Goal: Task Accomplishment & Management: Complete application form

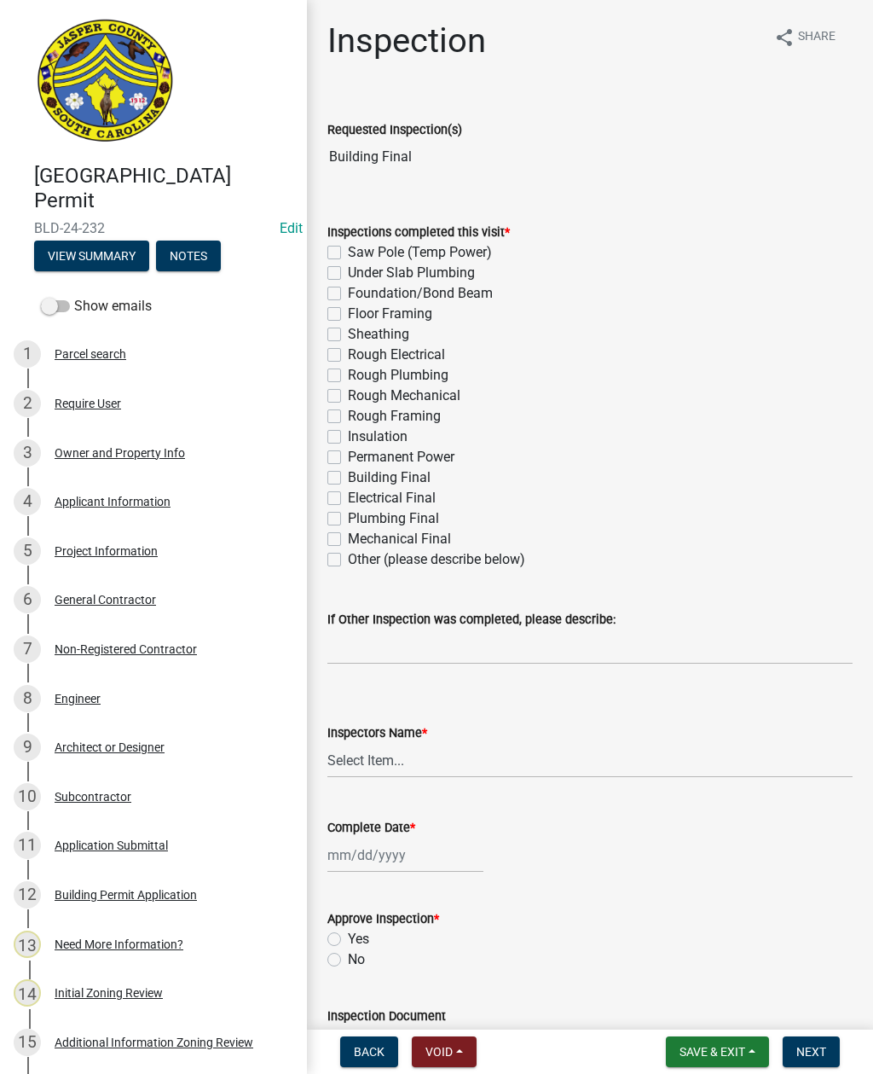
click at [327, 482] on div "Inspections completed this visit * Saw Pole (Temp Power) Under Slab Plumbing Fo…" at bounding box center [590, 385] width 551 height 368
click at [348, 483] on label "Building Final" at bounding box center [389, 477] width 83 height 20
click at [348, 478] on input "Building Final" at bounding box center [353, 472] width 11 height 11
checkbox input "true"
checkbox input "false"
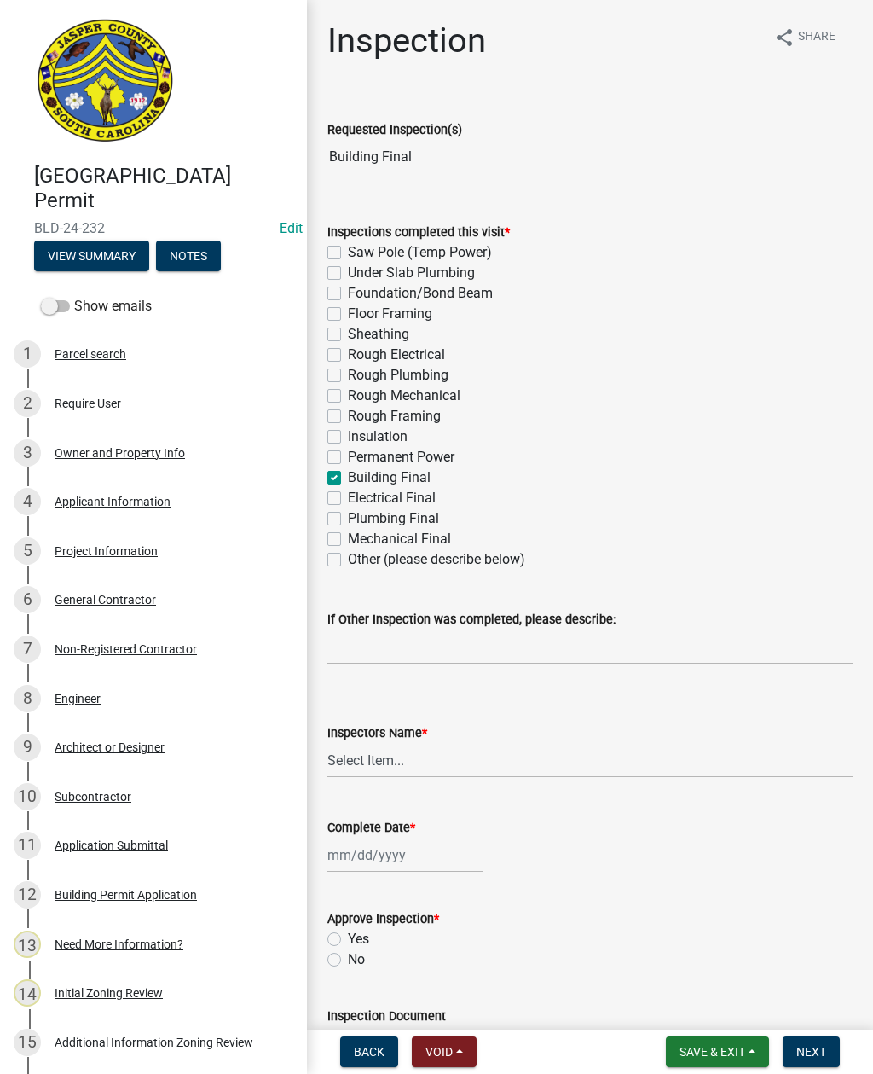
checkbox input "false"
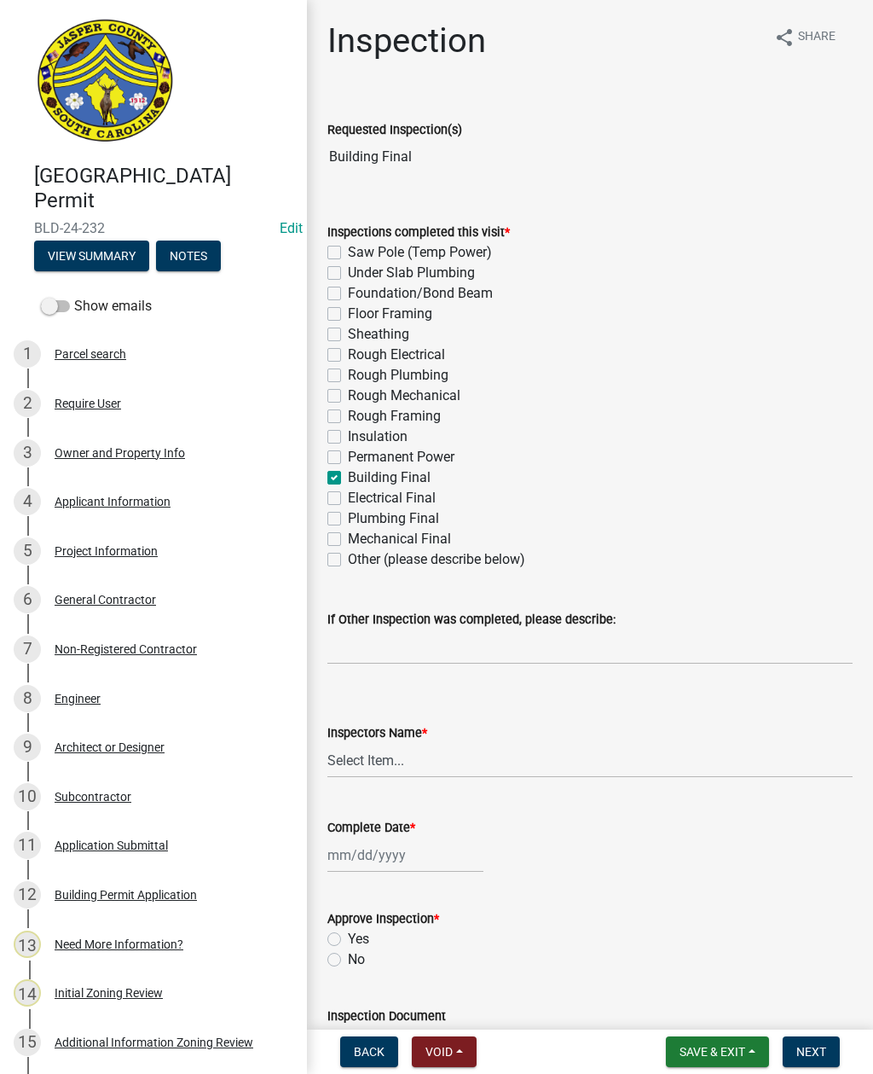
checkbox input "false"
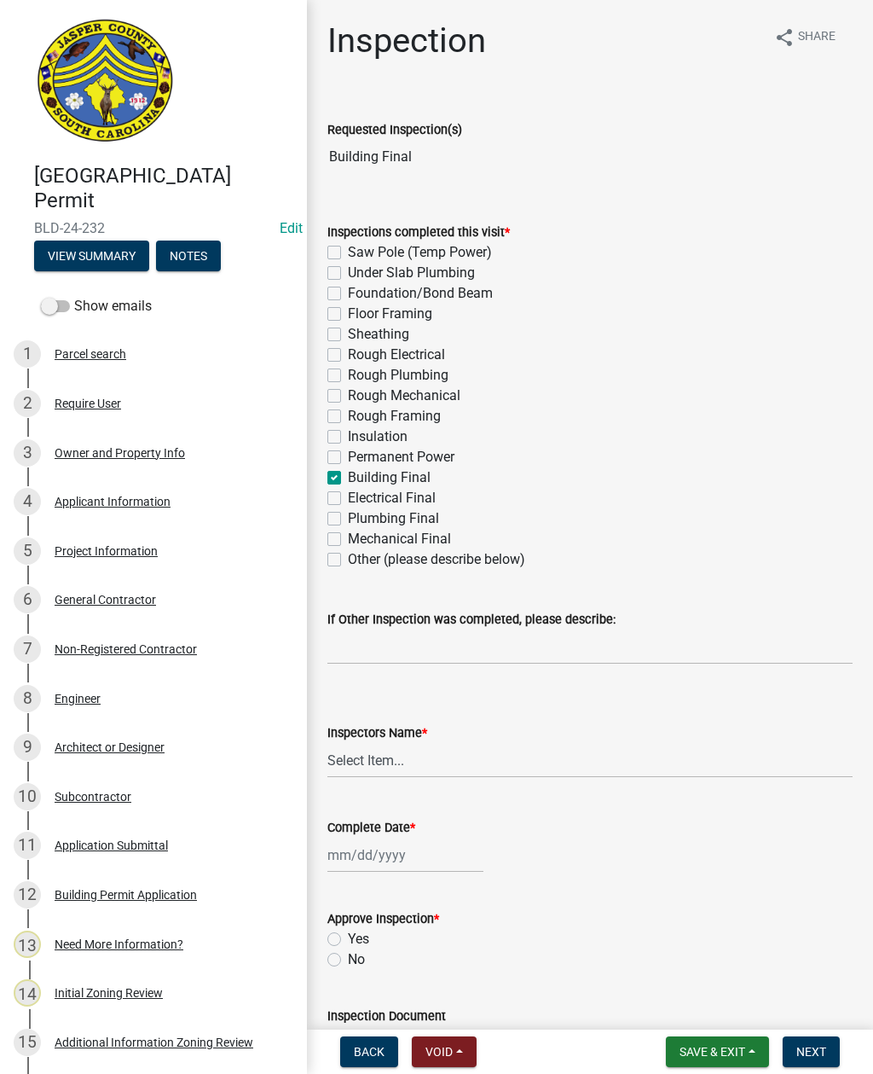
checkbox input "true"
checkbox input "false"
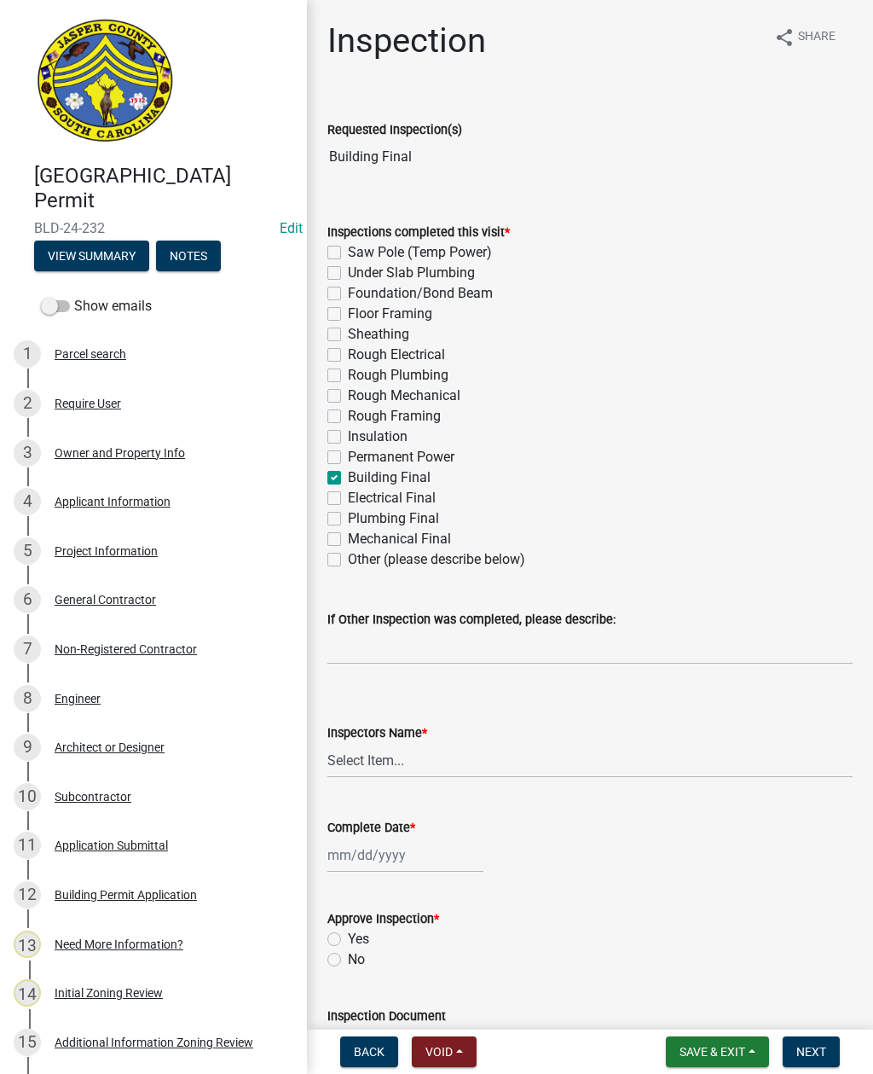
click at [348, 504] on label "Electrical Final" at bounding box center [392, 498] width 88 height 20
click at [348, 499] on input "Electrical Final" at bounding box center [353, 493] width 11 height 11
checkbox input "true"
checkbox input "false"
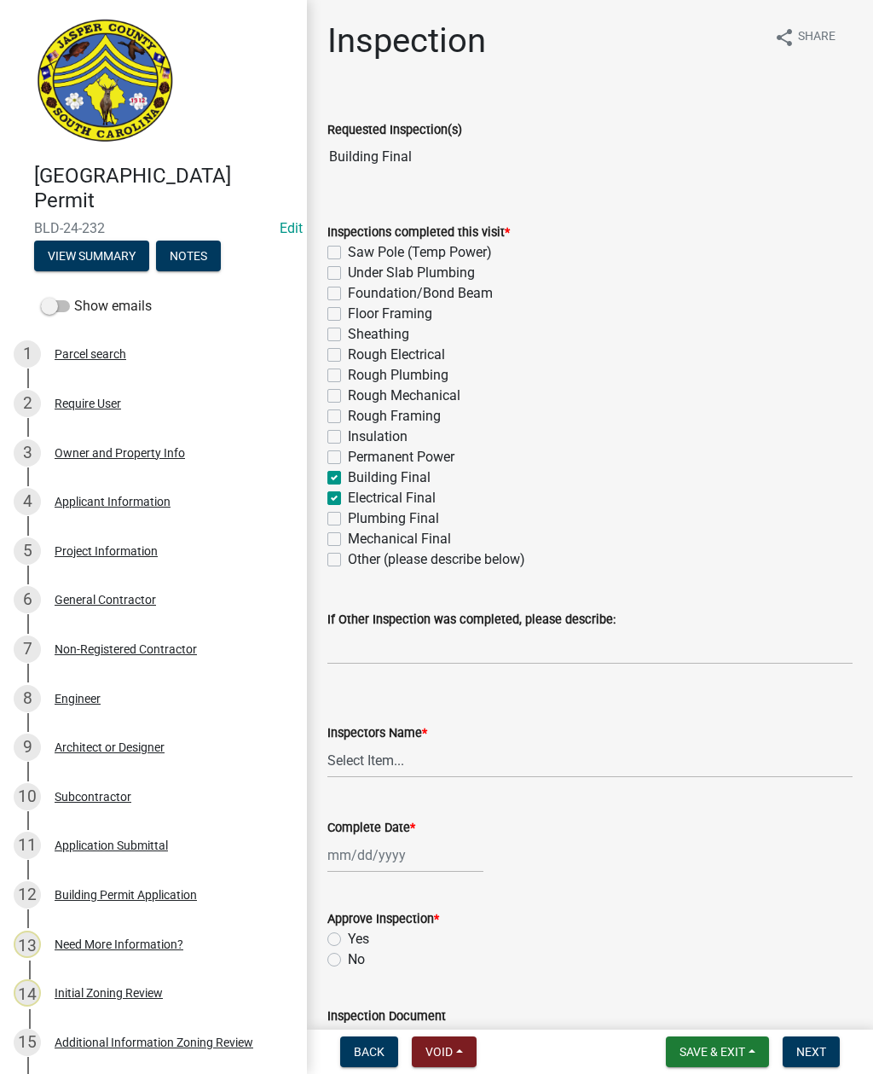
checkbox input "false"
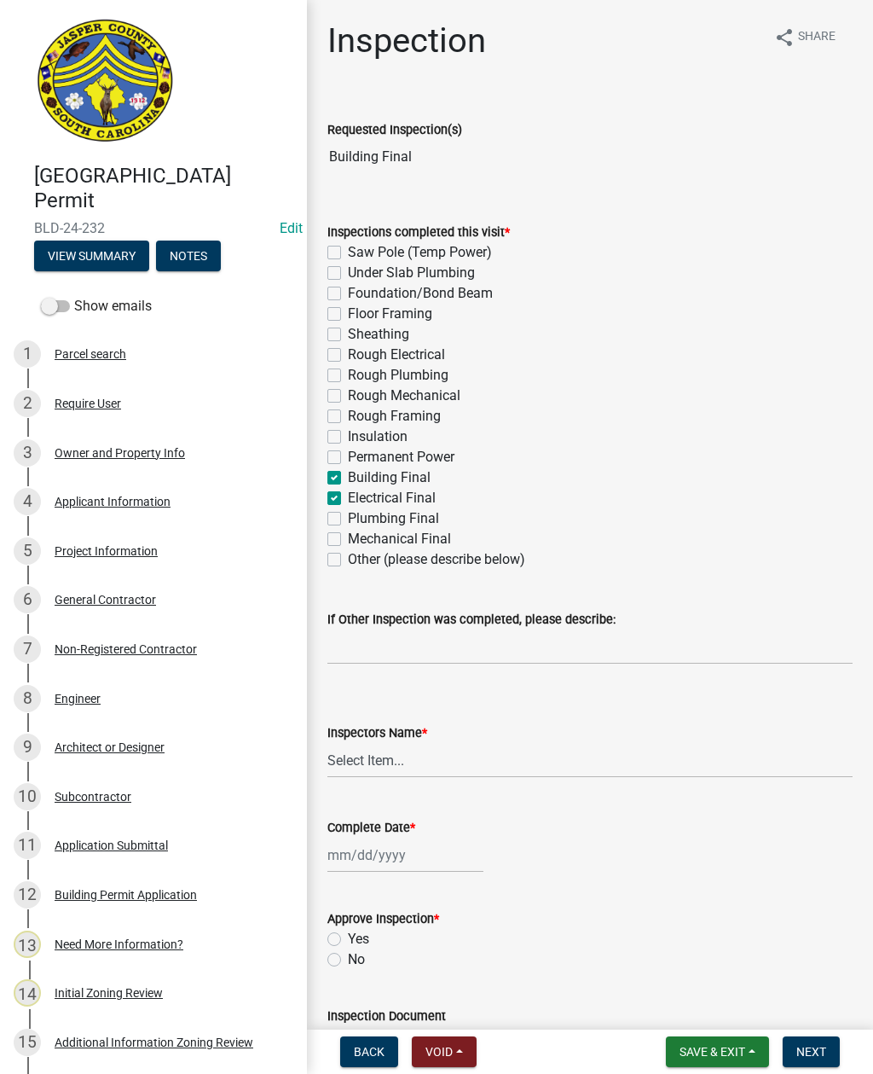
checkbox input "false"
checkbox input "true"
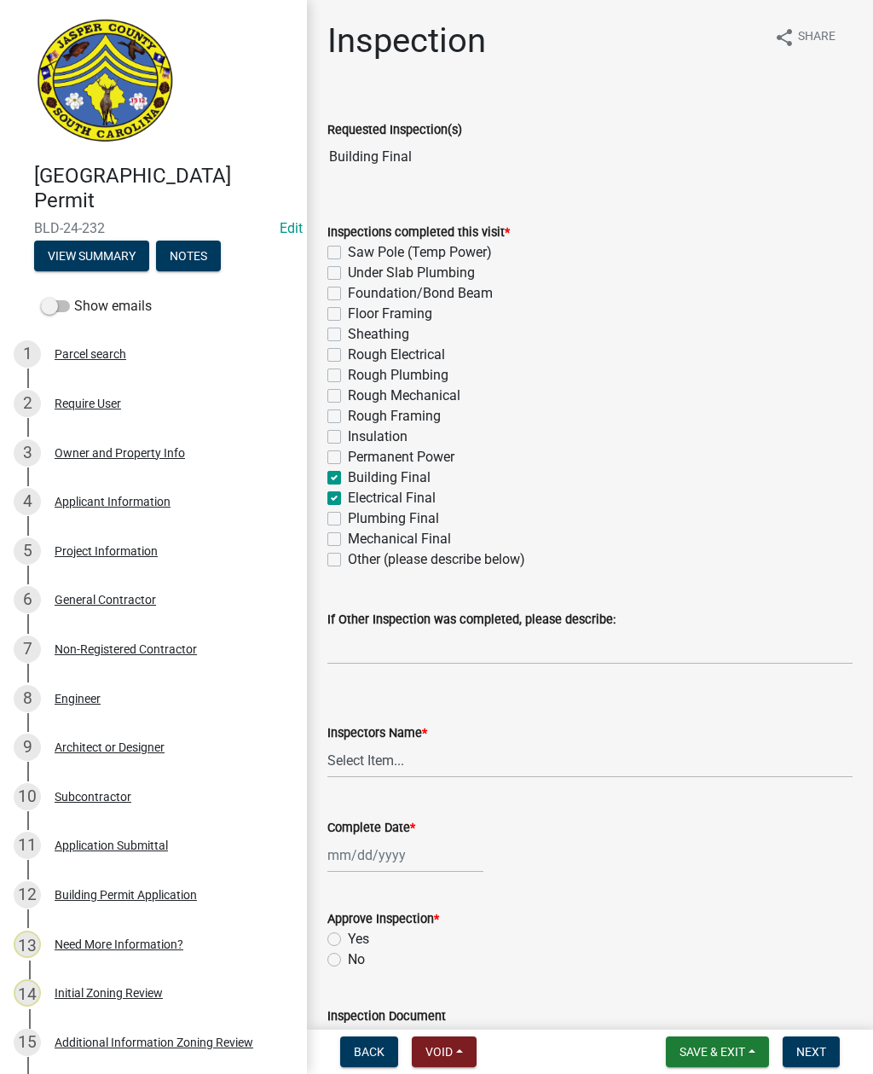
checkbox input "true"
checkbox input "false"
click at [348, 517] on label "Plumbing Final" at bounding box center [393, 518] width 91 height 20
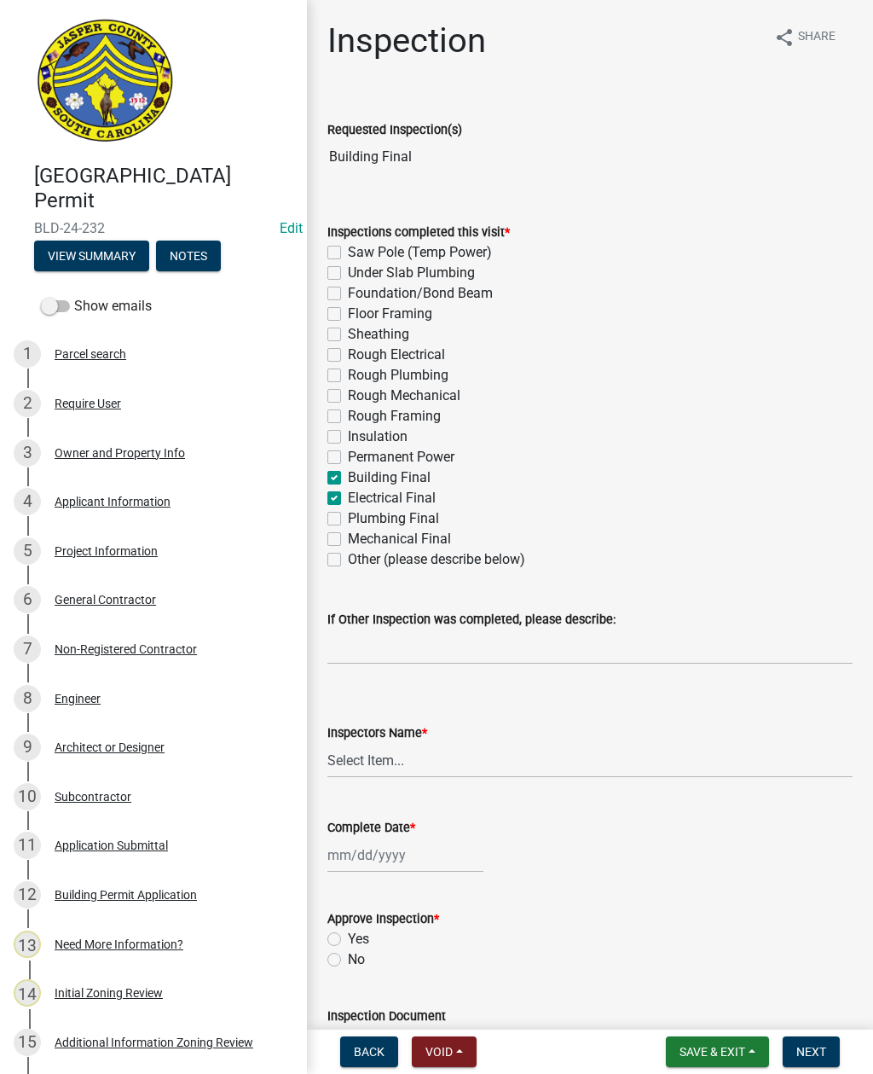
click at [348, 517] on input "Plumbing Final" at bounding box center [353, 513] width 11 height 11
checkbox input "true"
checkbox input "false"
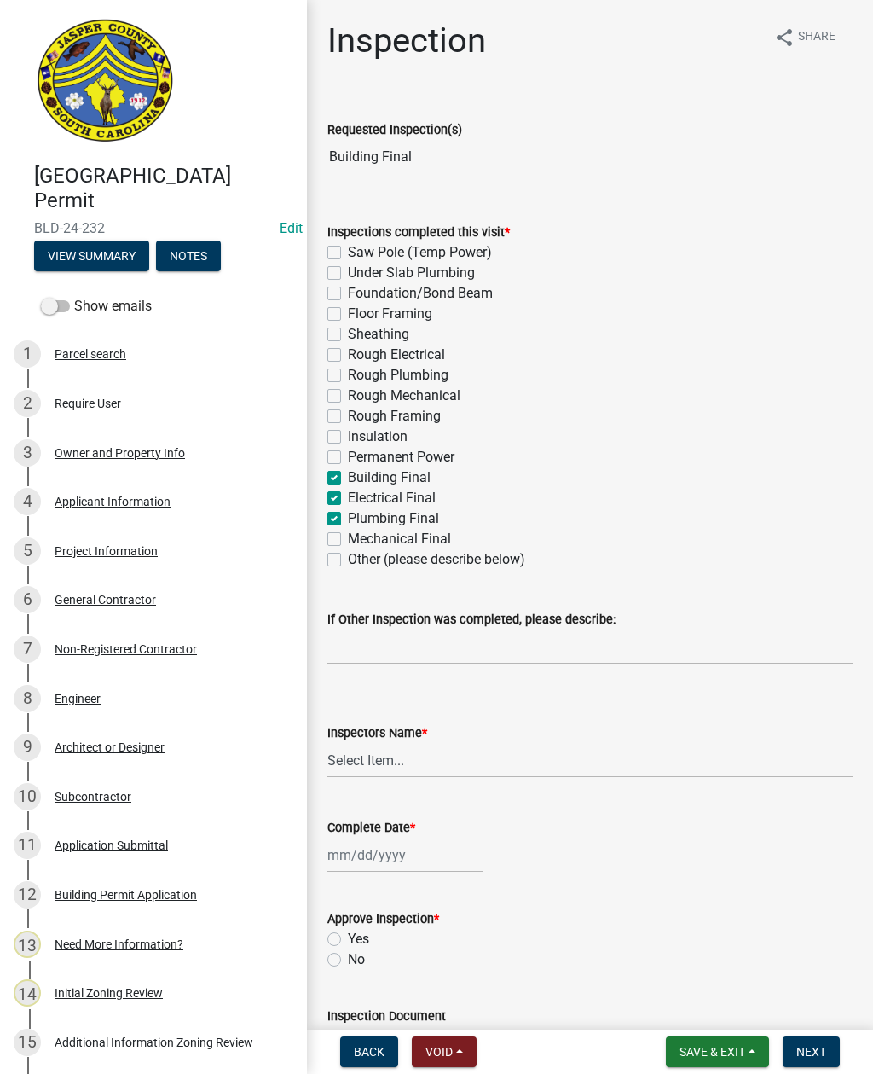
checkbox input "false"
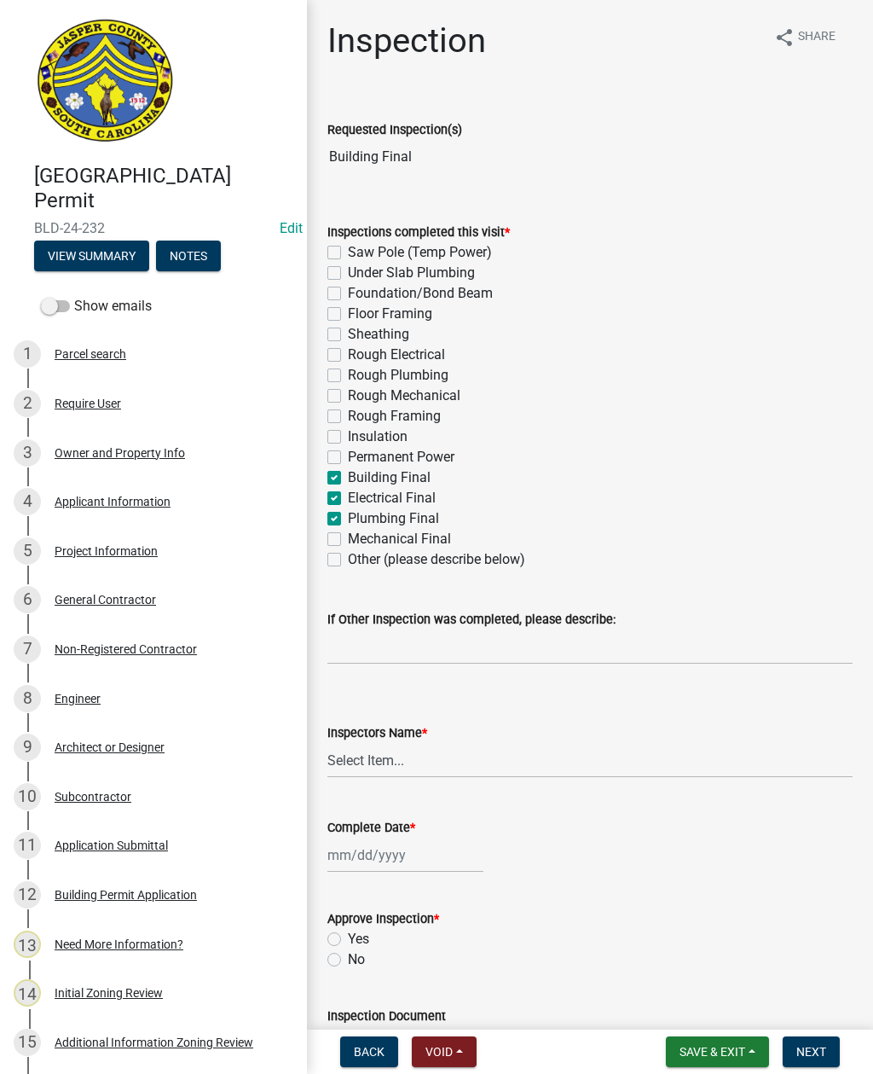
checkbox input "false"
checkbox input "true"
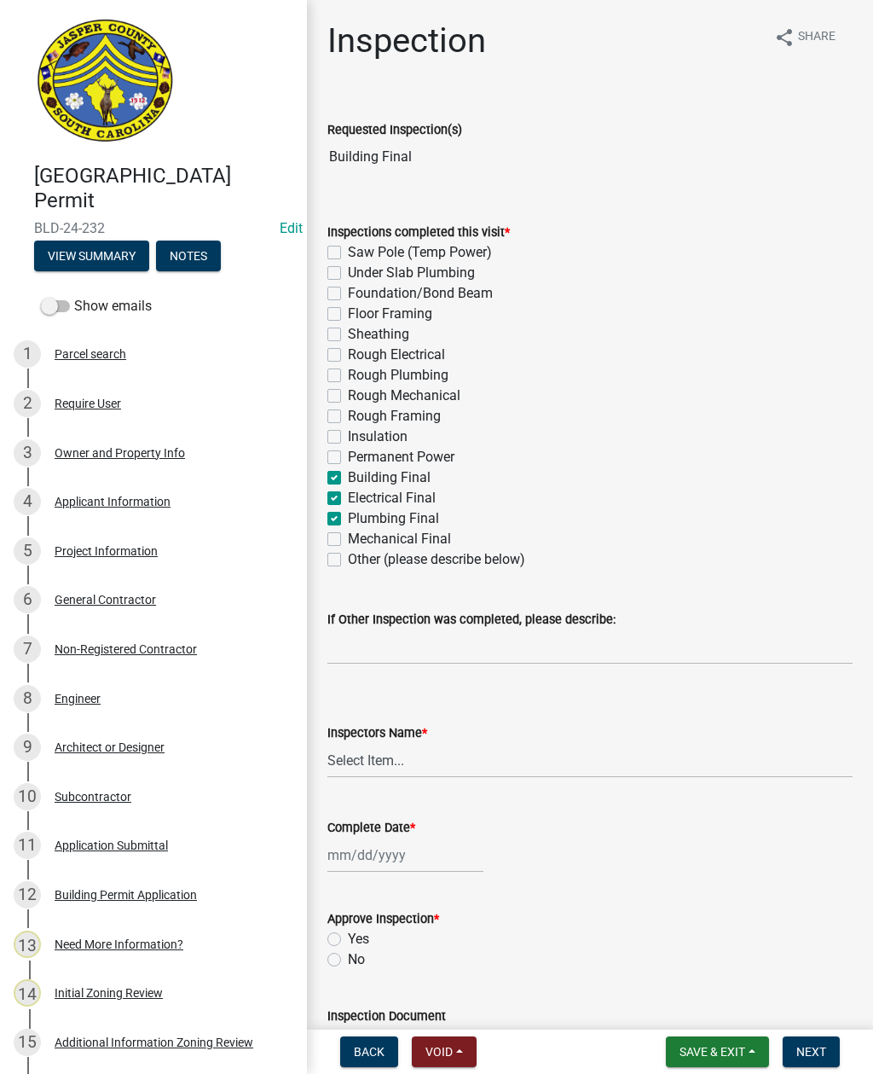
checkbox input "true"
checkbox input "false"
click at [327, 546] on div "Inspections completed this visit * Saw Pole (Temp Power) Under Slab Plumbing Fo…" at bounding box center [590, 385] width 551 height 368
click at [348, 542] on label "Mechanical Final" at bounding box center [399, 539] width 103 height 20
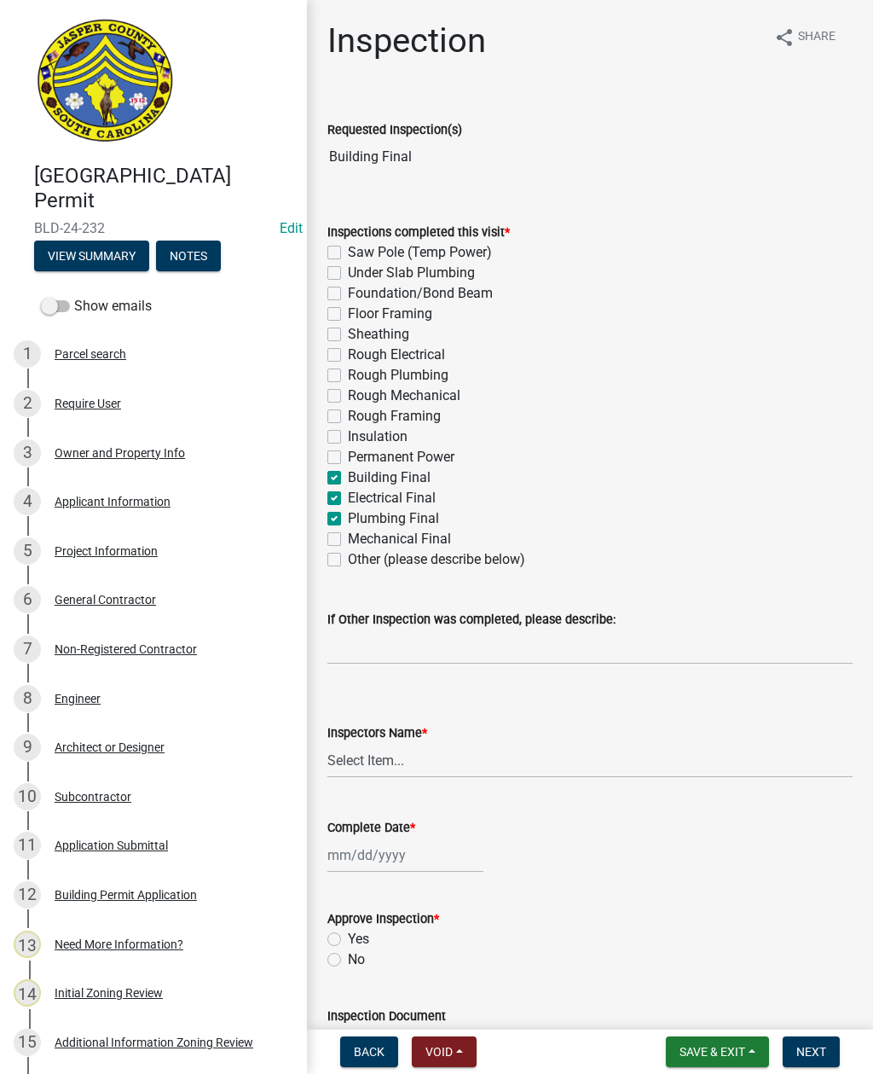
click at [348, 540] on input "Mechanical Final" at bounding box center [353, 534] width 11 height 11
checkbox input "true"
checkbox input "false"
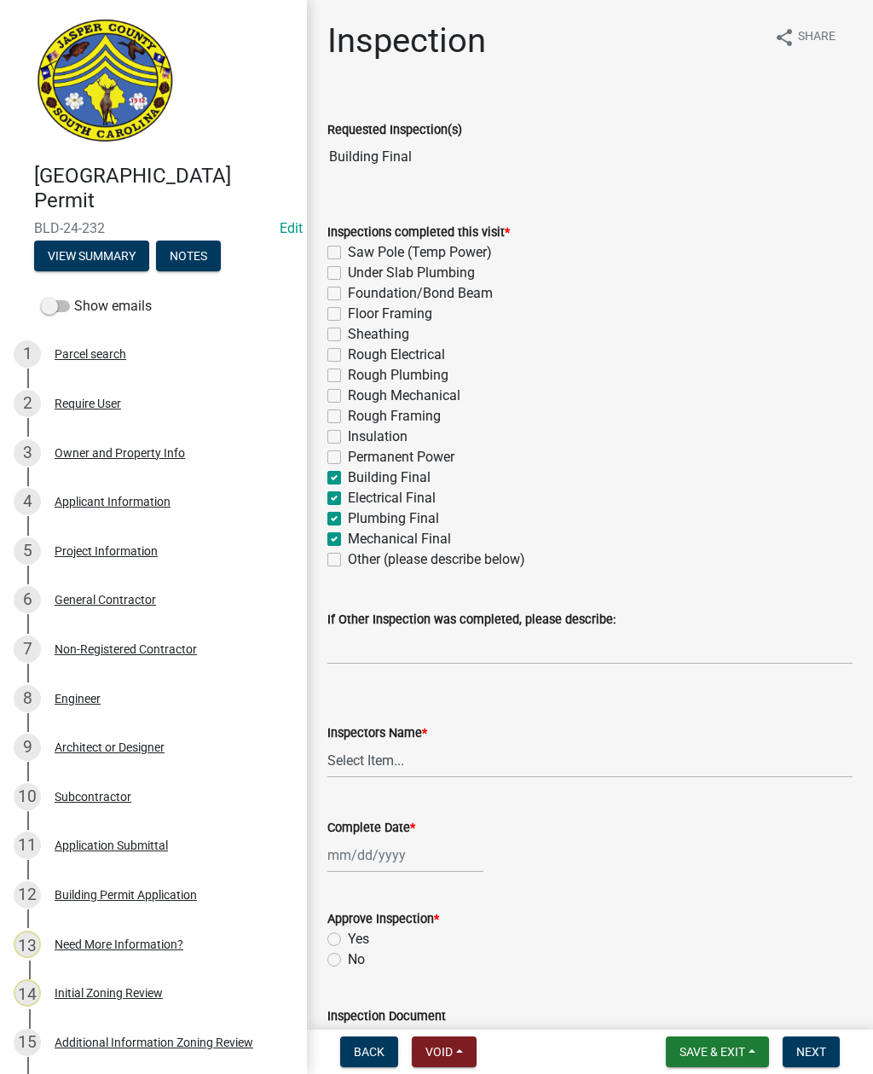
checkbox input "false"
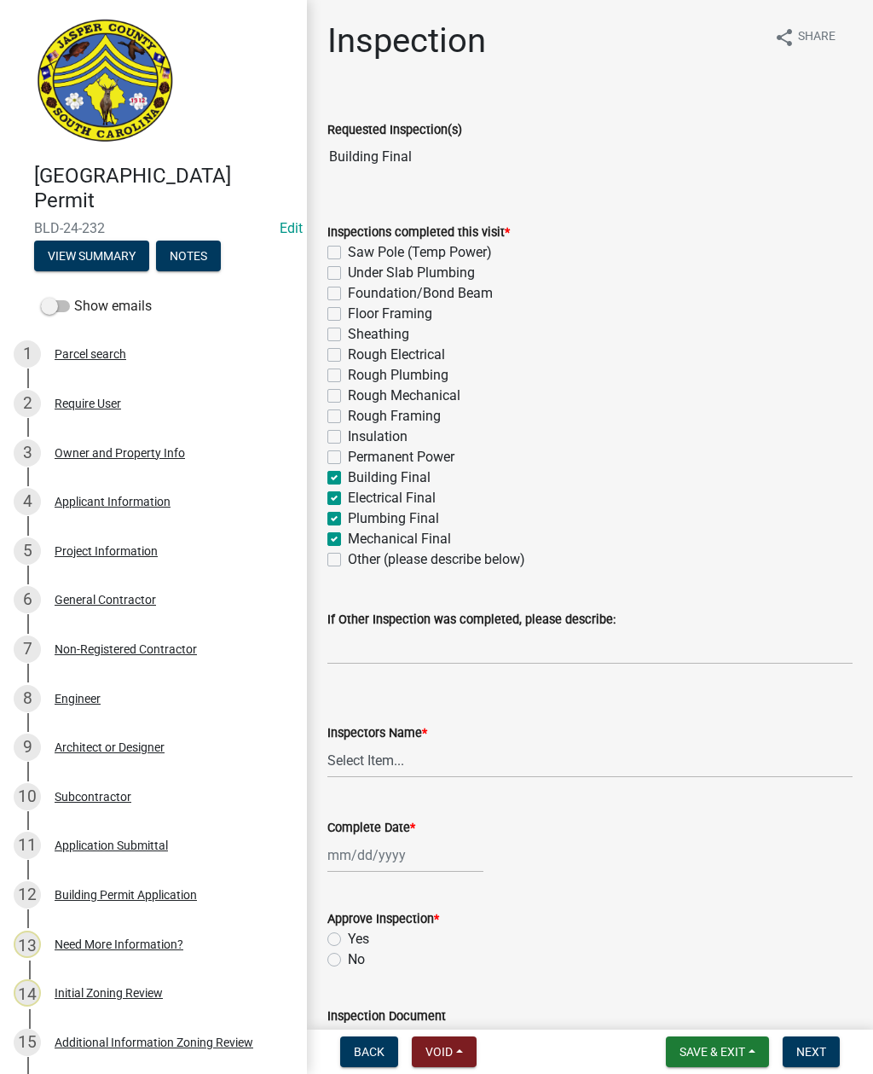
checkbox input "false"
checkbox input "true"
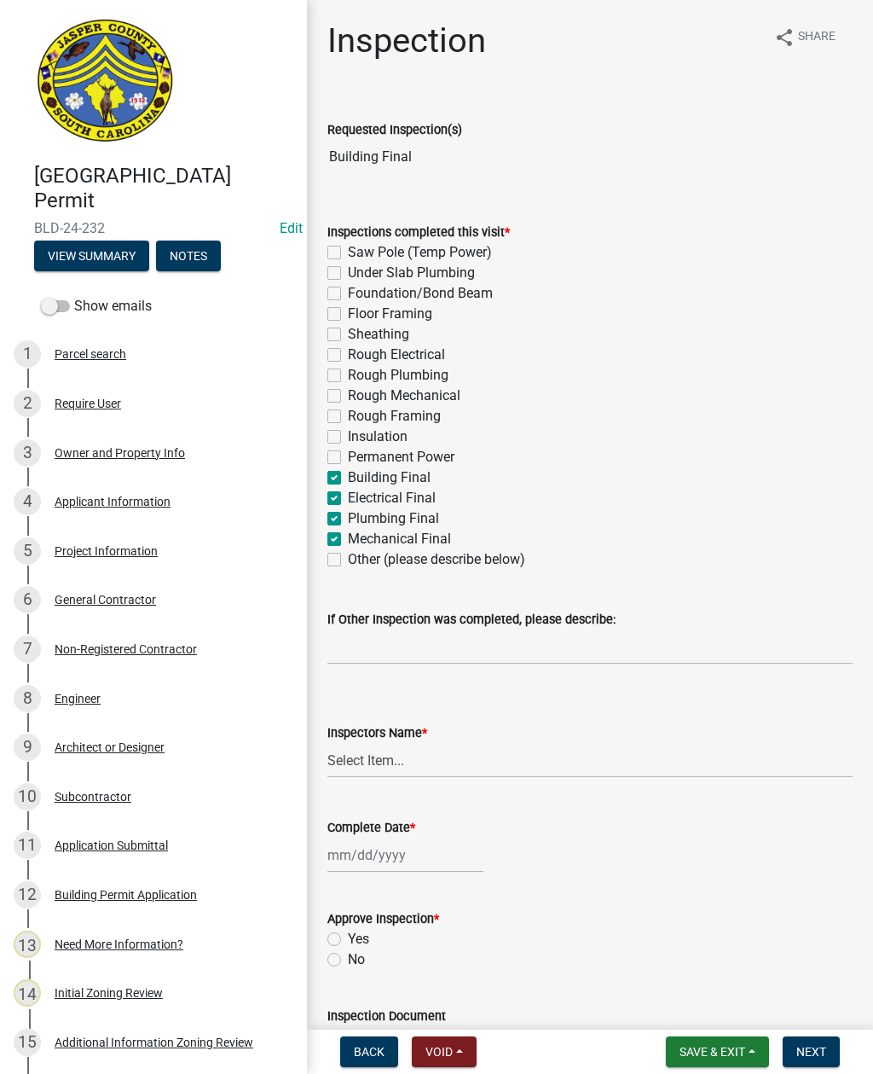
checkbox input "true"
checkbox input "false"
click at [373, 765] on select "Select Item... [EMAIL_ADDRESS][DOMAIN_NAME] ([PERSON_NAME] ) rcampbell ([PERSON…" at bounding box center [589, 760] width 525 height 35
select select "2d9ba1e5-2fdd-4b15-98d0-073dcbeb5880"
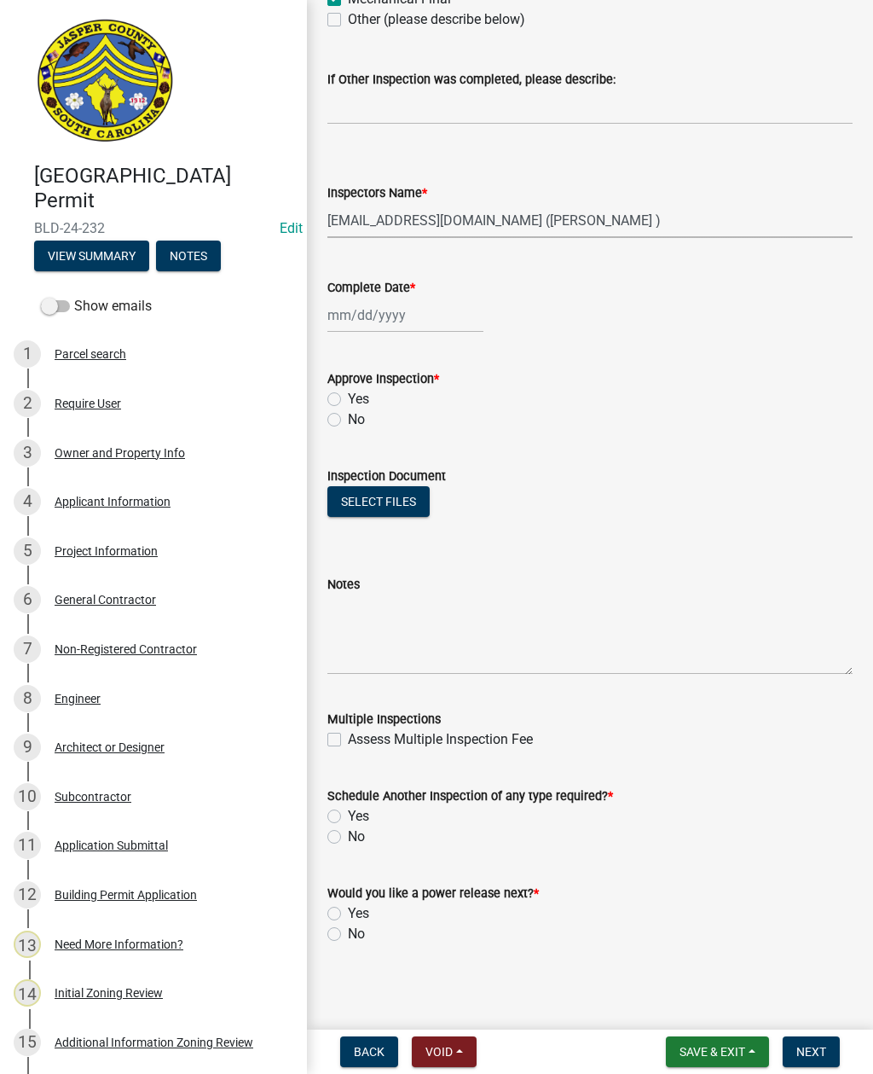
scroll to position [541, 0]
click at [402, 306] on div at bounding box center [405, 314] width 156 height 35
select select "9"
select select "2025"
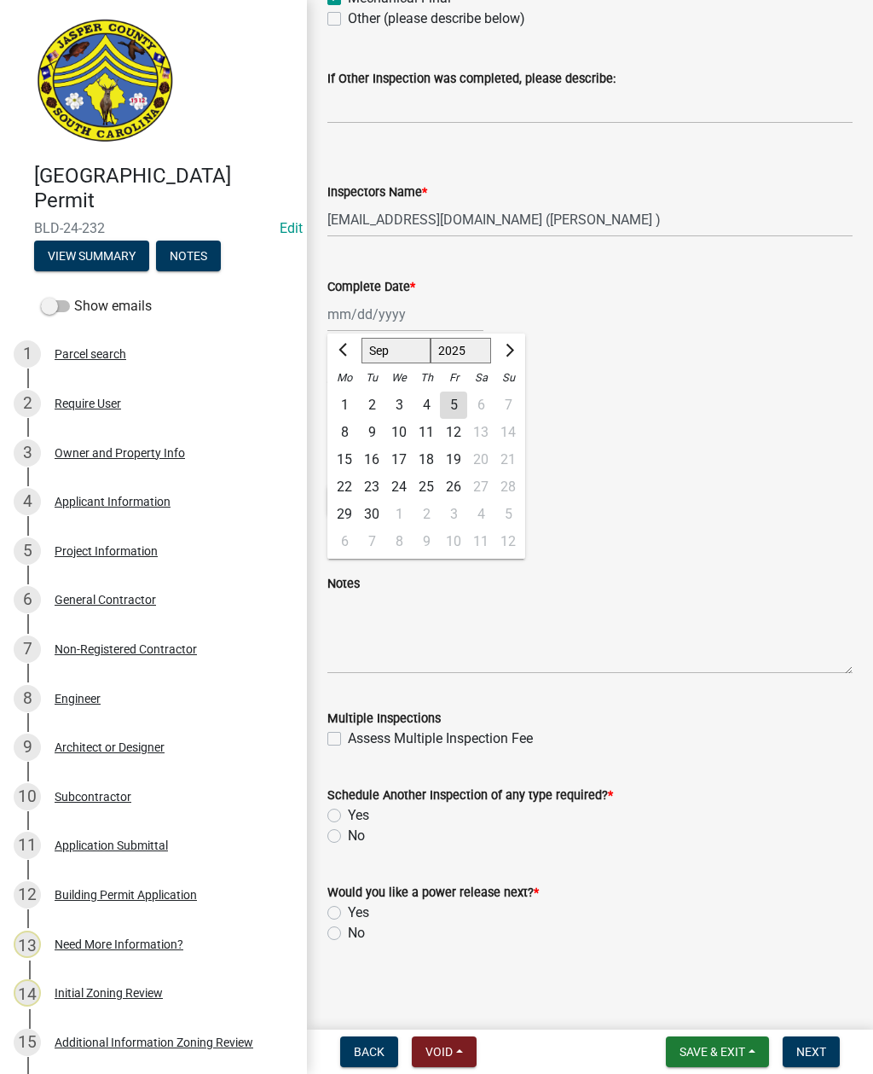
click at [455, 406] on div "5" at bounding box center [453, 404] width 27 height 27
type input "[DATE]"
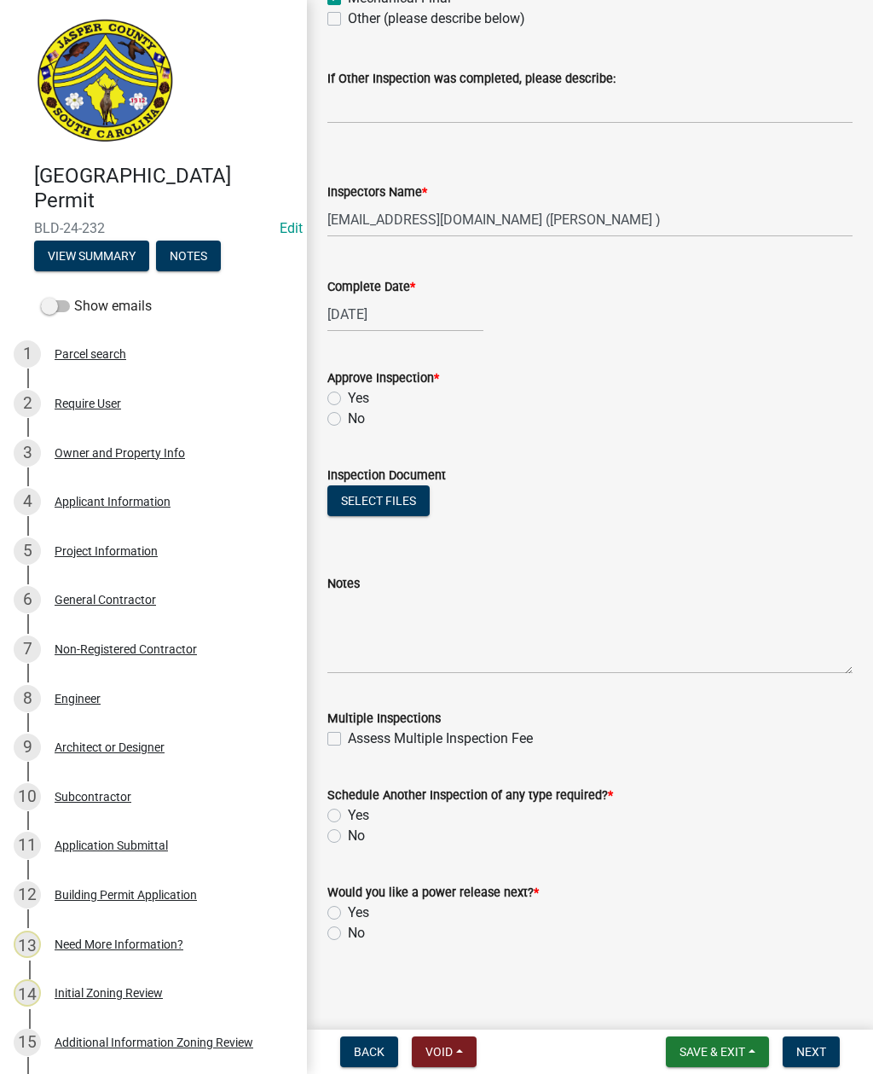
click at [859, 260] on div "Complete Date * [DATE]" at bounding box center [590, 291] width 551 height 79
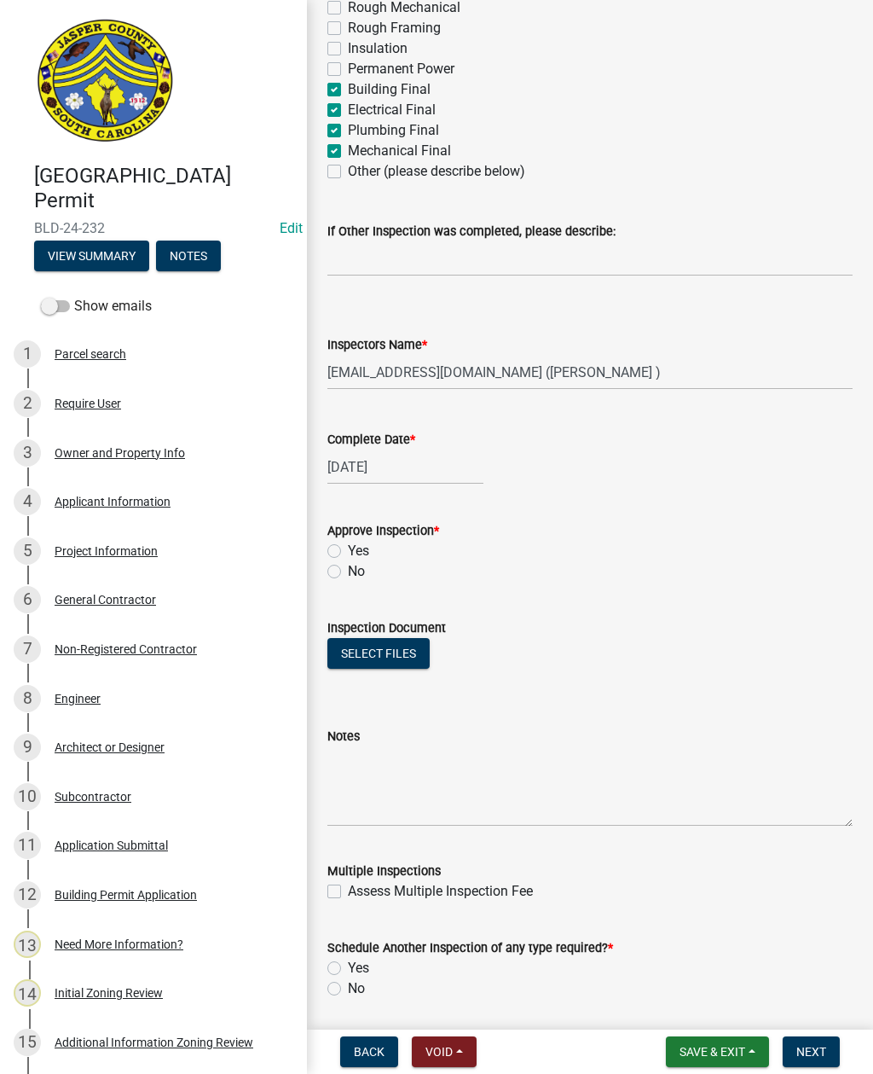
scroll to position [396, 0]
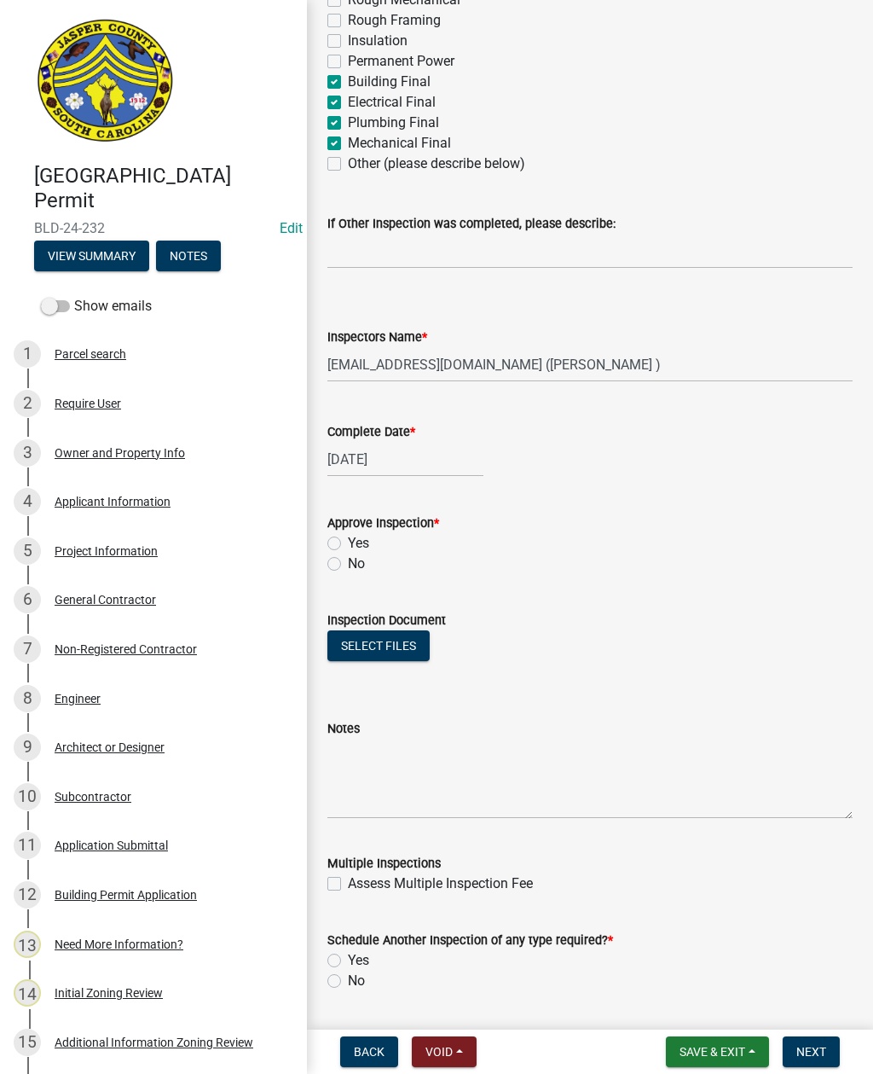
click at [348, 542] on label "Yes" at bounding box center [358, 543] width 21 height 20
click at [348, 542] on input "Yes" at bounding box center [353, 538] width 11 height 11
radio input "true"
click at [378, 775] on textarea "Notes" at bounding box center [589, 778] width 525 height 80
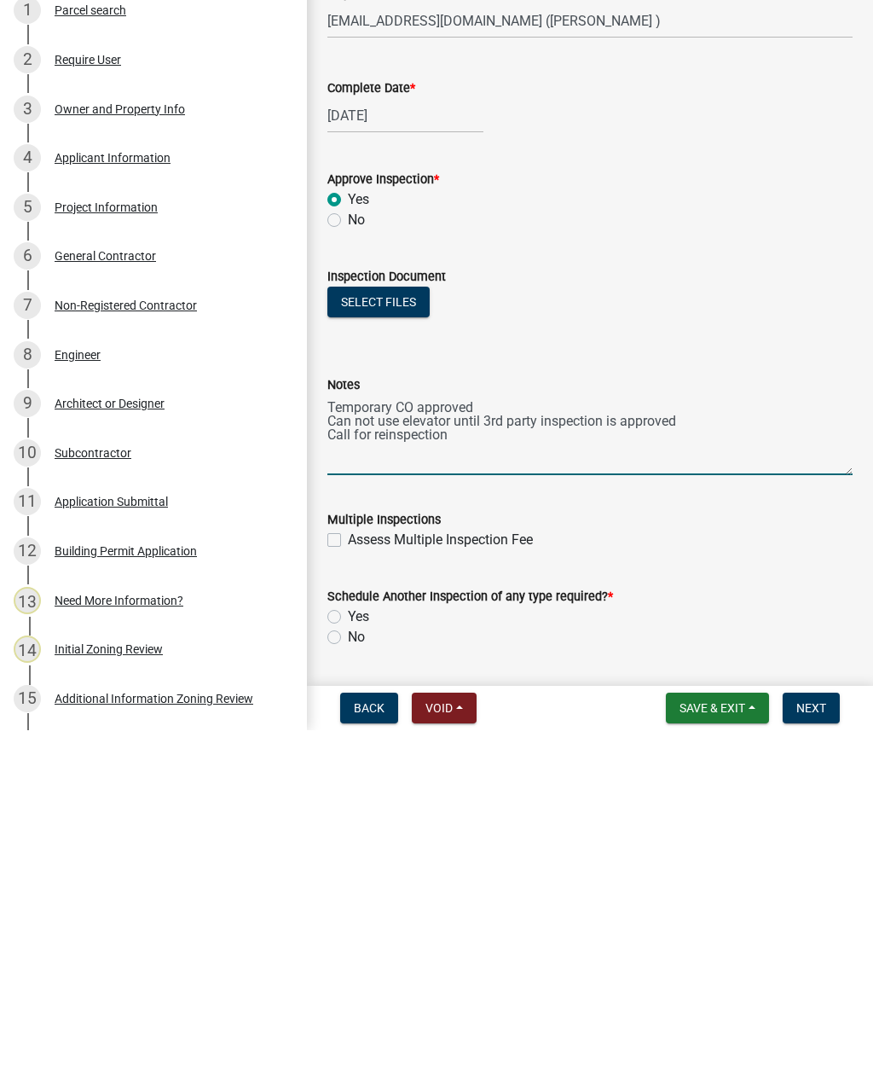
click at [411, 738] on textarea "Temporary CO approved Can not use elevator until 3rd party inspection is approv…" at bounding box center [589, 778] width 525 height 80
click at [643, 738] on textarea "Temporary CO approved Can not use elevator until 3rd party inspection is approv…" at bounding box center [589, 778] width 525 height 80
click at [518, 738] on textarea "Temporary CO approved Can not use elevator until 3rd party inspection is approv…" at bounding box center [589, 778] width 525 height 80
click at [385, 738] on textarea "Temporary CO approved Can not use elevator until 3rd party inspection is approv…" at bounding box center [589, 778] width 525 height 80
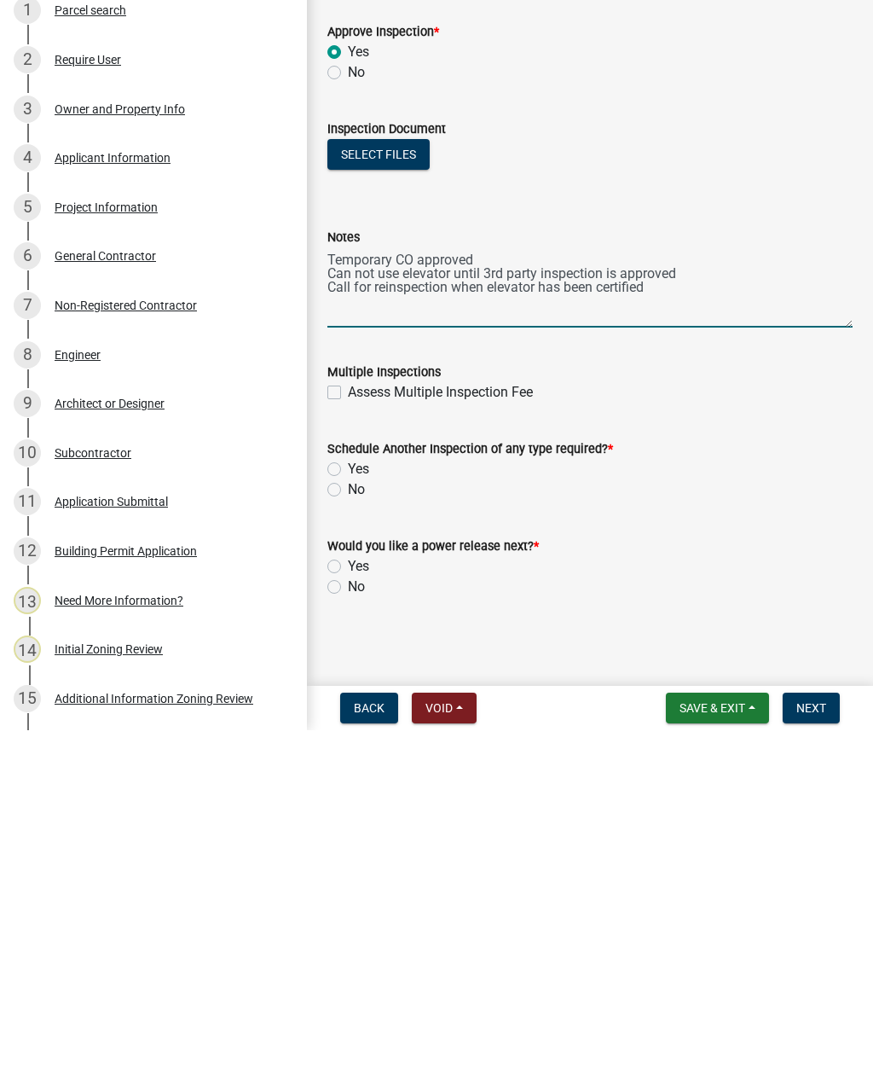
scroll to position [543, 0]
type textarea "Temporary CO approved Can not use elevator until 3rd party inspection is approv…"
click at [348, 802] on label "Yes" at bounding box center [358, 812] width 21 height 20
click at [348, 802] on input "Yes" at bounding box center [353, 807] width 11 height 11
radio input "true"
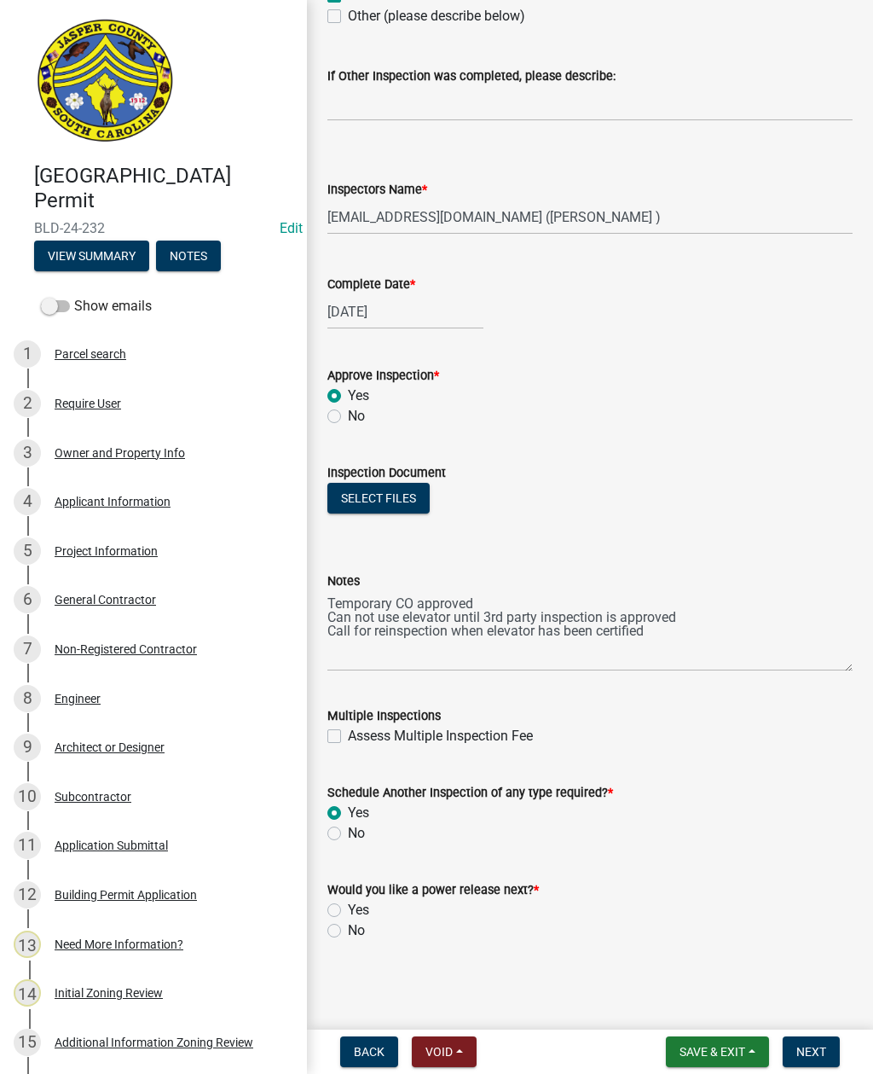
click at [324, 922] on div "Would you like a power release next? * Yes No" at bounding box center [590, 900] width 551 height 82
click at [321, 926] on div "Would you like a power release next? * Yes No" at bounding box center [590, 900] width 551 height 82
click at [348, 931] on label "No" at bounding box center [356, 930] width 17 height 20
click at [348, 931] on input "No" at bounding box center [353, 925] width 11 height 11
radio input "true"
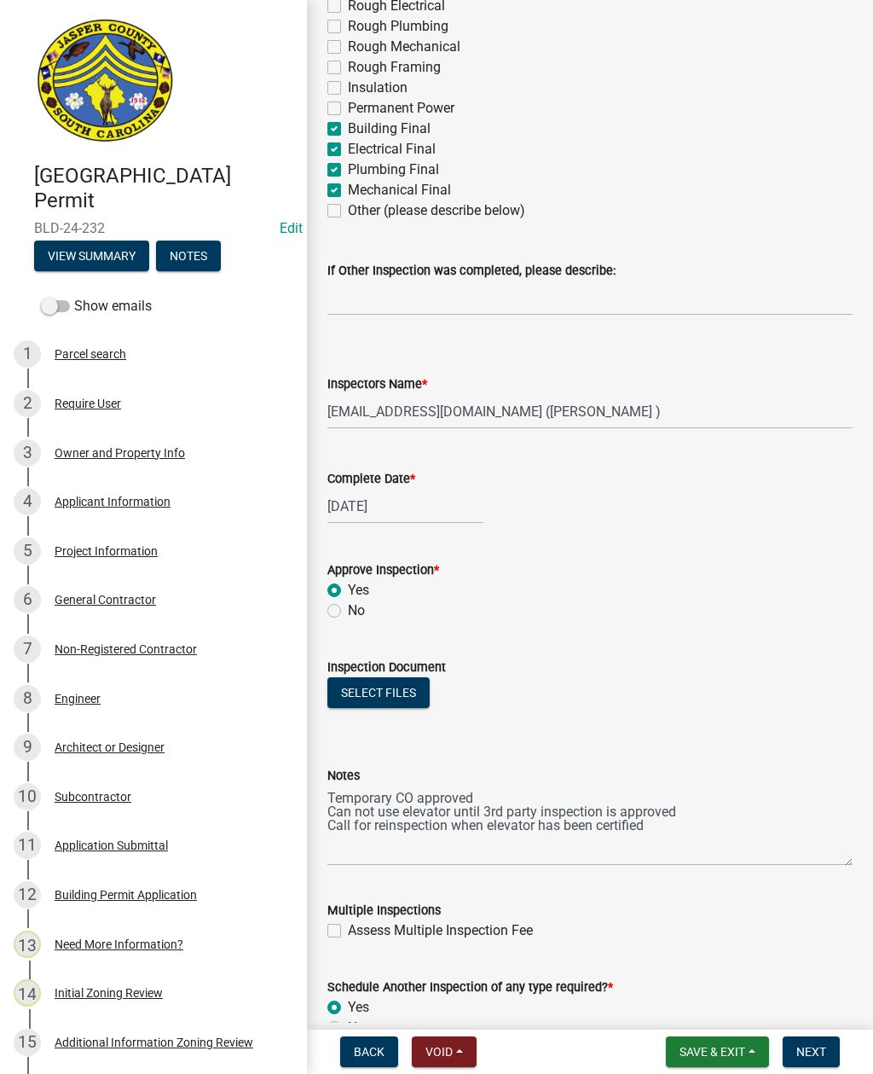
scroll to position [311, 0]
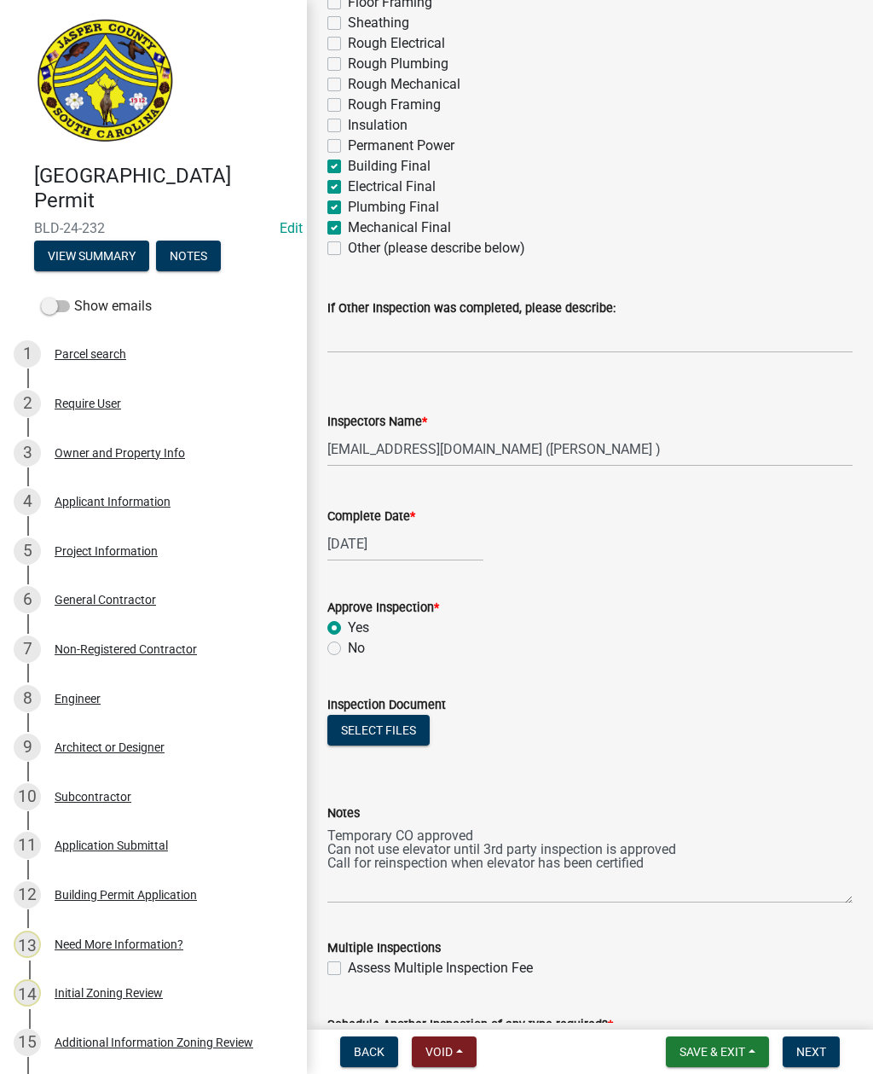
click at [348, 243] on label "Other (please describe below)" at bounding box center [436, 248] width 177 height 20
click at [348, 243] on input "Other (please describe below)" at bounding box center [353, 243] width 11 height 11
checkbox input "true"
checkbox input "false"
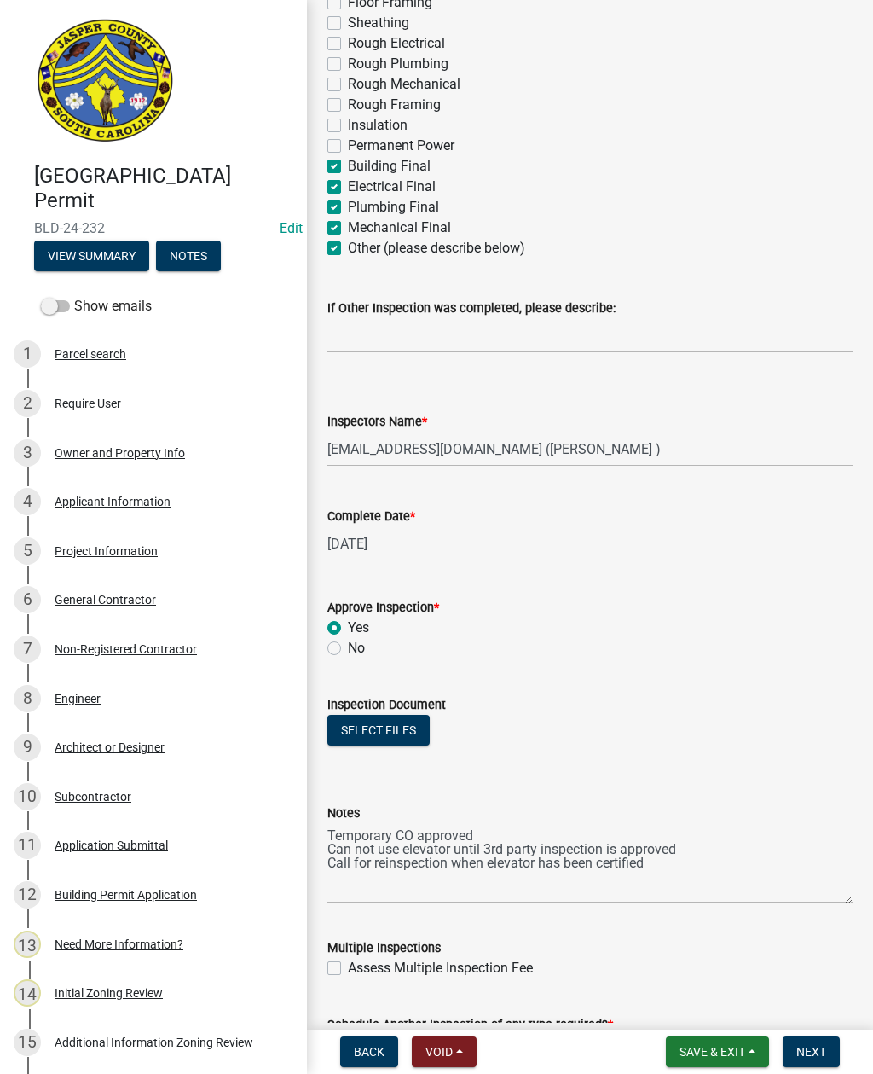
checkbox input "false"
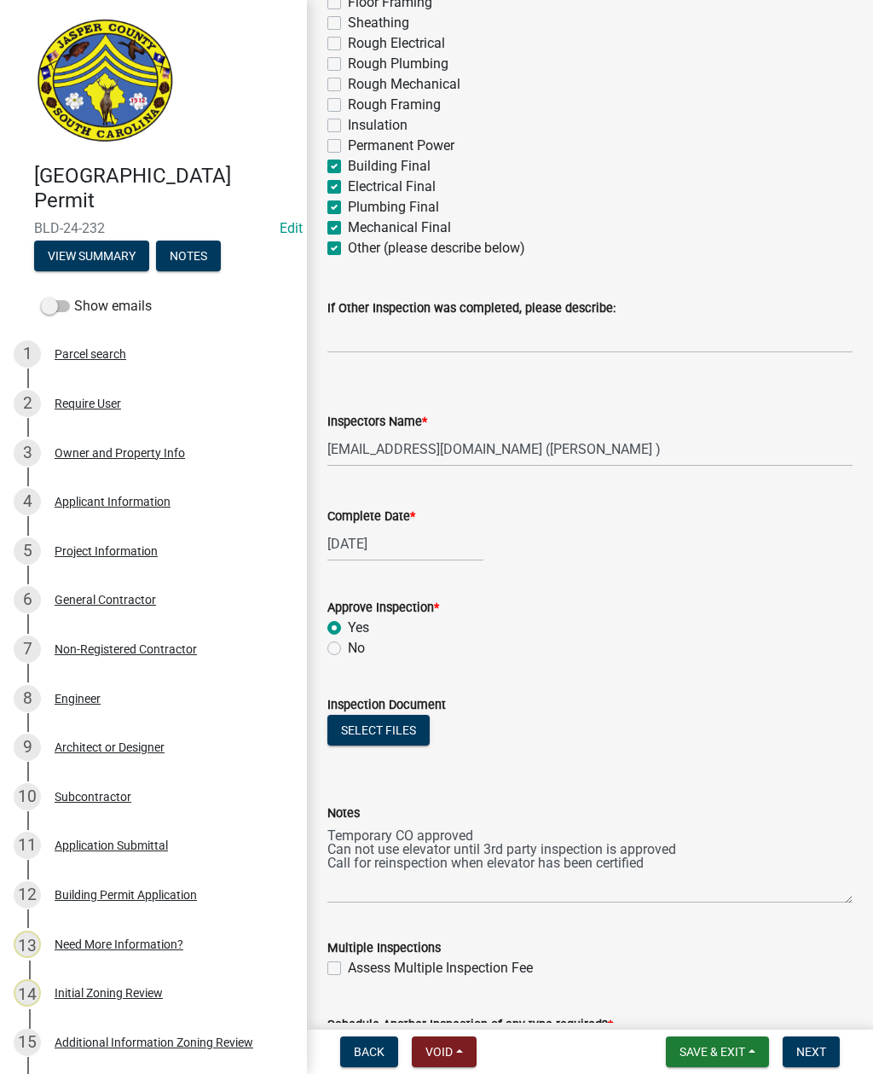
checkbox input "false"
checkbox input "true"
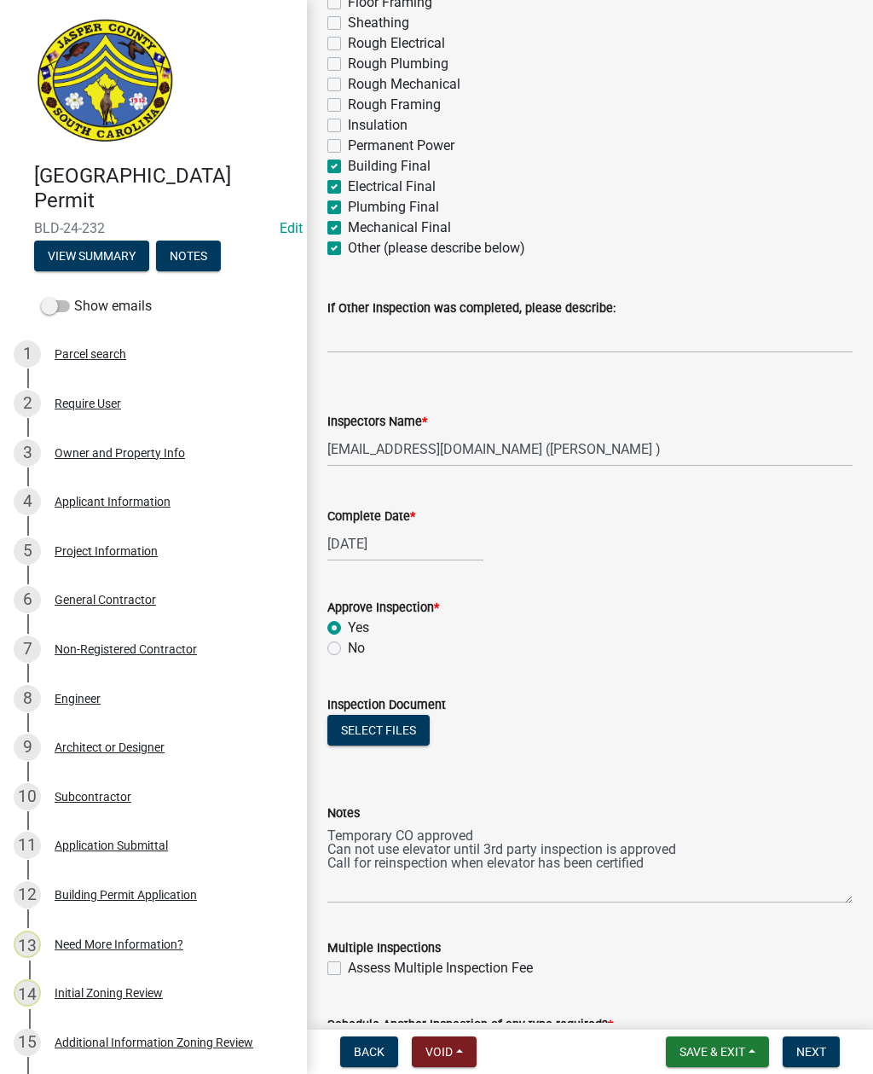
checkbox input "true"
click at [438, 322] on input "If Other Inspection was completed, please describe:" at bounding box center [589, 335] width 525 height 35
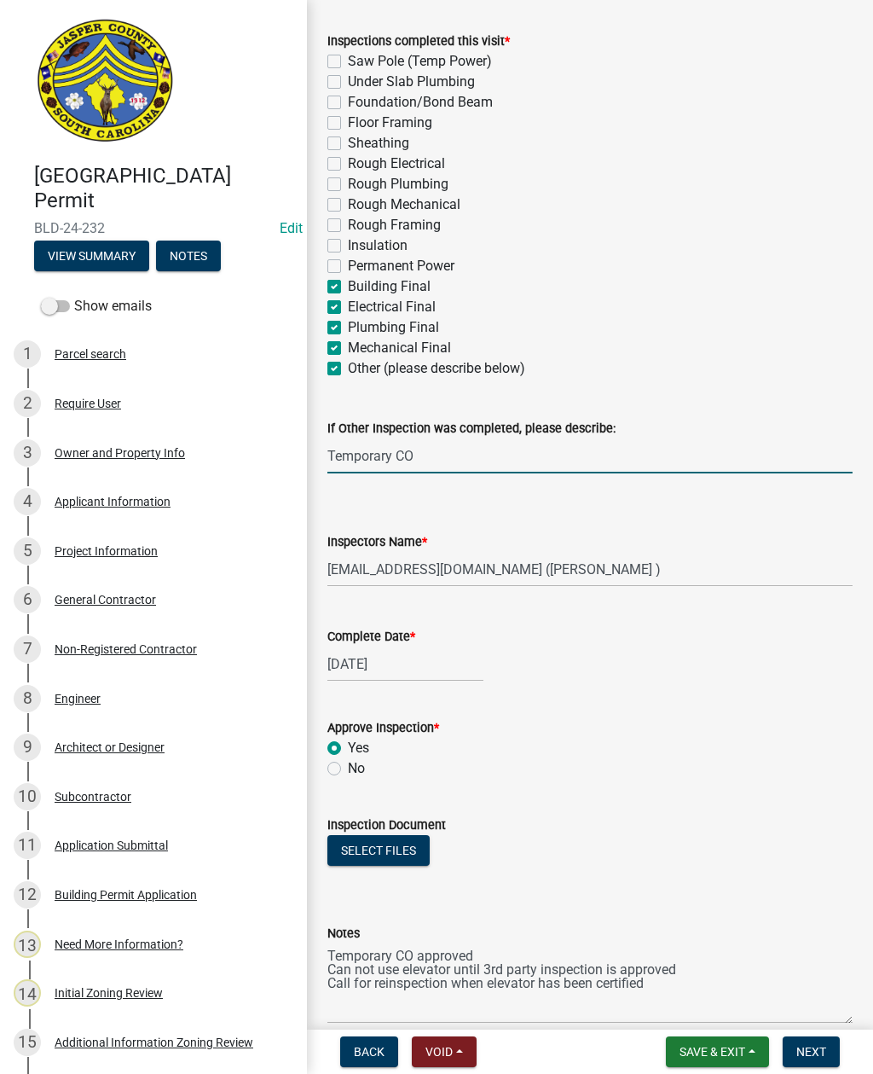
scroll to position [190, 0]
type input "Temporary CO"
click at [348, 282] on label "Building Final" at bounding box center [389, 287] width 83 height 20
click at [348, 282] on input "Building Final" at bounding box center [353, 282] width 11 height 11
checkbox input "false"
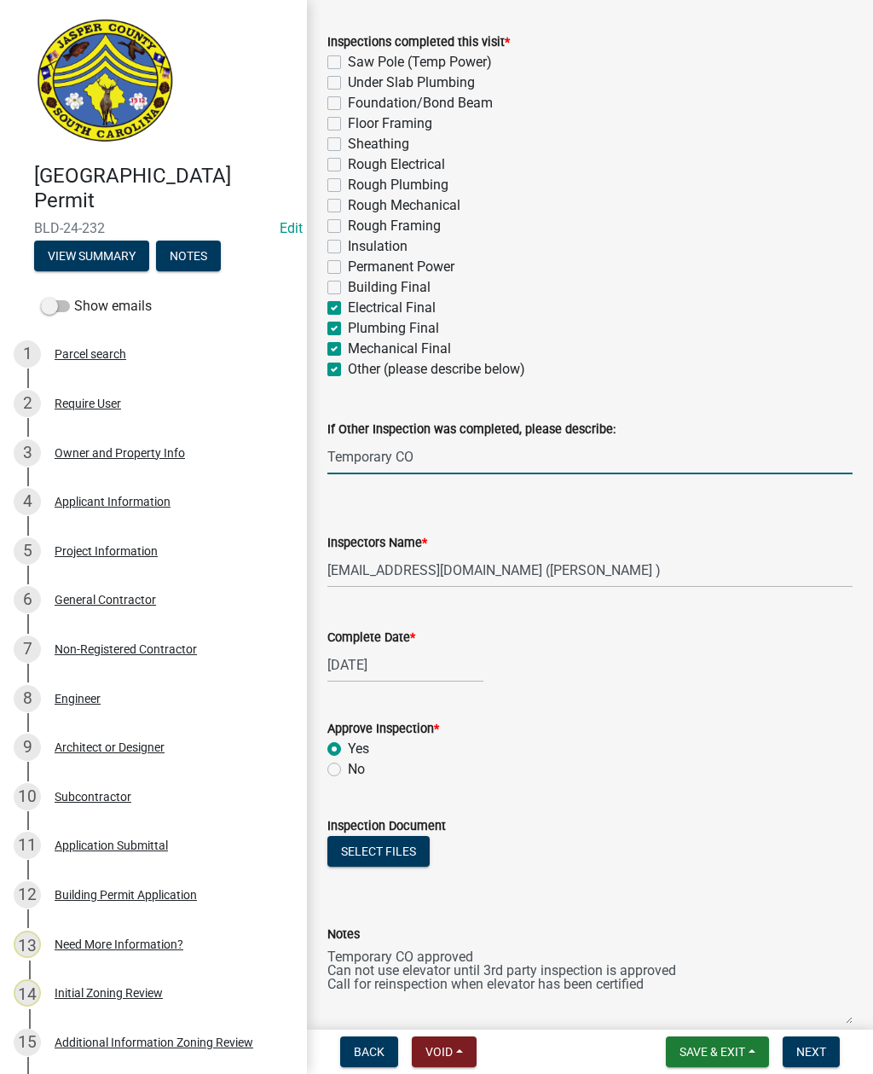
checkbox input "false"
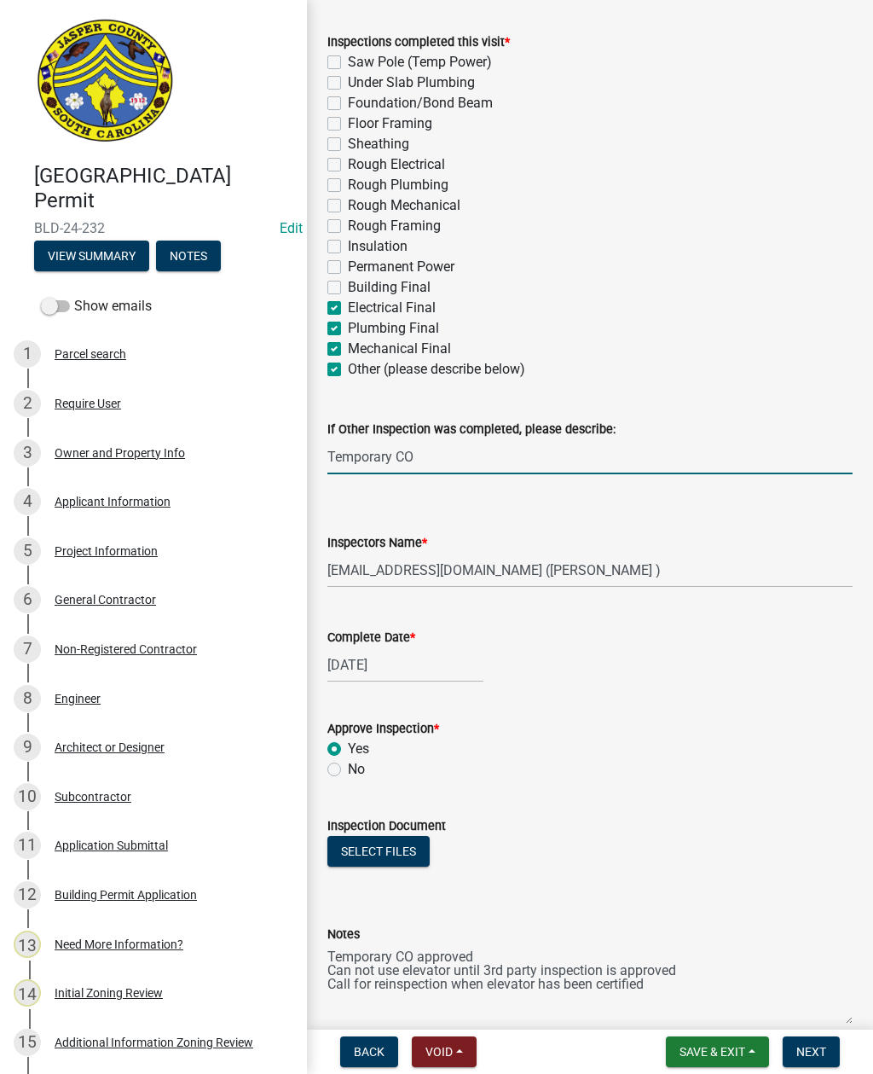
checkbox input "false"
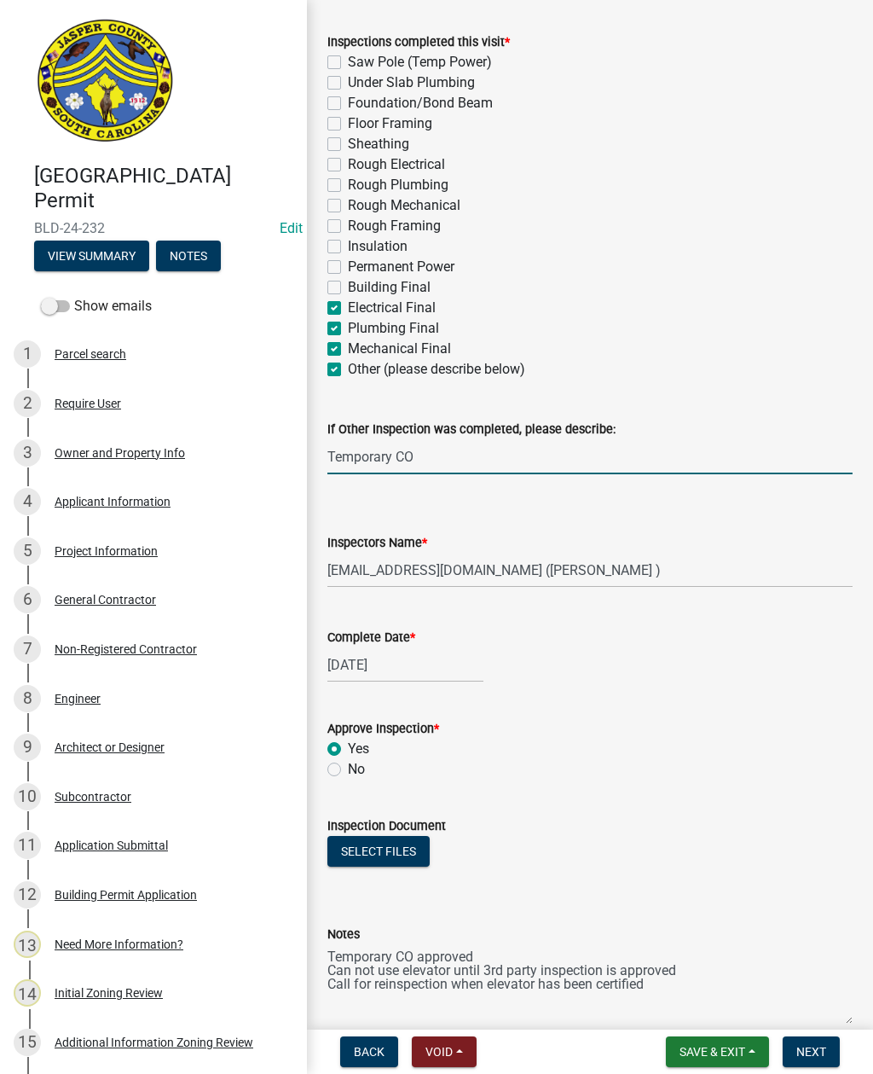
checkbox input "false"
checkbox input "true"
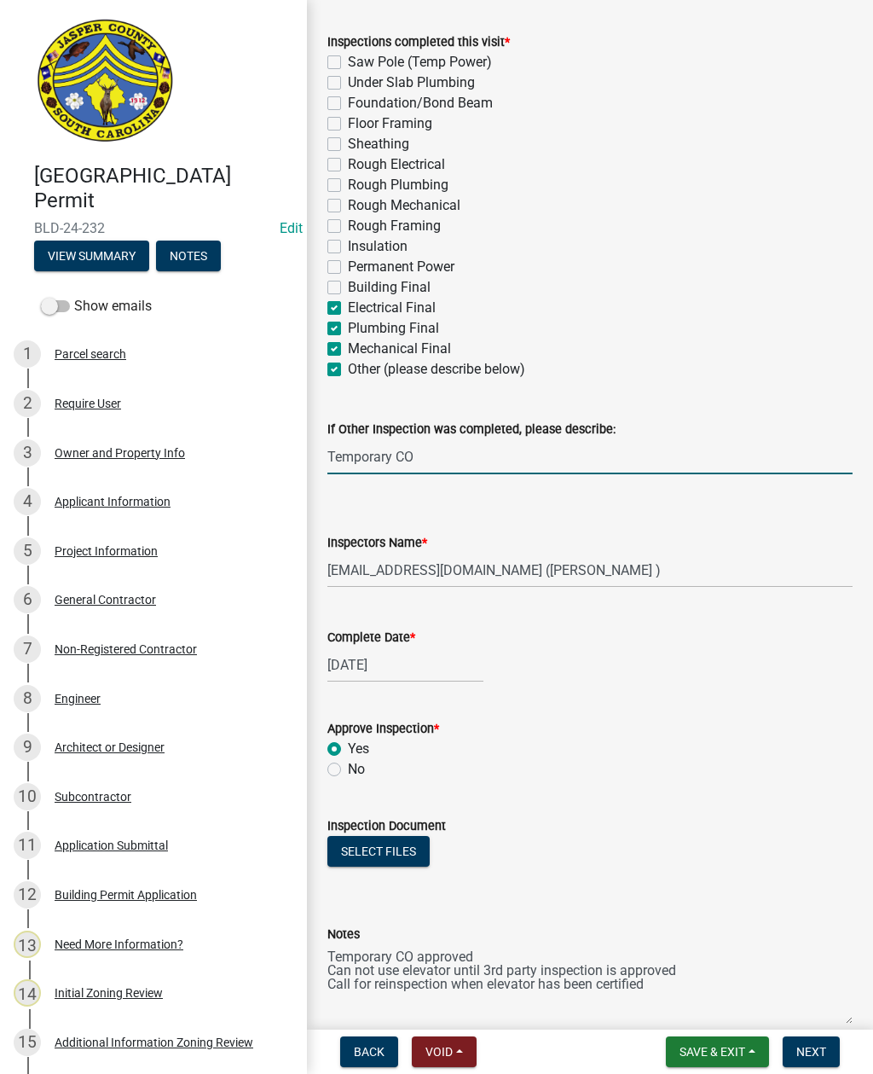
checkbox input "true"
click at [348, 312] on label "Electrical Final" at bounding box center [392, 308] width 88 height 20
click at [348, 309] on input "Electrical Final" at bounding box center [353, 303] width 11 height 11
checkbox input "false"
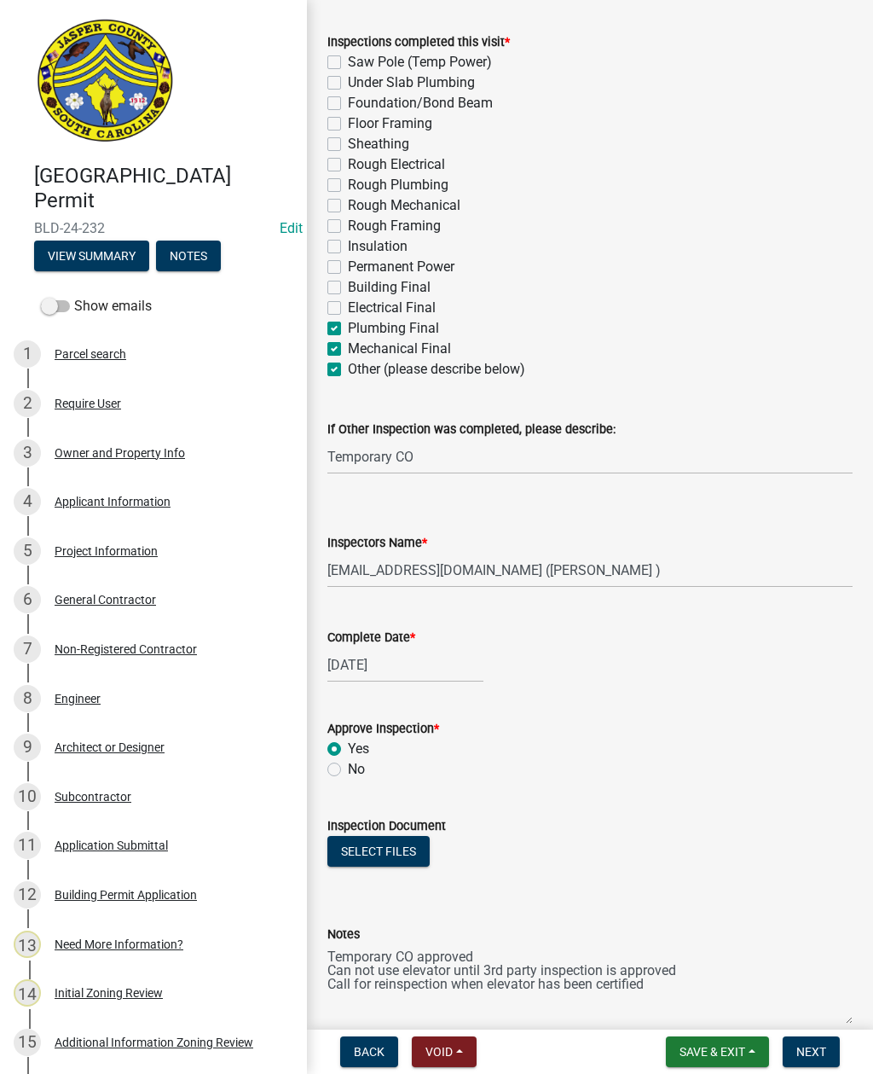
checkbox input "false"
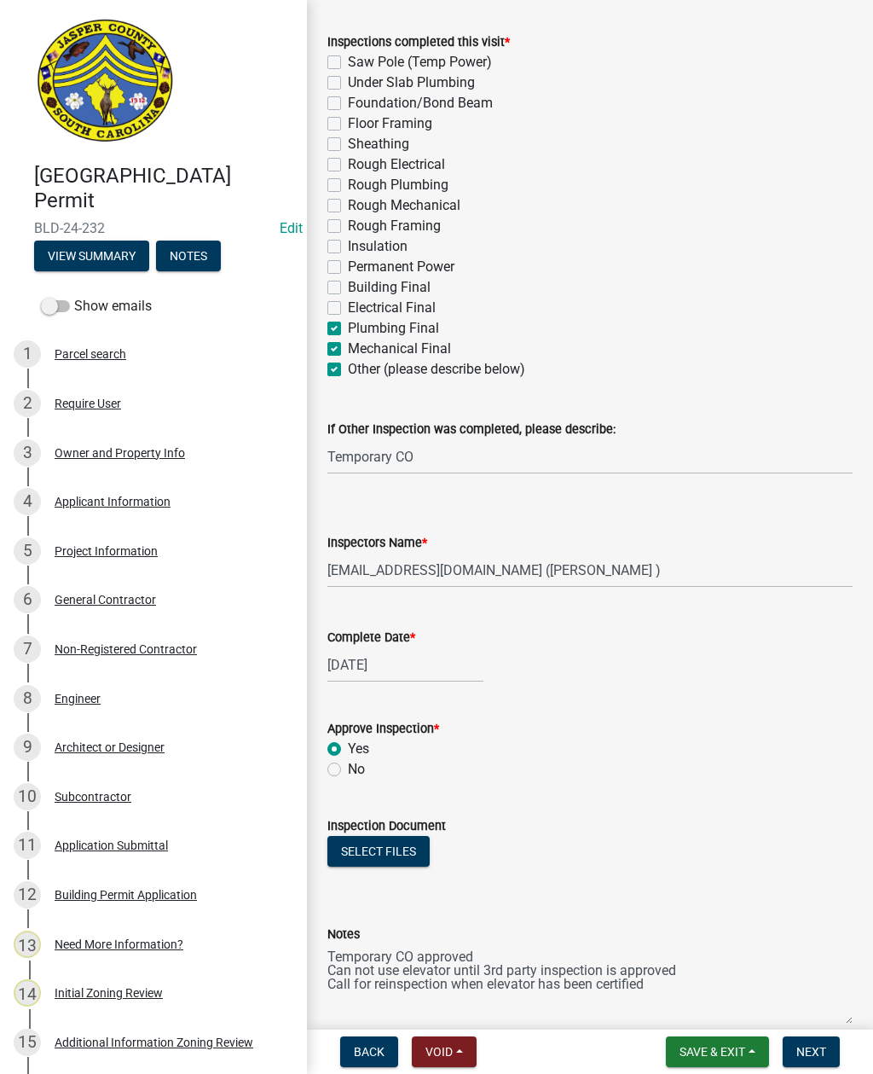
checkbox input "false"
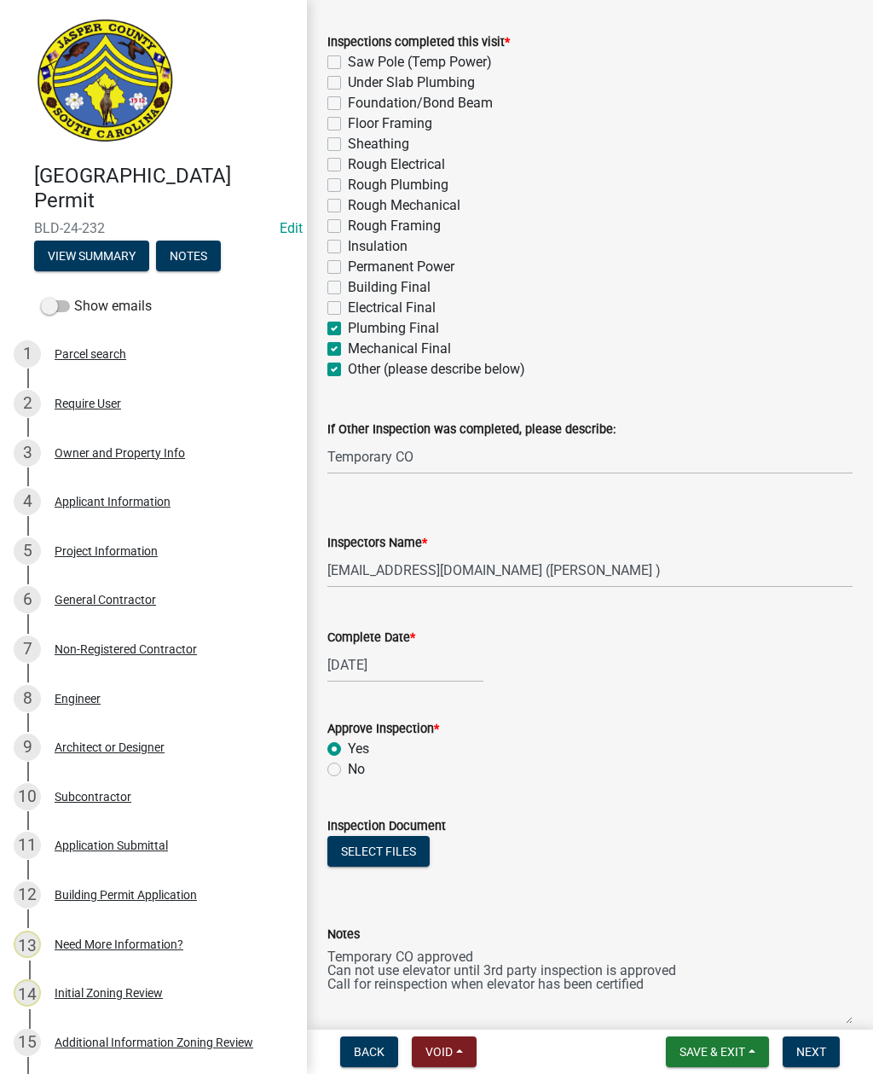
checkbox input "false"
checkbox input "true"
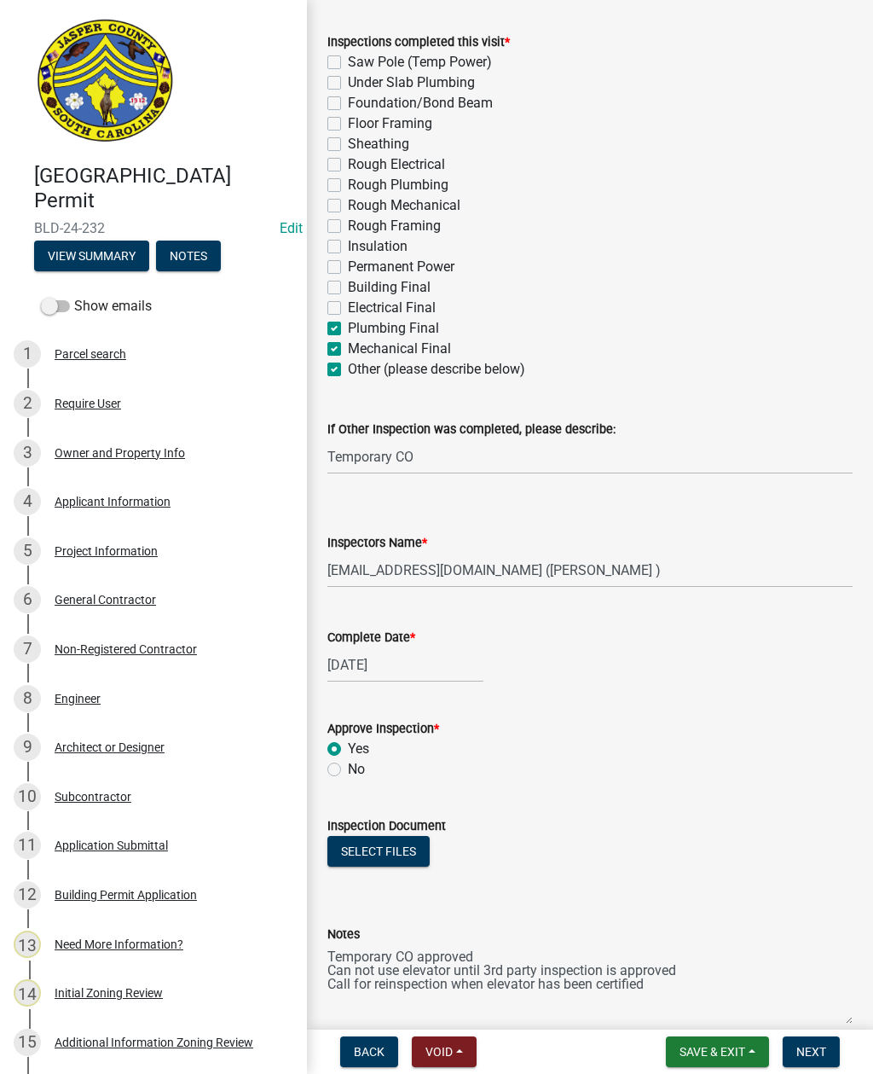
click at [348, 323] on label "Plumbing Final" at bounding box center [393, 328] width 91 height 20
click at [348, 323] on input "Plumbing Final" at bounding box center [353, 323] width 11 height 11
checkbox input "false"
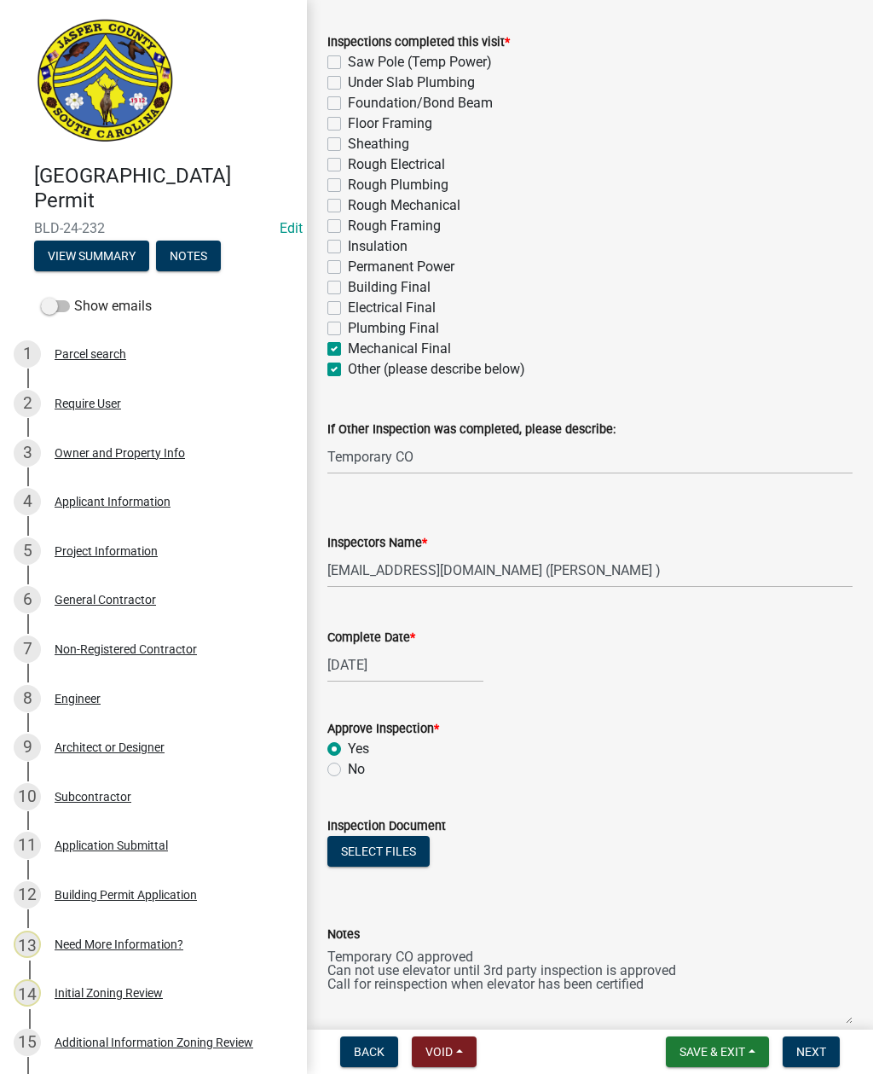
checkbox input "false"
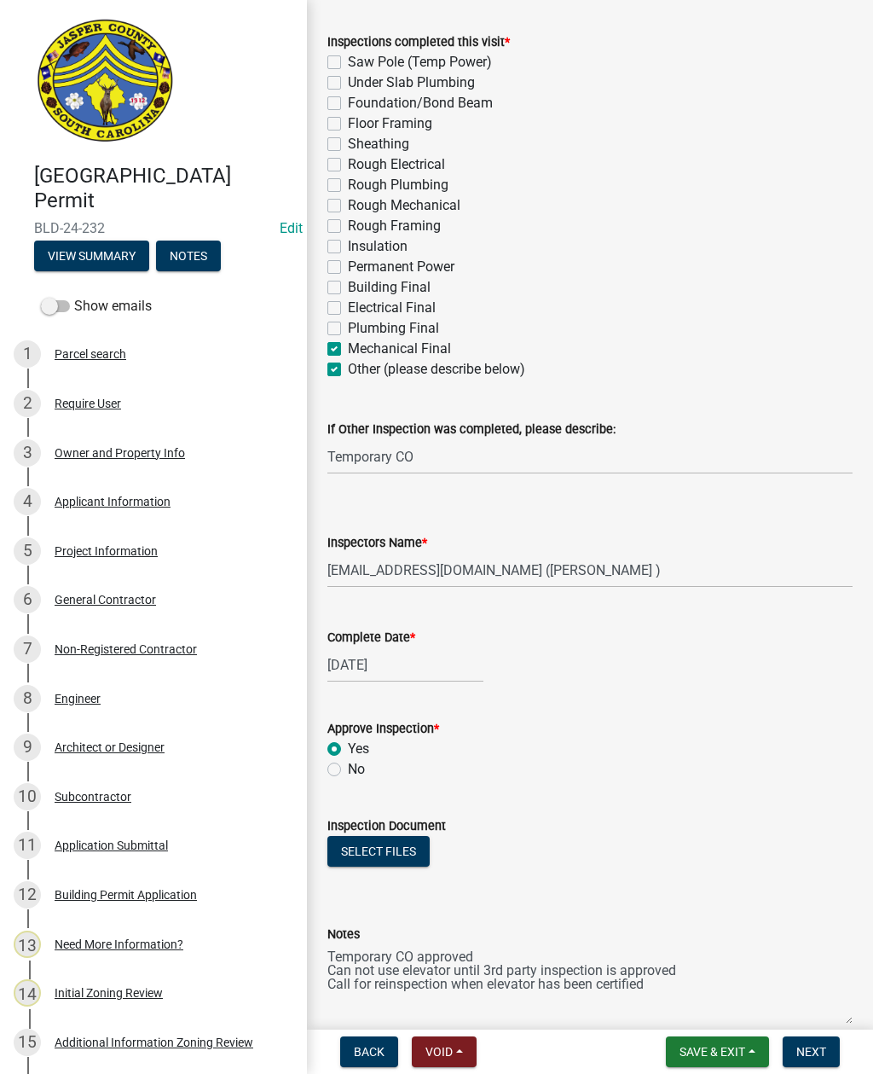
checkbox input "false"
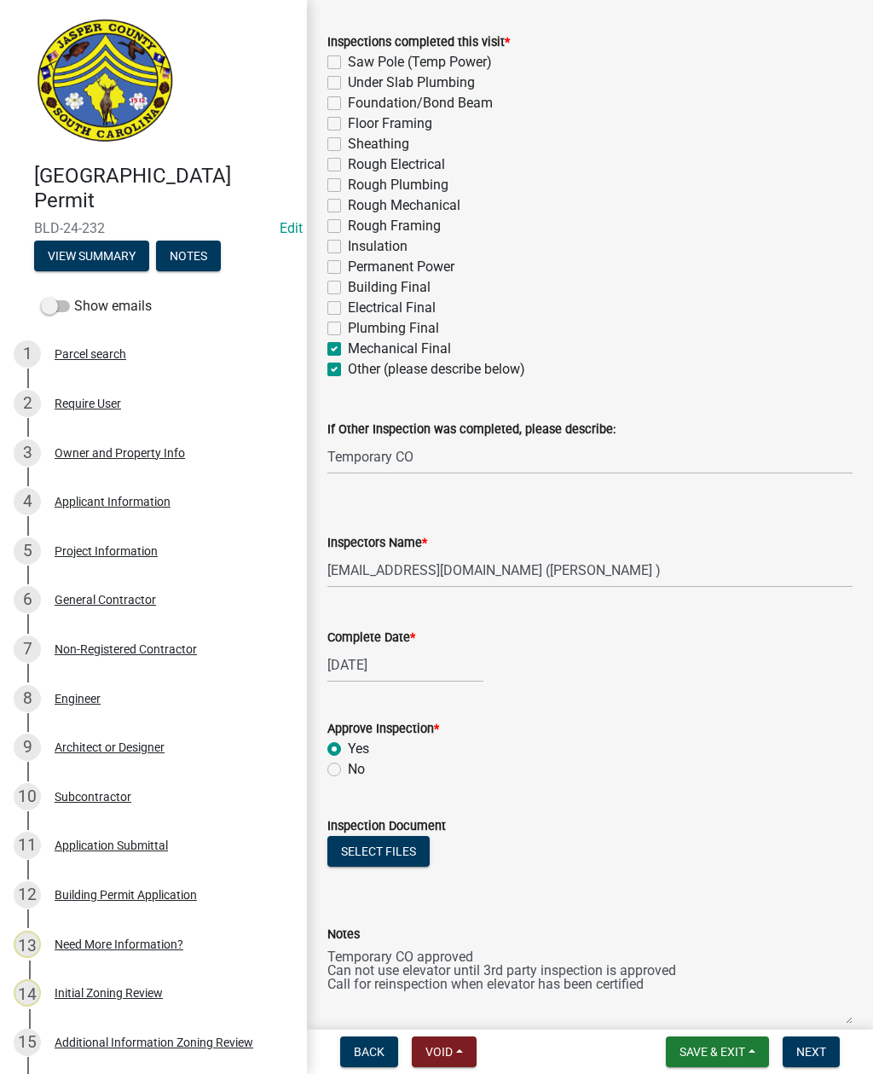
checkbox input "false"
checkbox input "true"
click at [348, 346] on label "Mechanical Final" at bounding box center [399, 349] width 103 height 20
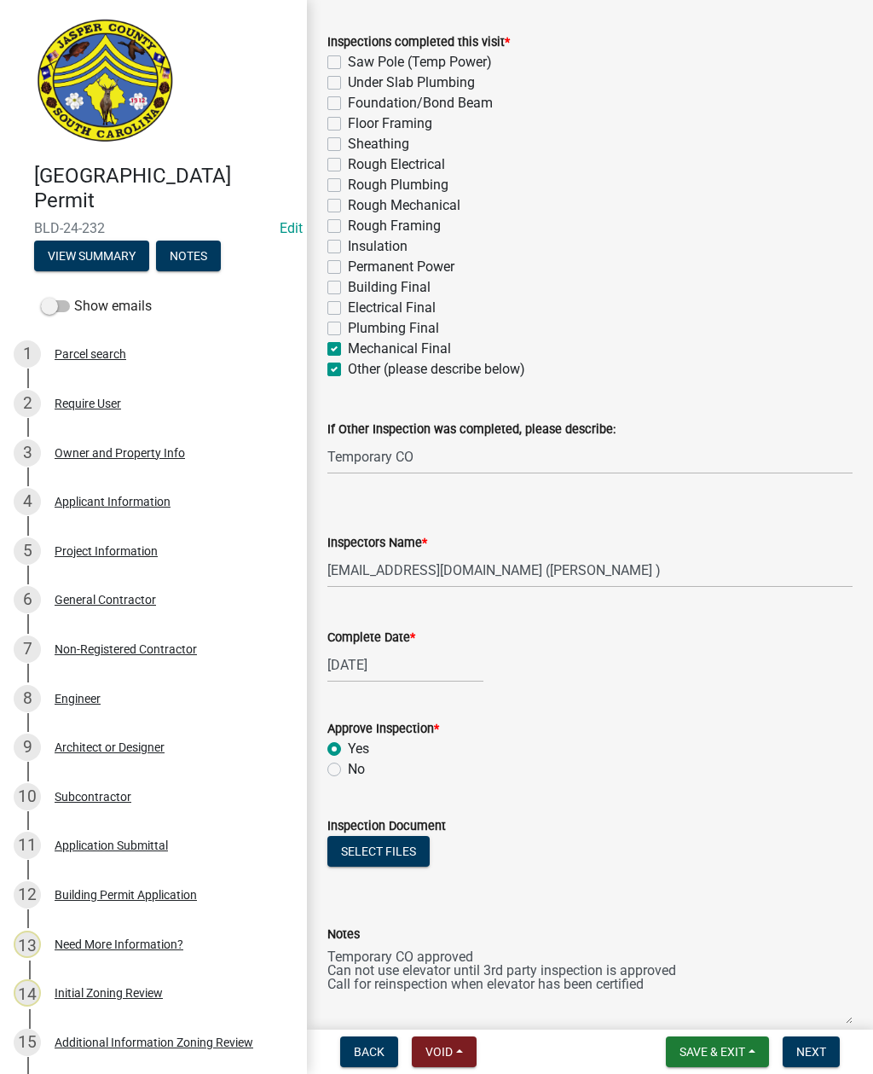
click at [348, 346] on input "Mechanical Final" at bounding box center [353, 344] width 11 height 11
checkbox input "false"
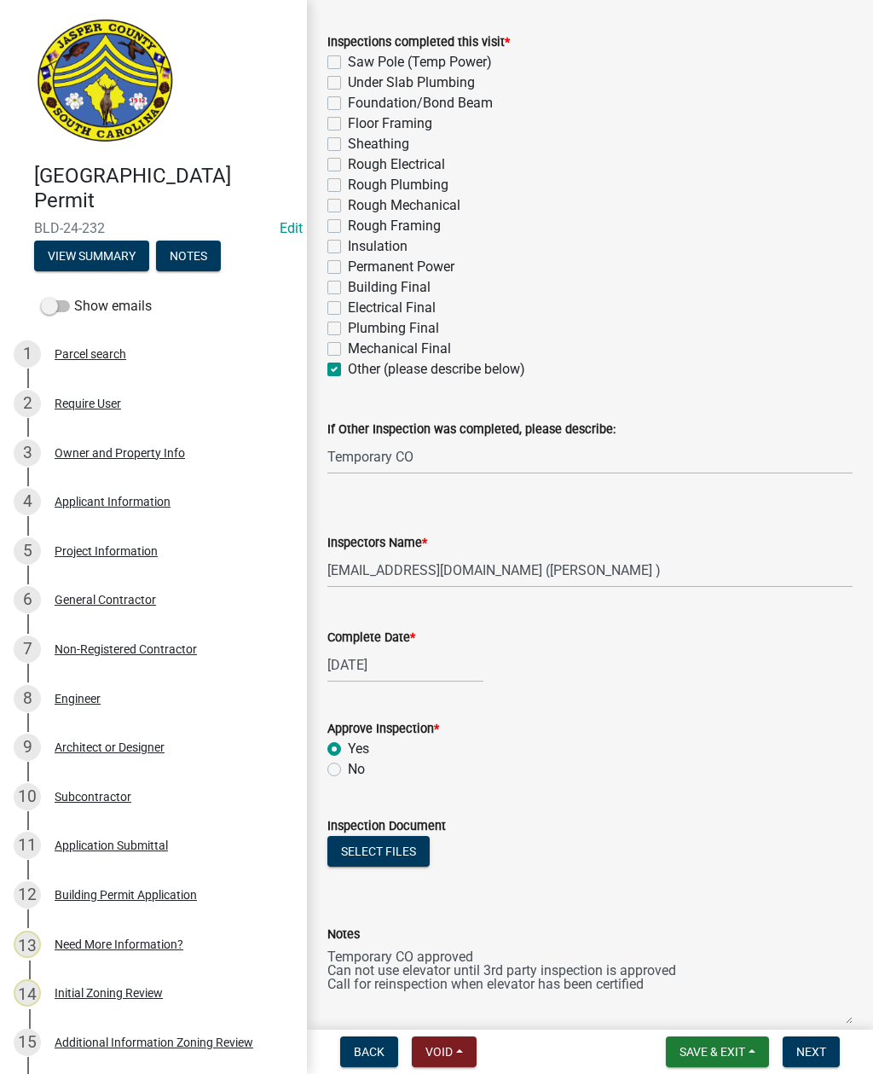
checkbox input "false"
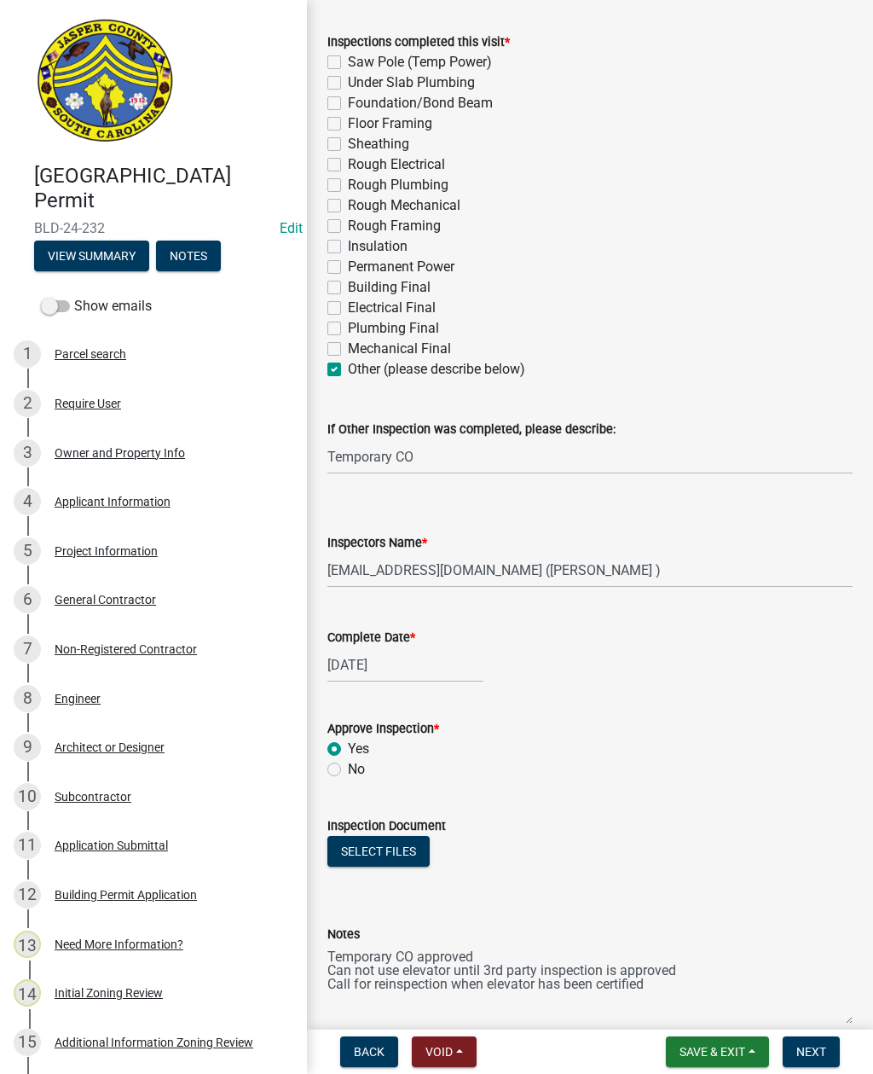
checkbox input "false"
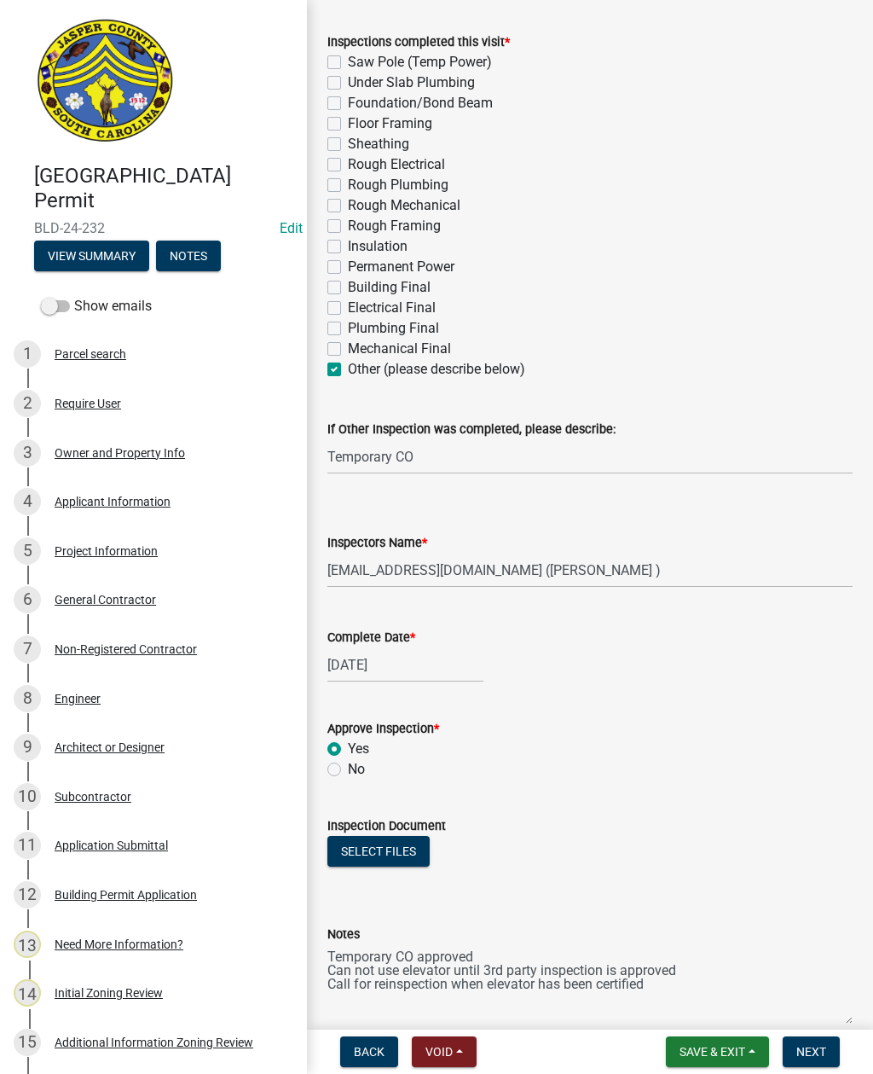
checkbox input "false"
checkbox input "true"
click at [348, 305] on label "Electrical Final" at bounding box center [392, 308] width 88 height 20
click at [348, 305] on input "Electrical Final" at bounding box center [353, 303] width 11 height 11
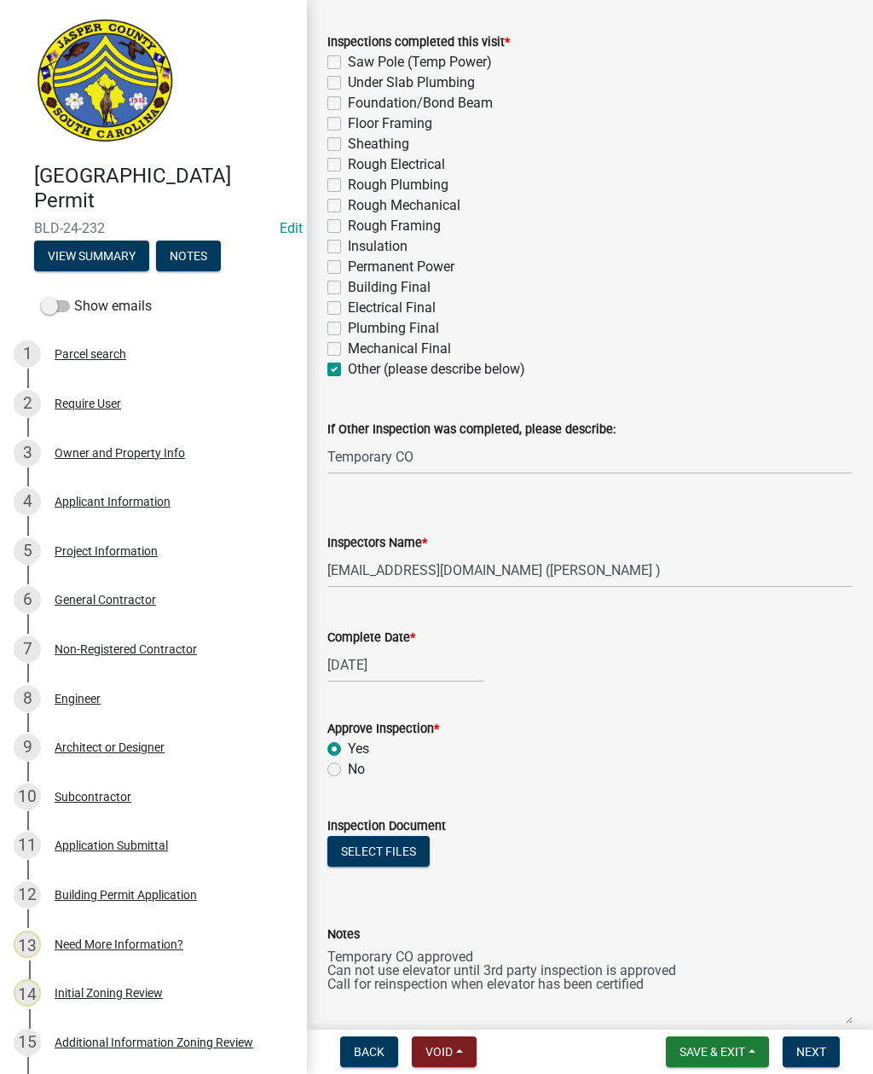
checkbox input "true"
checkbox input "false"
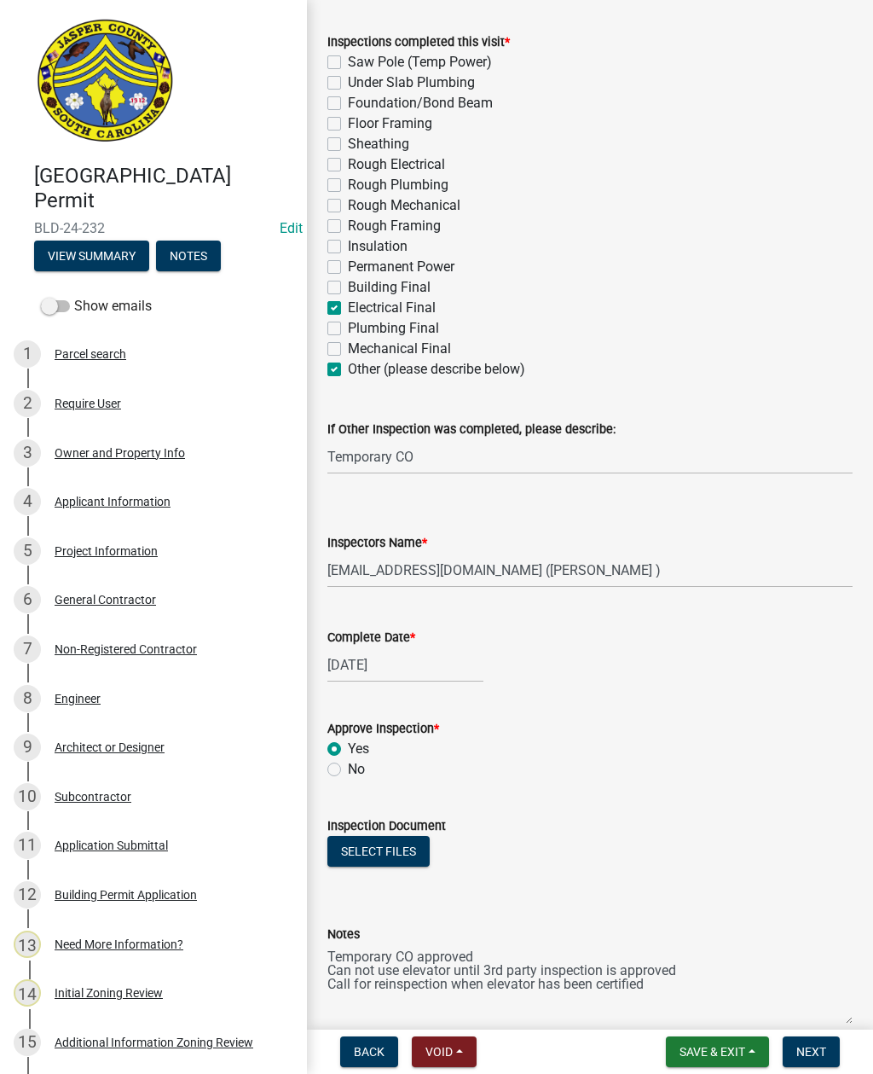
checkbox input "false"
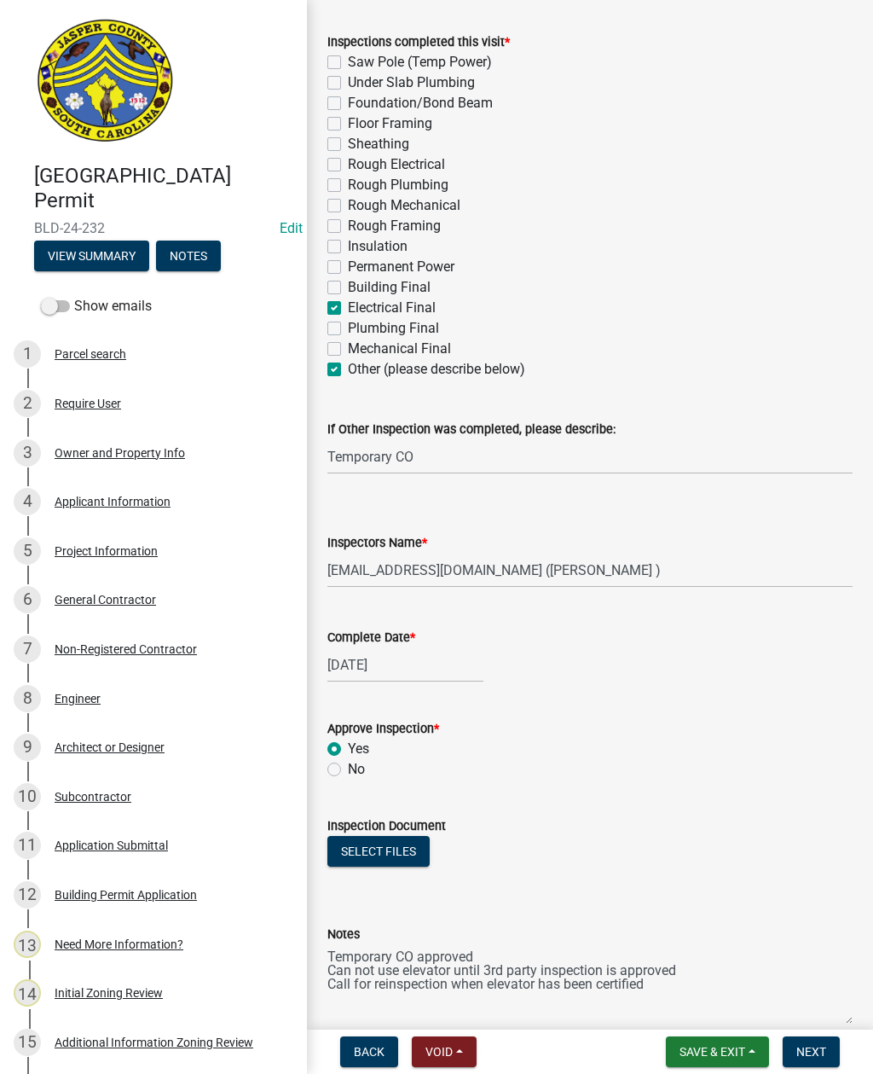
checkbox input "false"
checkbox input "true"
checkbox input "false"
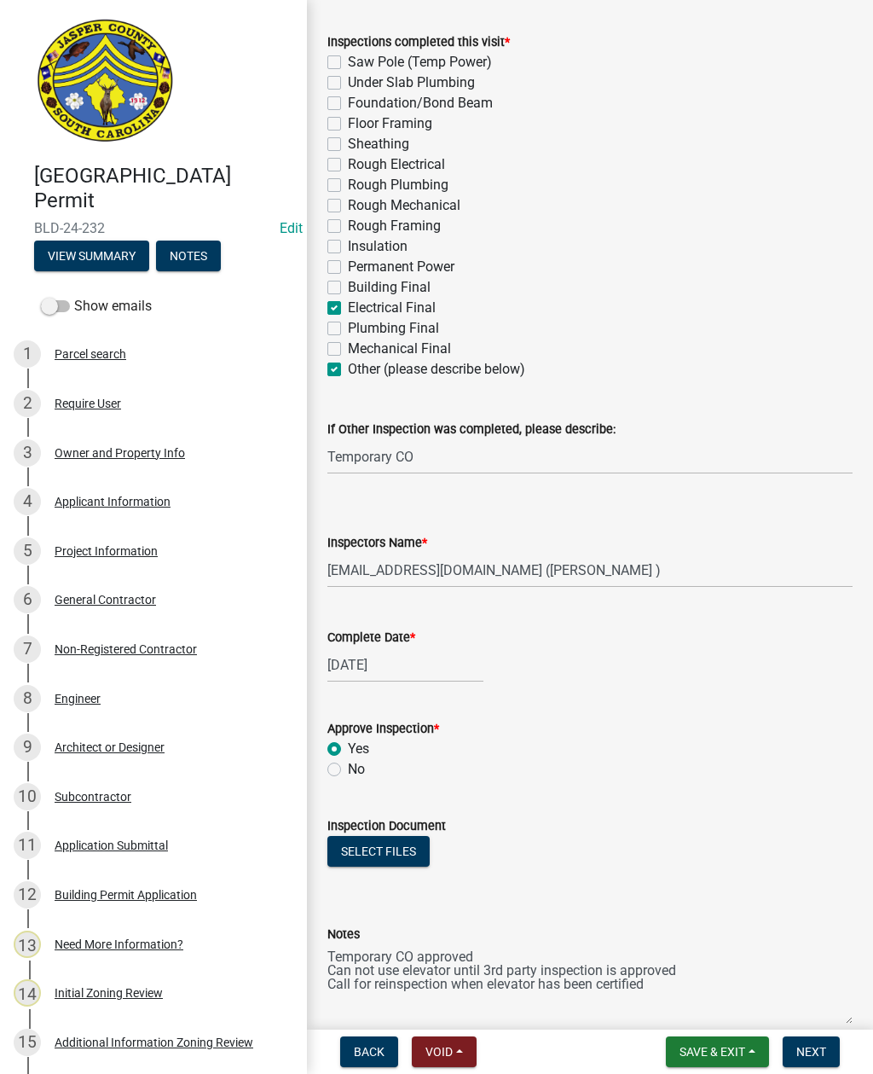
checkbox input "false"
checkbox input "true"
click at [348, 329] on label "Plumbing Final" at bounding box center [393, 328] width 91 height 20
click at [348, 329] on input "Plumbing Final" at bounding box center [353, 323] width 11 height 11
checkbox input "true"
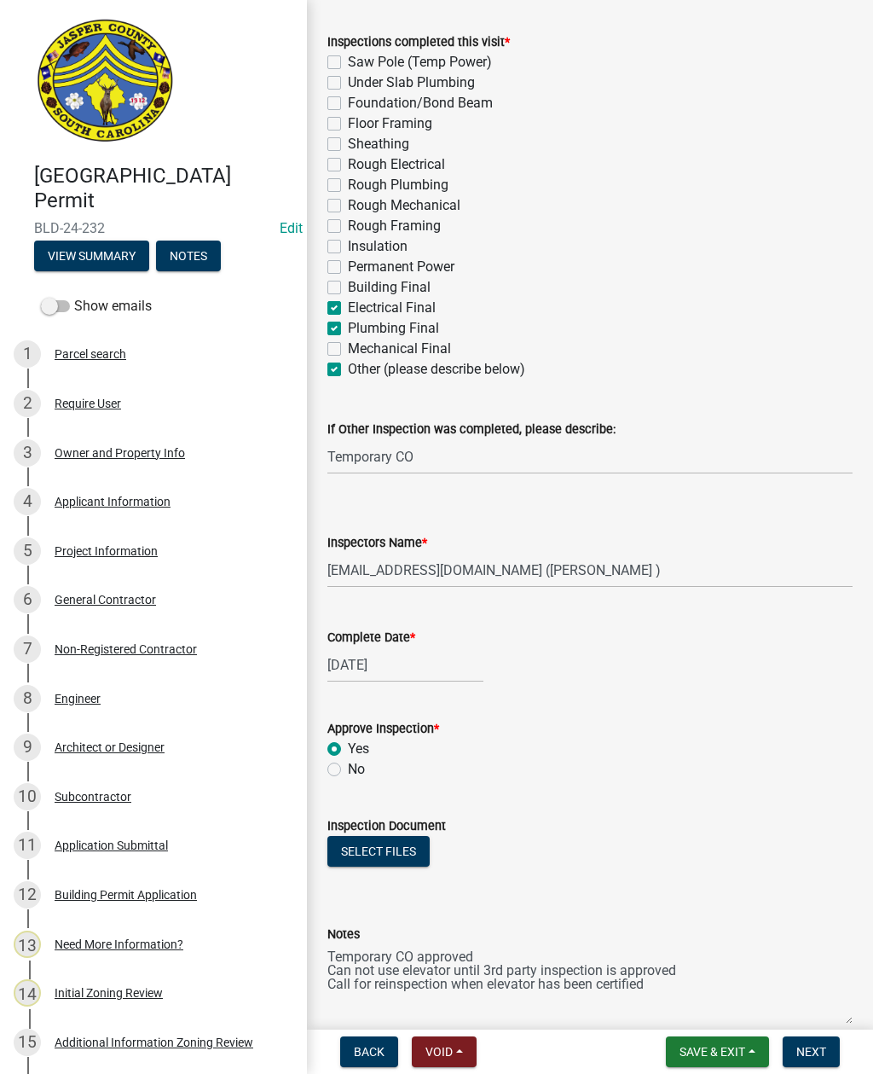
checkbox input "false"
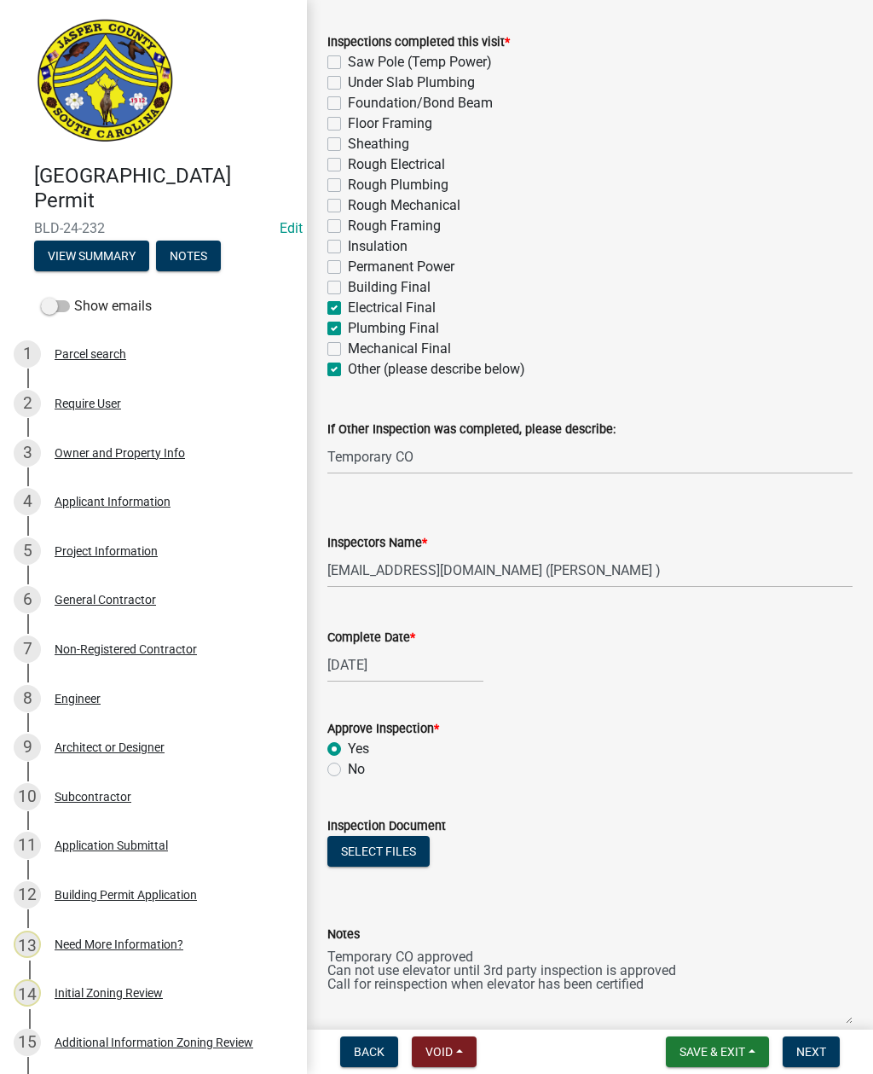
checkbox input "false"
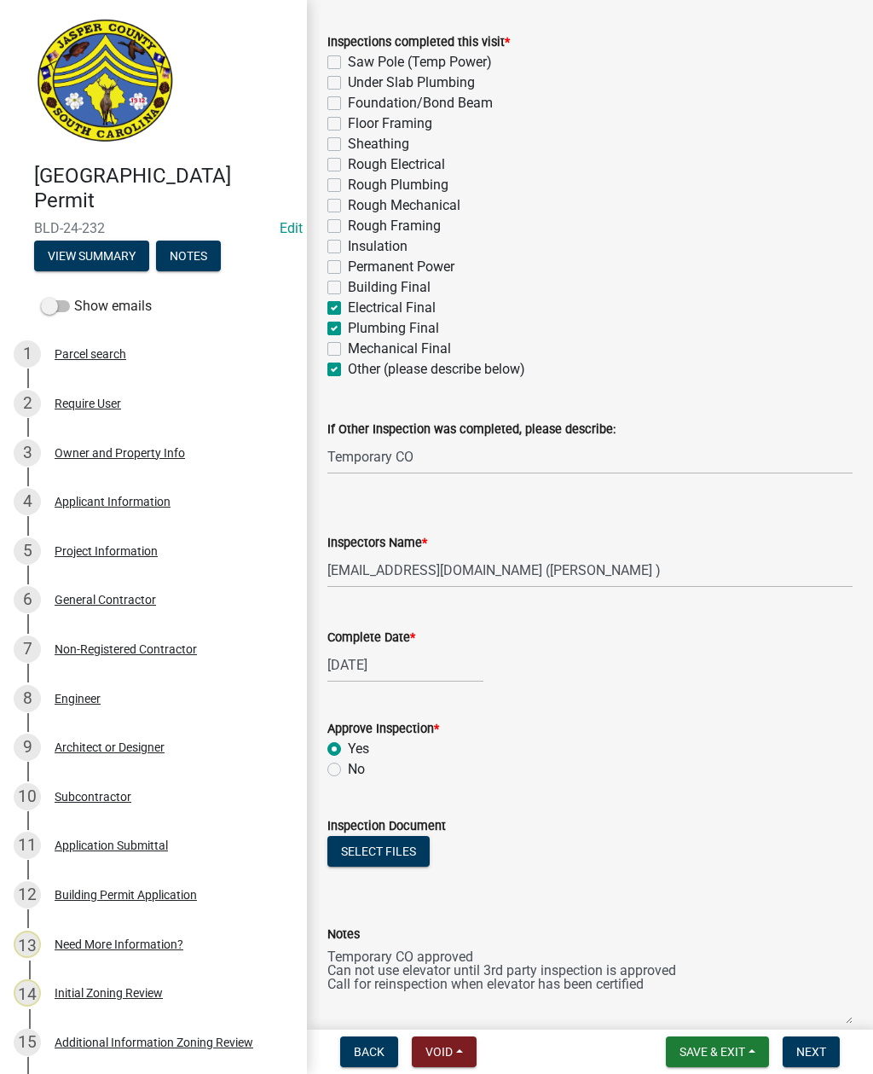
checkbox input "false"
checkbox input "true"
checkbox input "false"
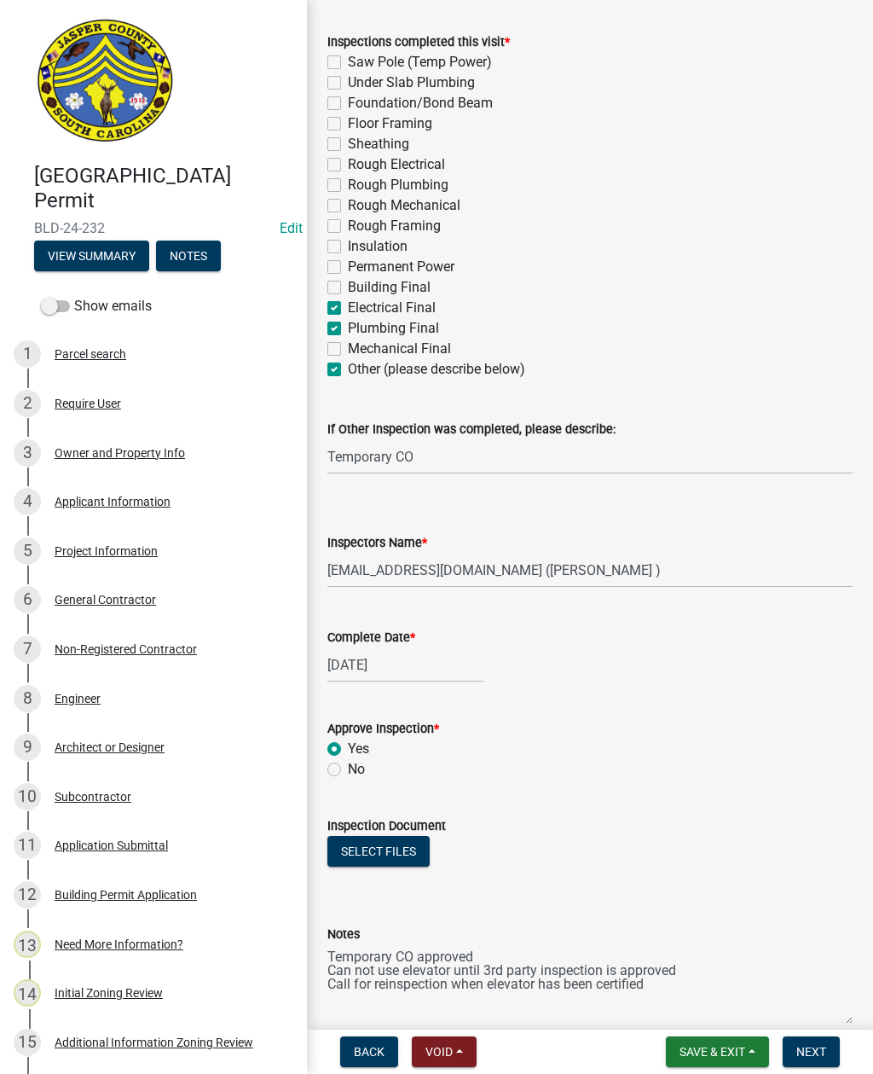
checkbox input "true"
click at [348, 349] on label "Mechanical Final" at bounding box center [399, 349] width 103 height 20
click at [348, 349] on input "Mechanical Final" at bounding box center [353, 344] width 11 height 11
checkbox input "true"
checkbox input "false"
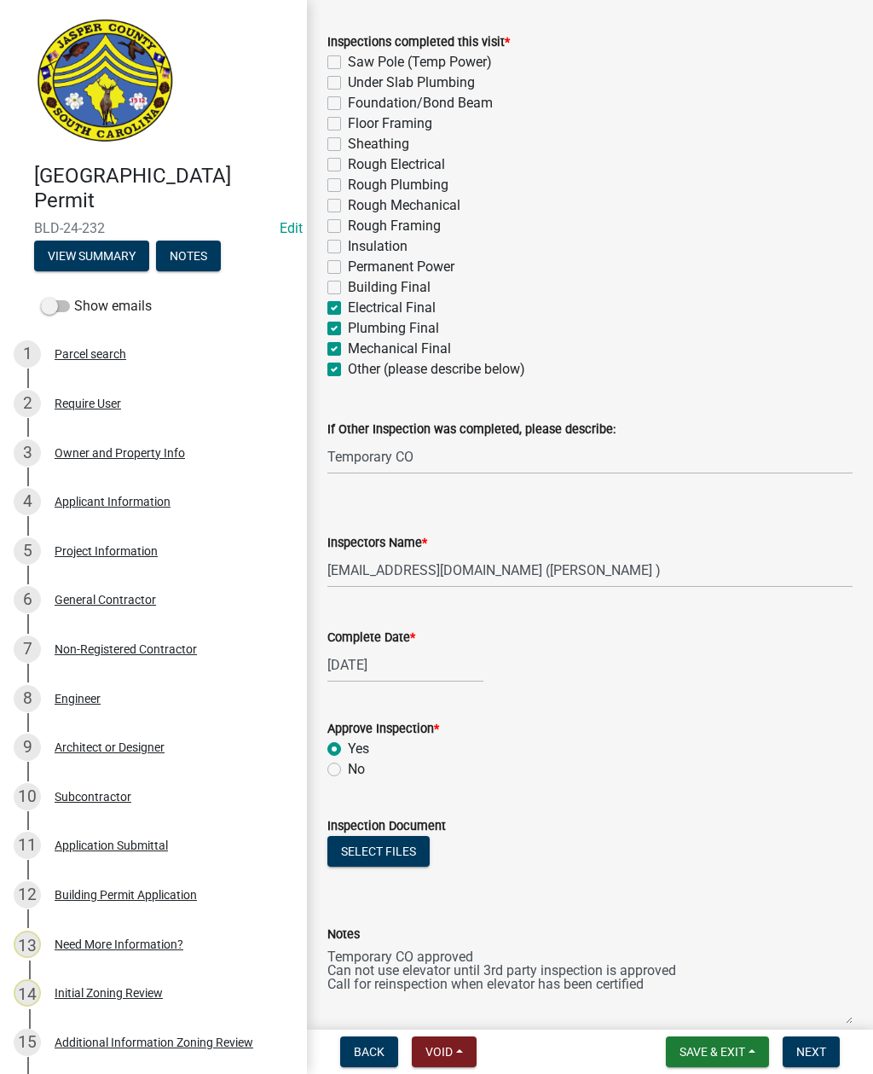
checkbox input "false"
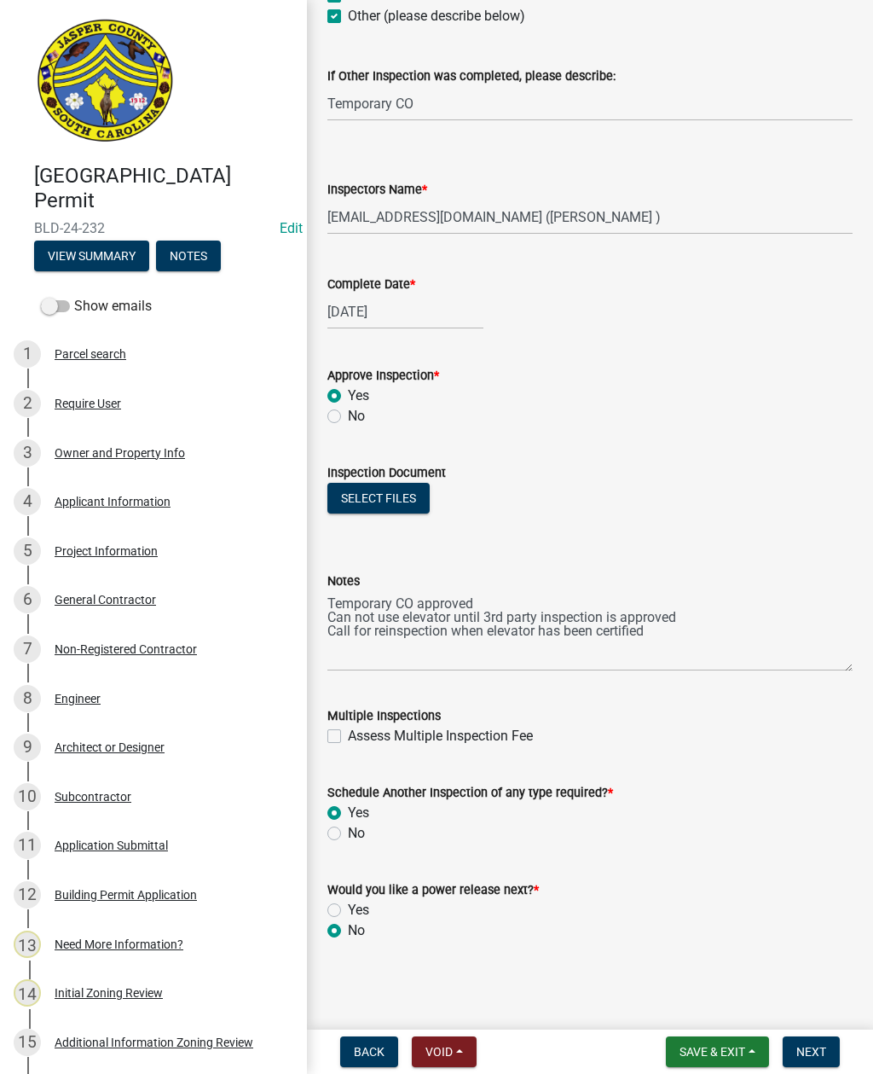
scroll to position [543, 0]
click at [799, 1048] on span "Next" at bounding box center [811, 1052] width 30 height 14
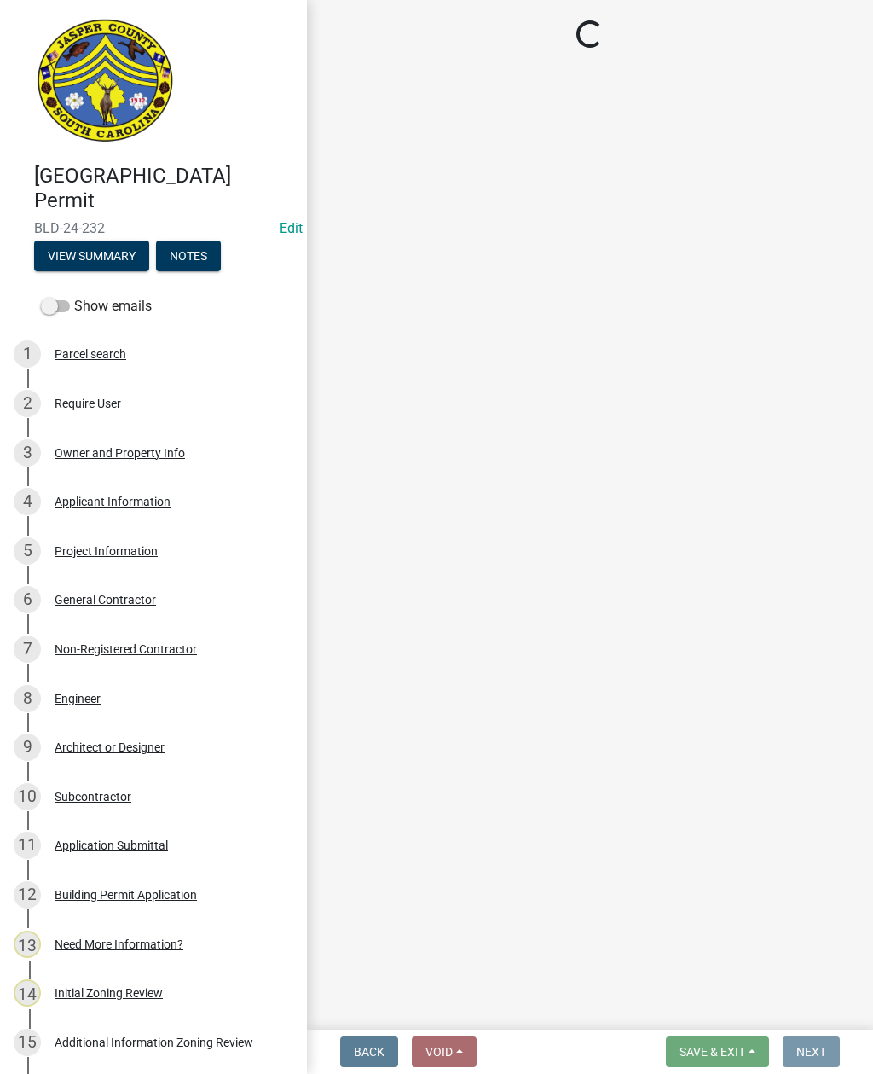
scroll to position [0, 0]
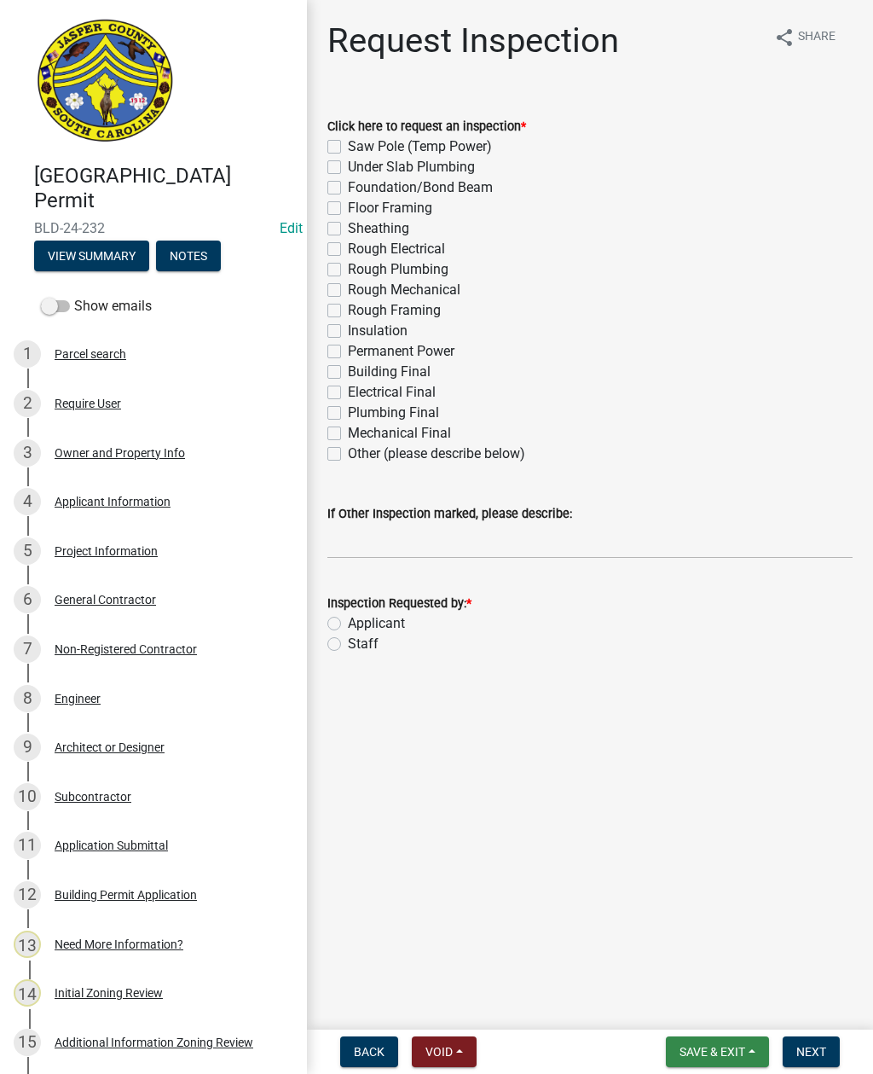
click at [731, 1032] on nav "Back Void Withdraw Lock Expire Void Save & Exit Save Save & Exit Next" at bounding box center [590, 1051] width 566 height 44
click at [721, 1040] on button "Save & Exit" at bounding box center [717, 1051] width 103 height 31
click at [715, 1004] on button "Save & Exit" at bounding box center [701, 1007] width 136 height 41
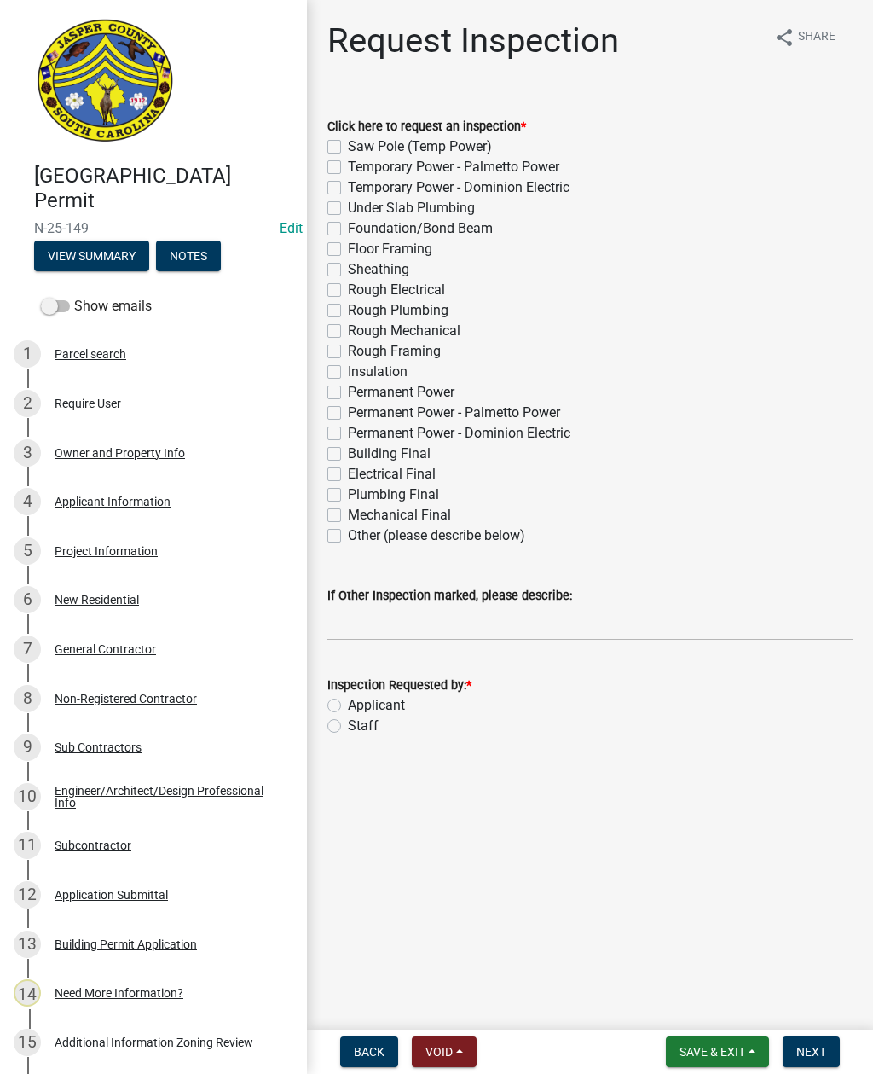
click at [348, 286] on label "Rough Electrical" at bounding box center [396, 290] width 97 height 20
click at [348, 286] on input "Rough Electrical" at bounding box center [353, 285] width 11 height 11
checkbox input "true"
checkbox input "false"
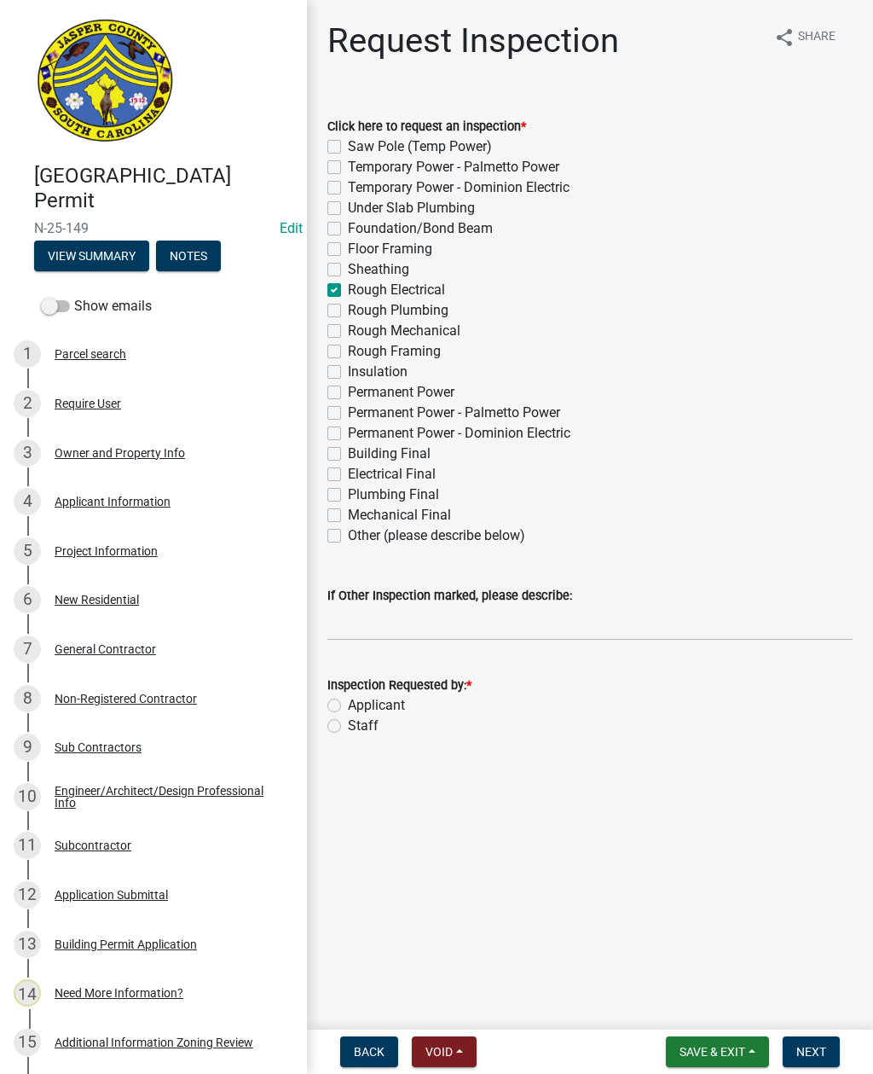
checkbox input "false"
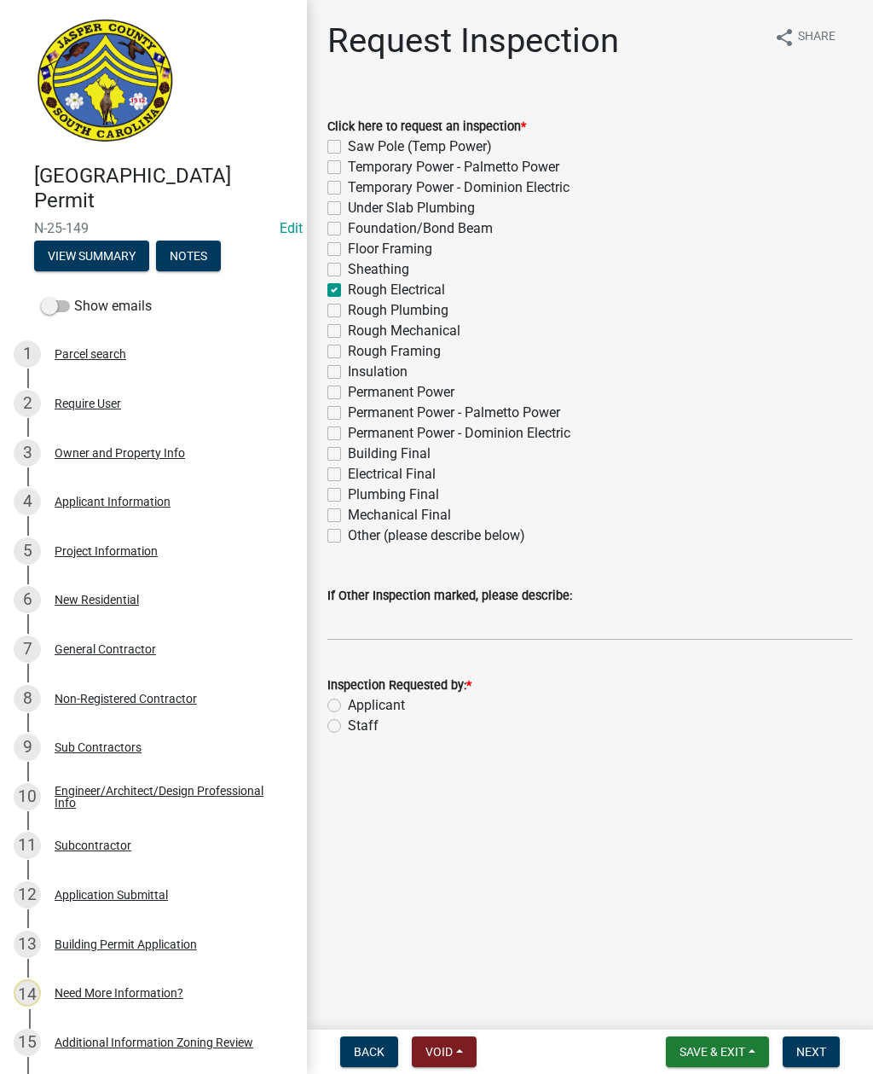
checkbox input "true"
checkbox input "false"
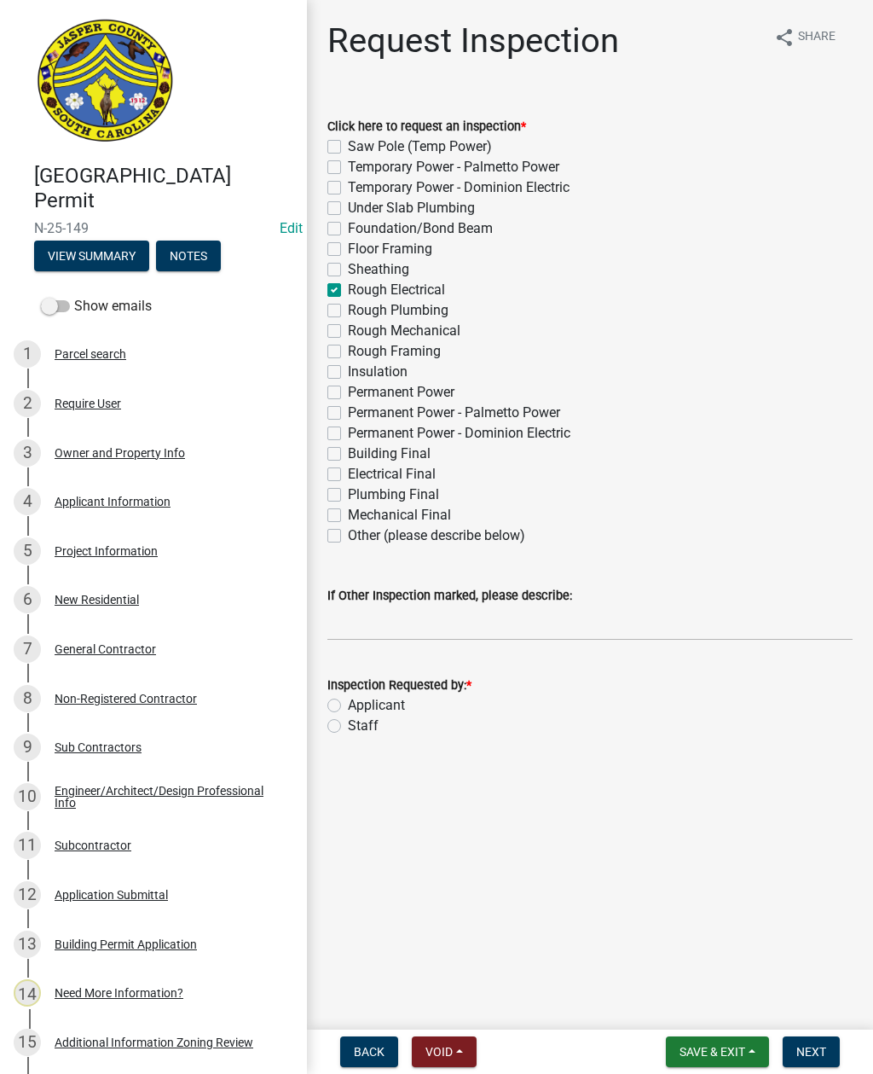
checkbox input "false"
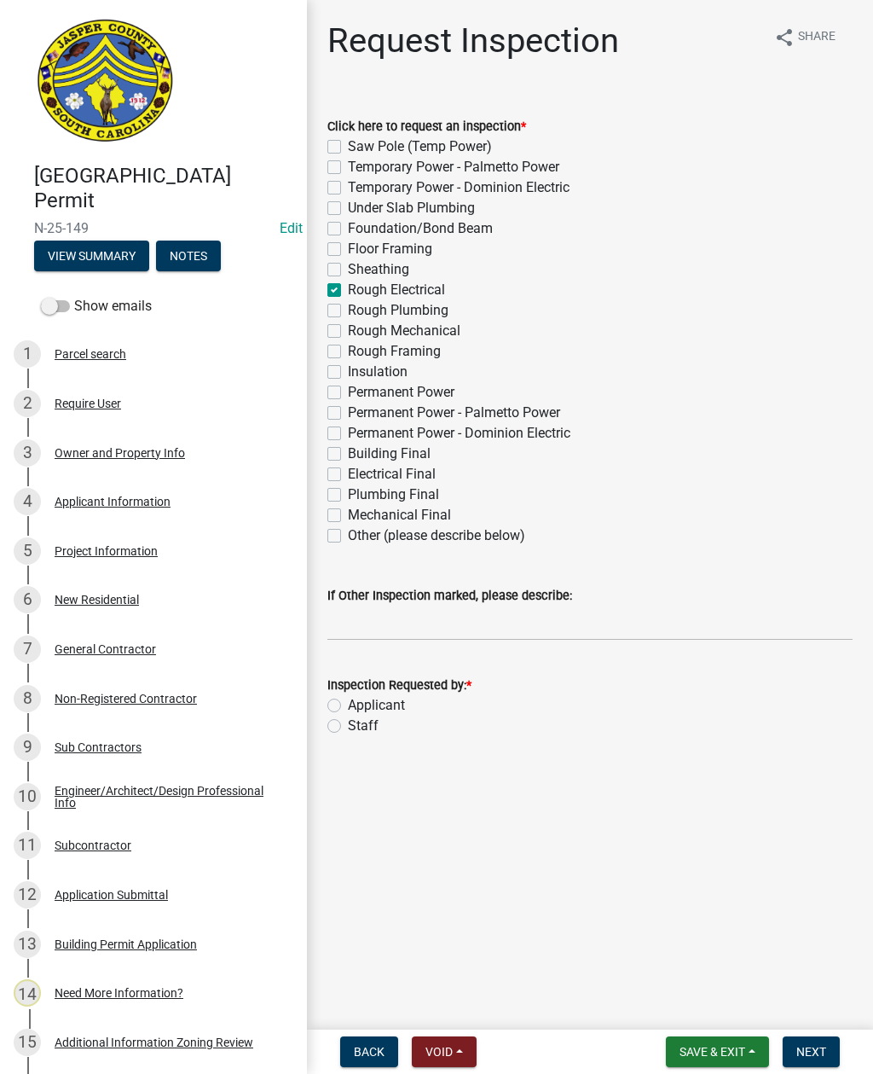
checkbox input "false"
click at [348, 313] on label "Rough Plumbing" at bounding box center [398, 310] width 101 height 20
click at [348, 311] on input "Rough Plumbing" at bounding box center [353, 305] width 11 height 11
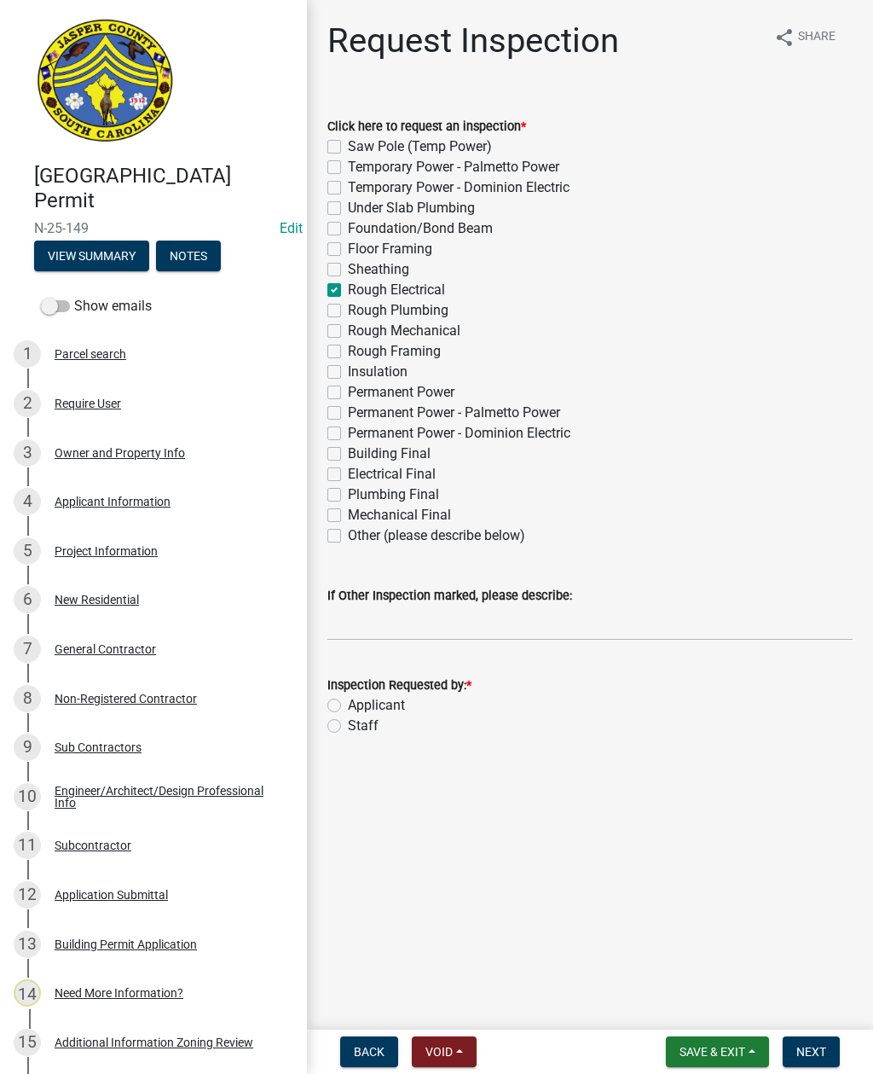
checkbox input "true"
checkbox input "false"
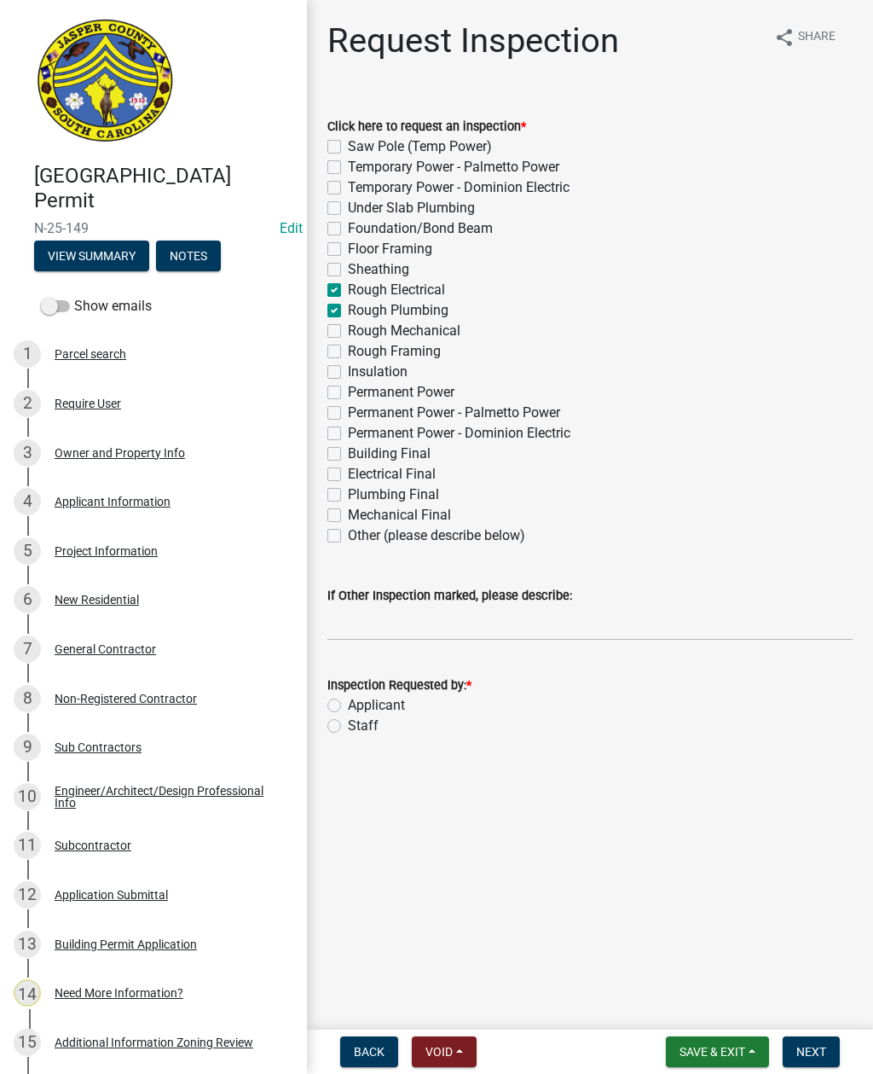
checkbox input "false"
checkbox input "true"
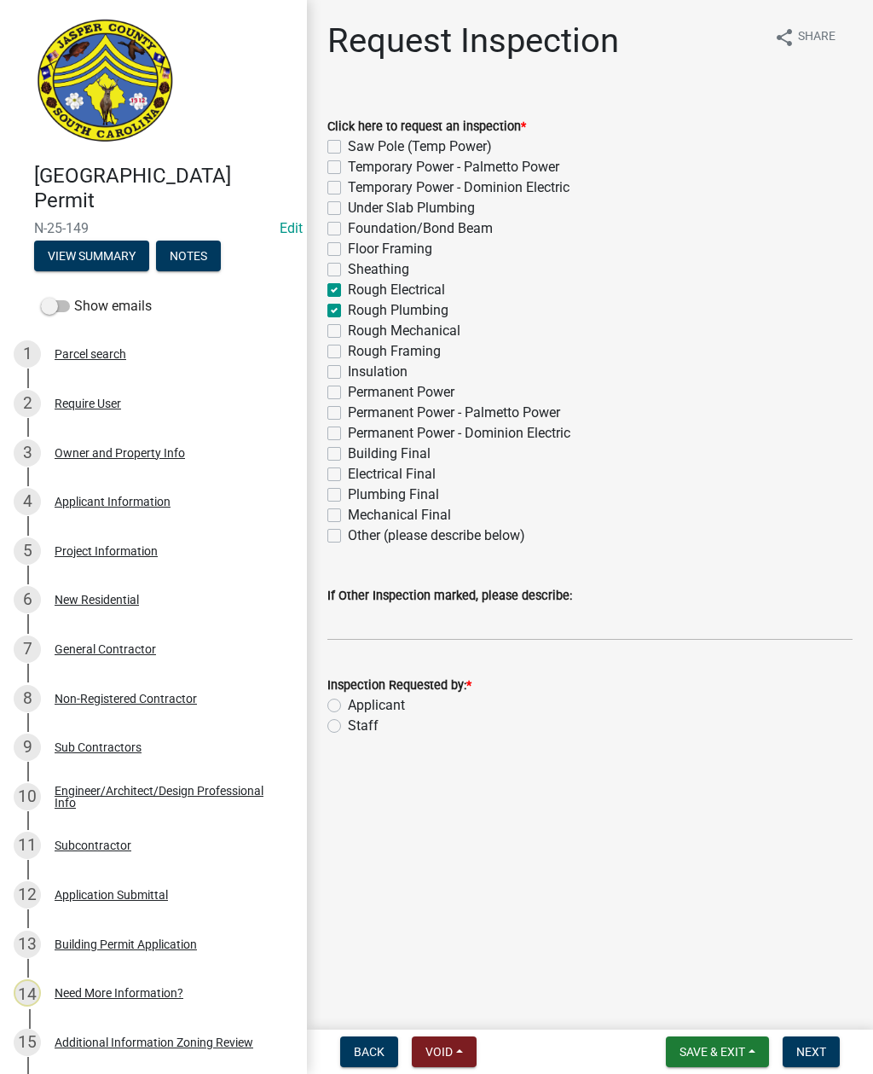
checkbox input "false"
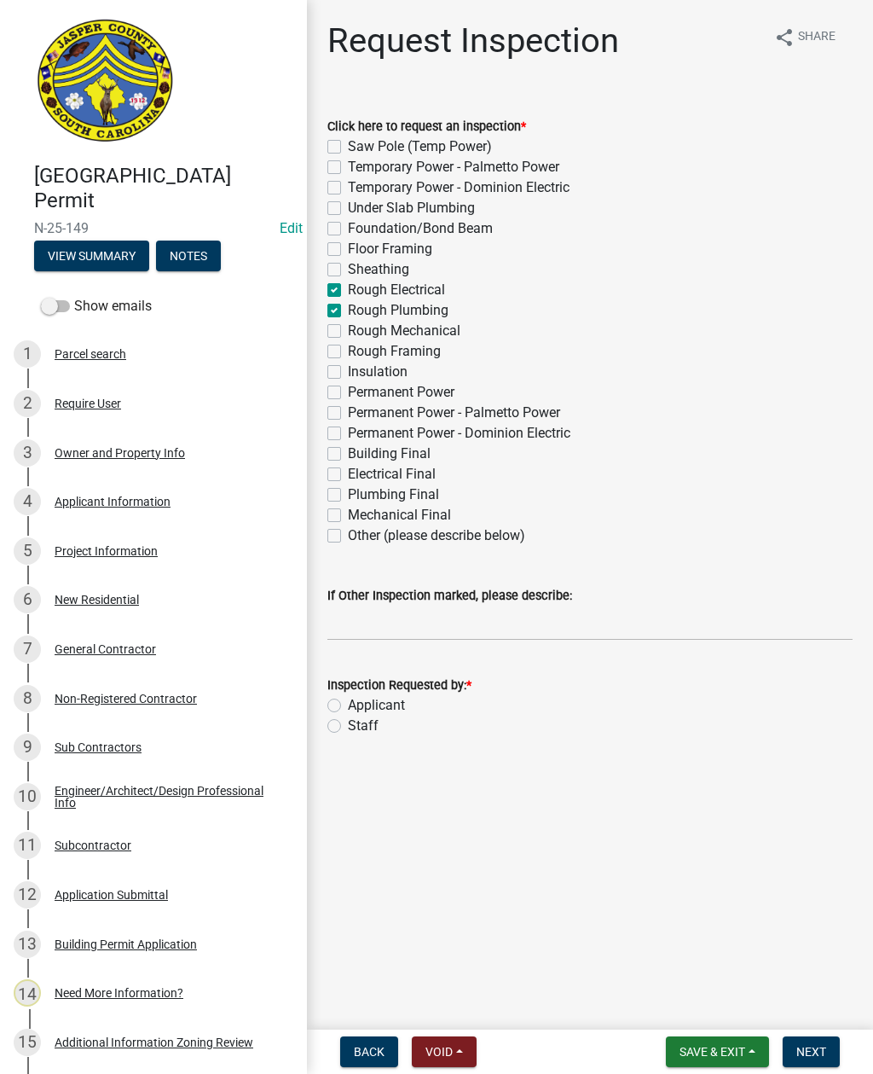
checkbox input "false"
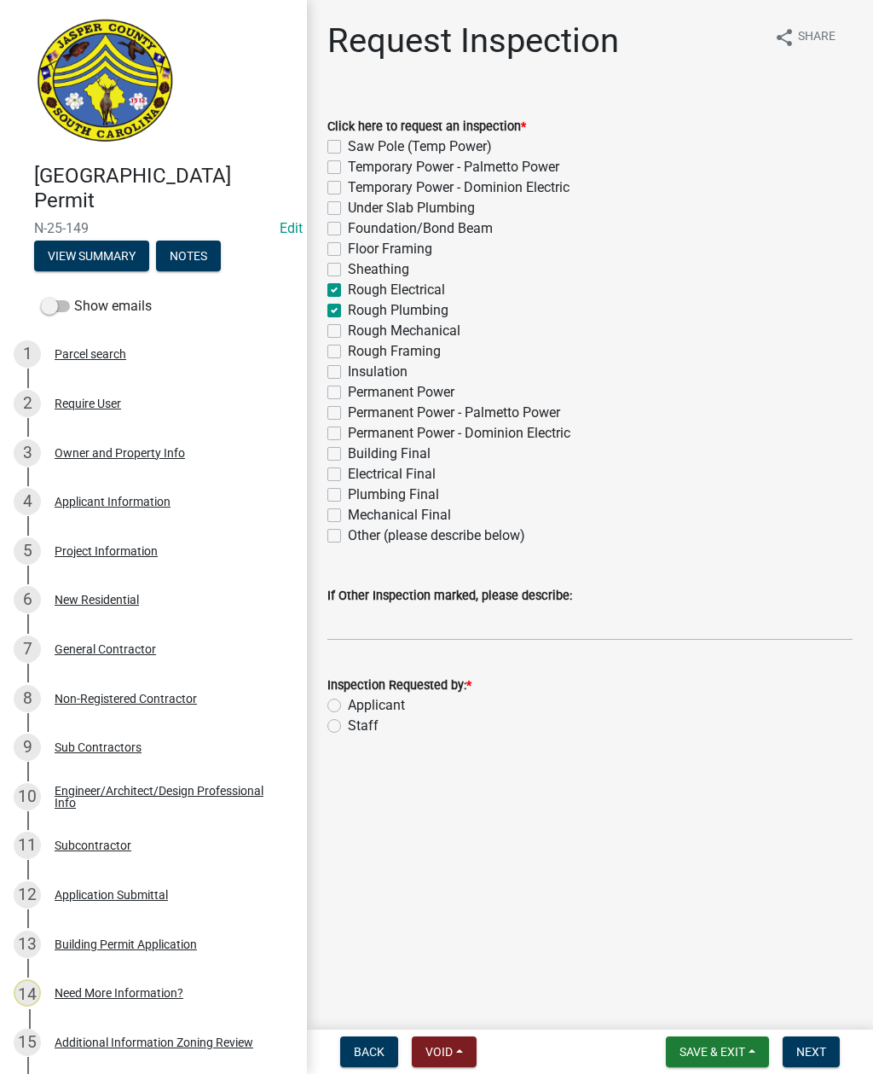
checkbox input "false"
click at [348, 324] on label "Rough Mechanical" at bounding box center [404, 331] width 113 height 20
click at [348, 324] on input "Rough Mechanical" at bounding box center [353, 326] width 11 height 11
checkbox input "true"
checkbox input "false"
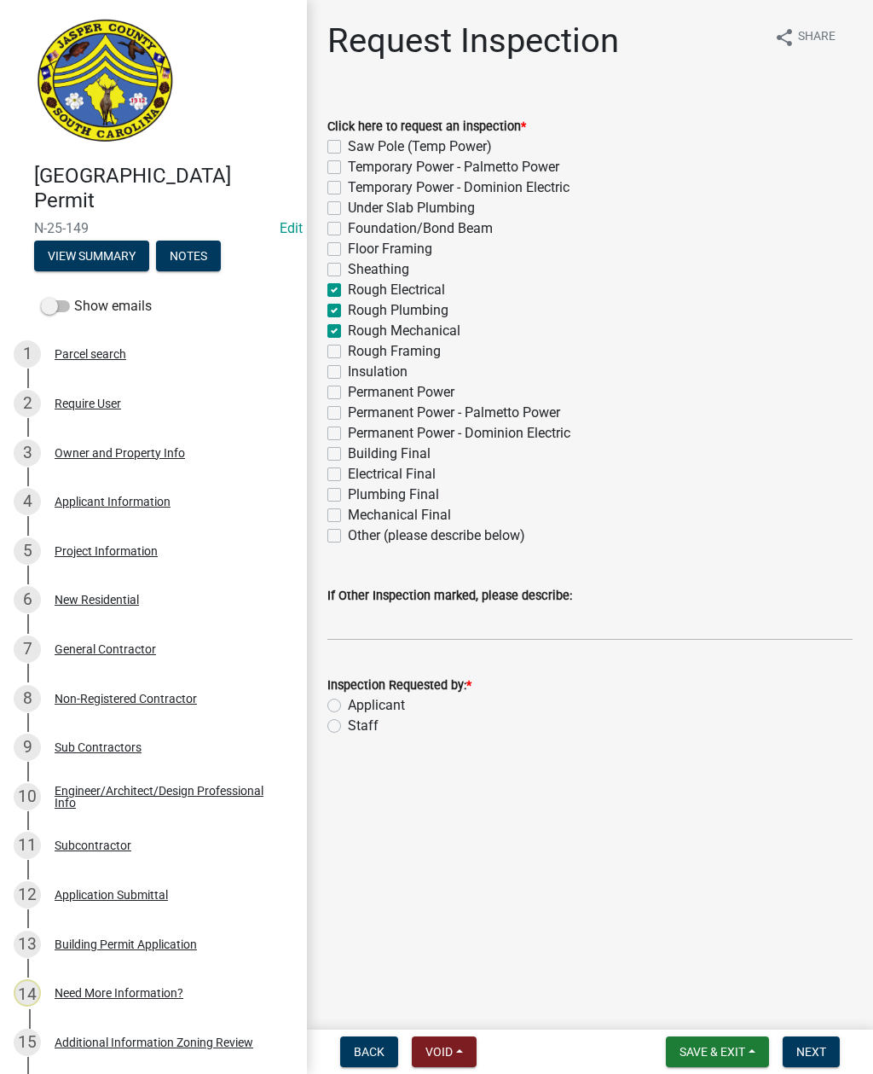
checkbox input "false"
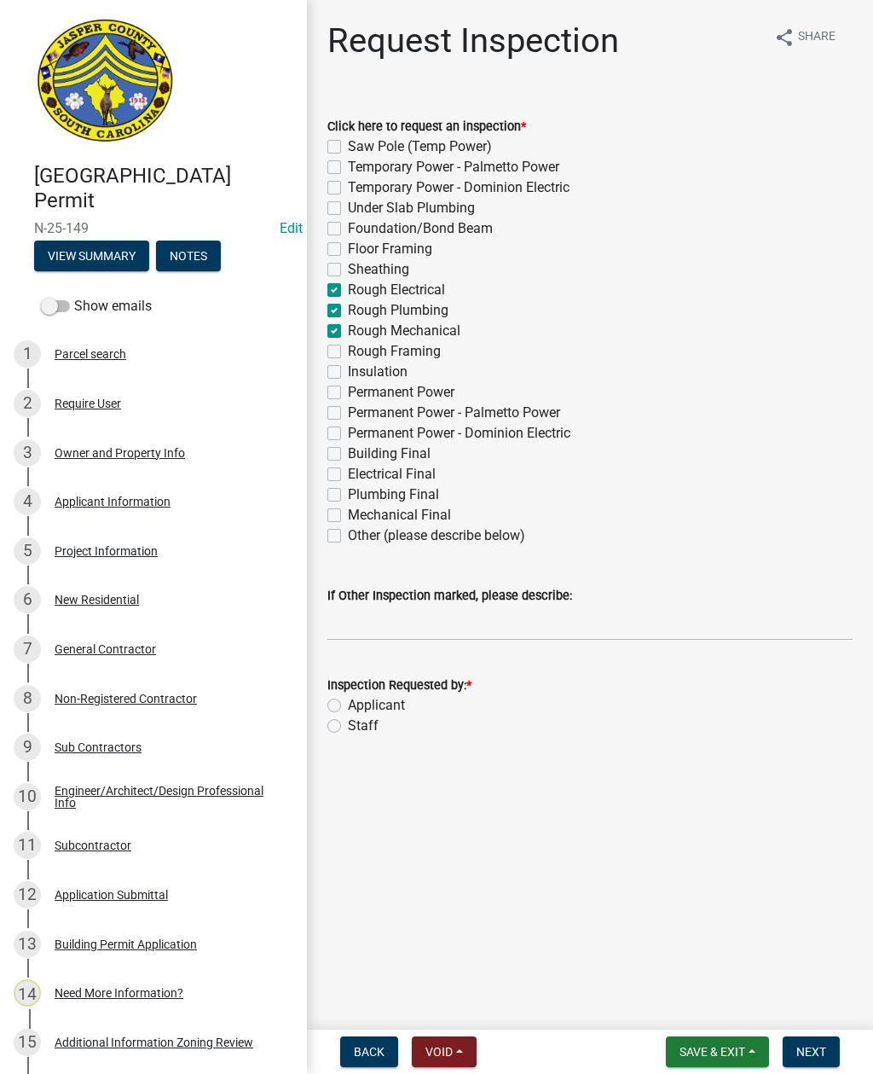
checkbox input "false"
checkbox input "true"
checkbox input "false"
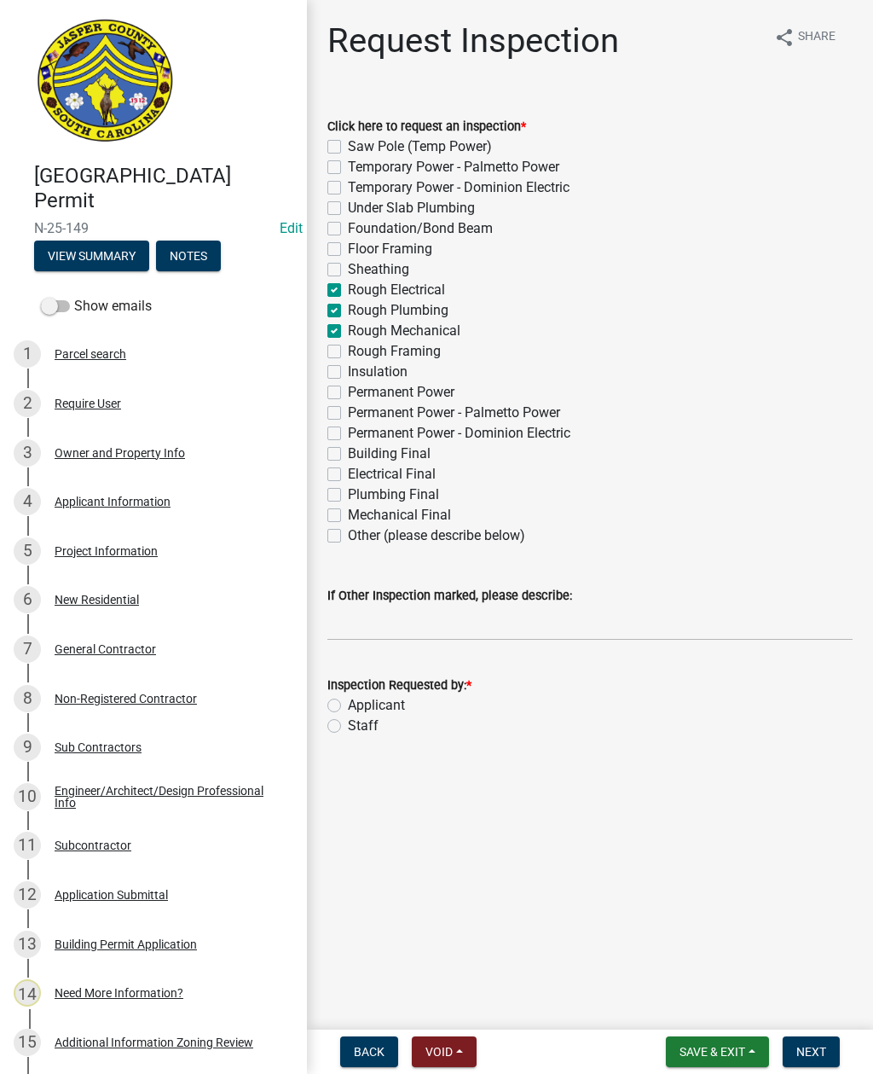
checkbox input "false"
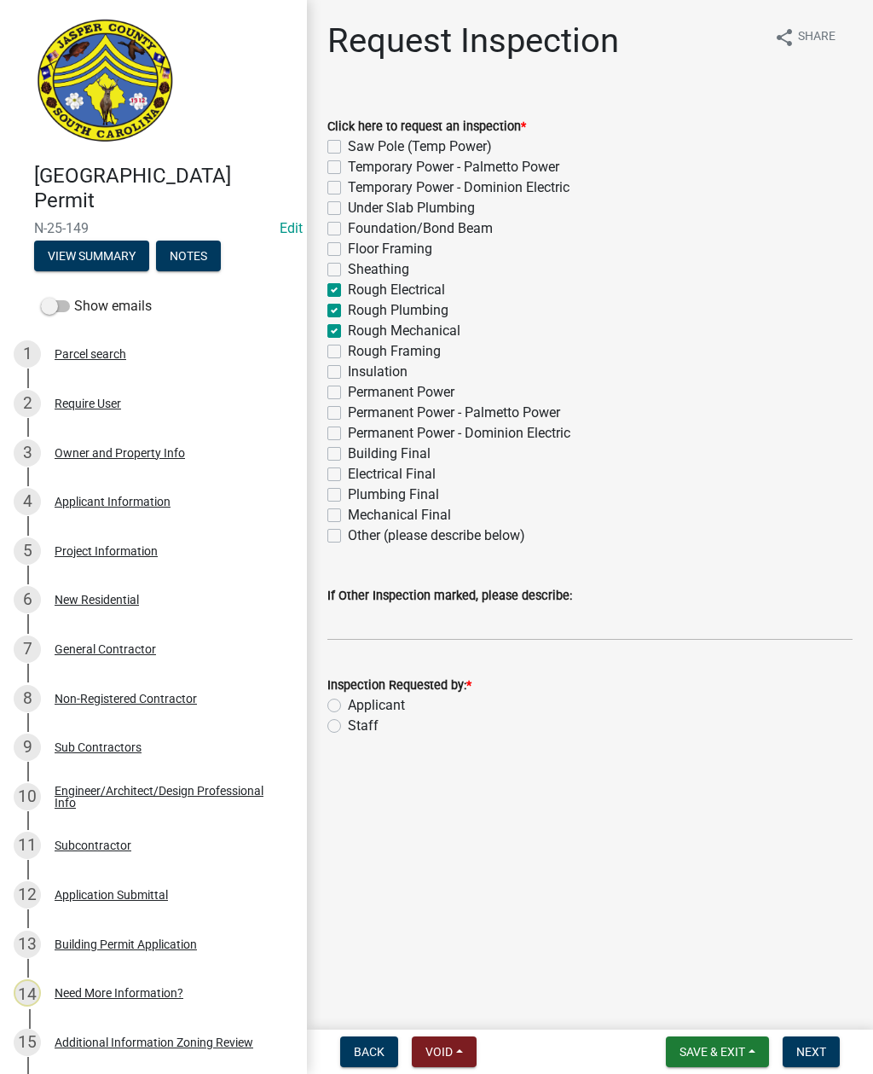
checkbox input "false"
click at [348, 347] on label "Rough Framing" at bounding box center [394, 351] width 93 height 20
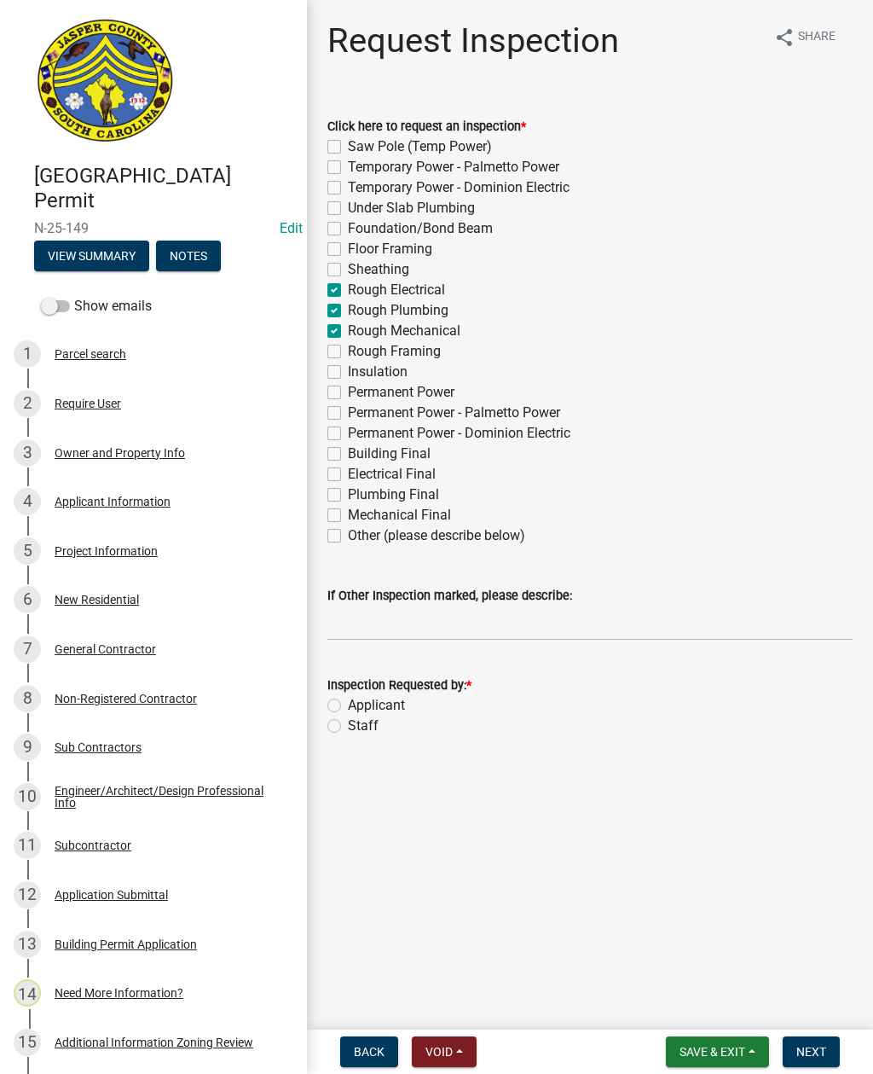
click at [348, 347] on input "Rough Framing" at bounding box center [353, 346] width 11 height 11
checkbox input "true"
checkbox input "false"
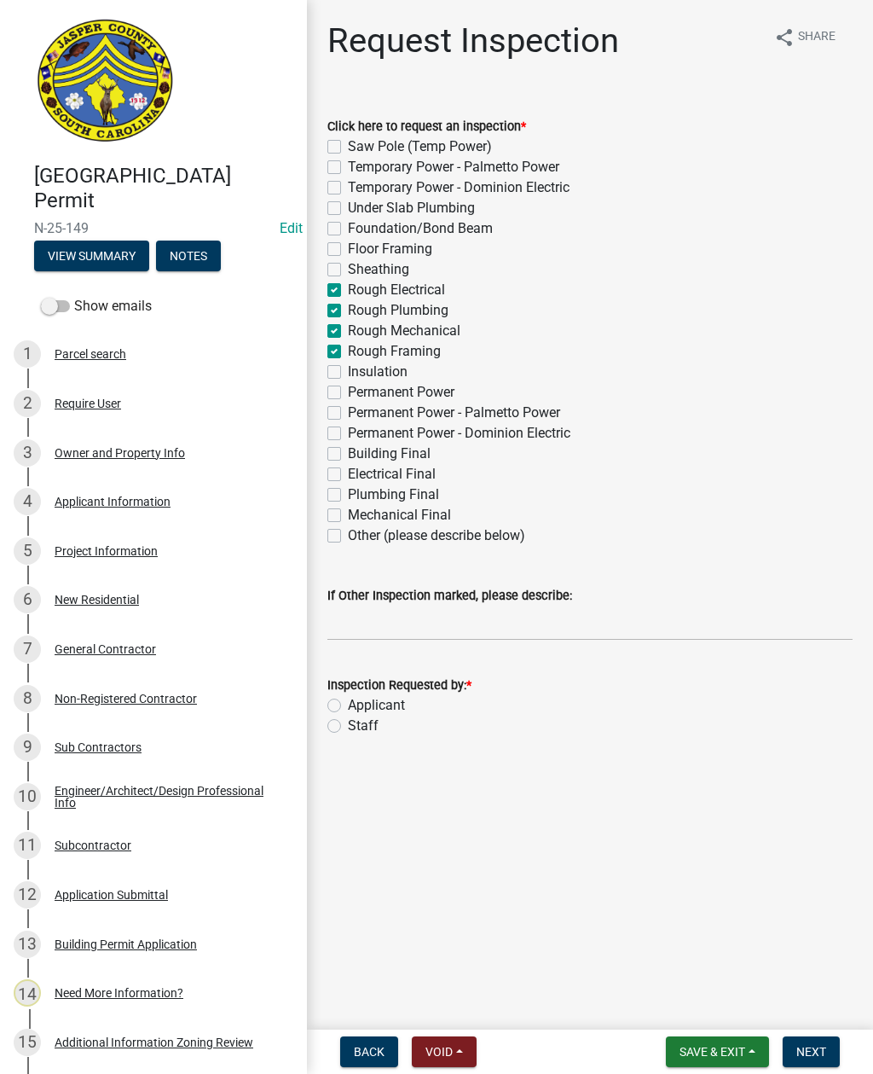
checkbox input "false"
checkbox input "true"
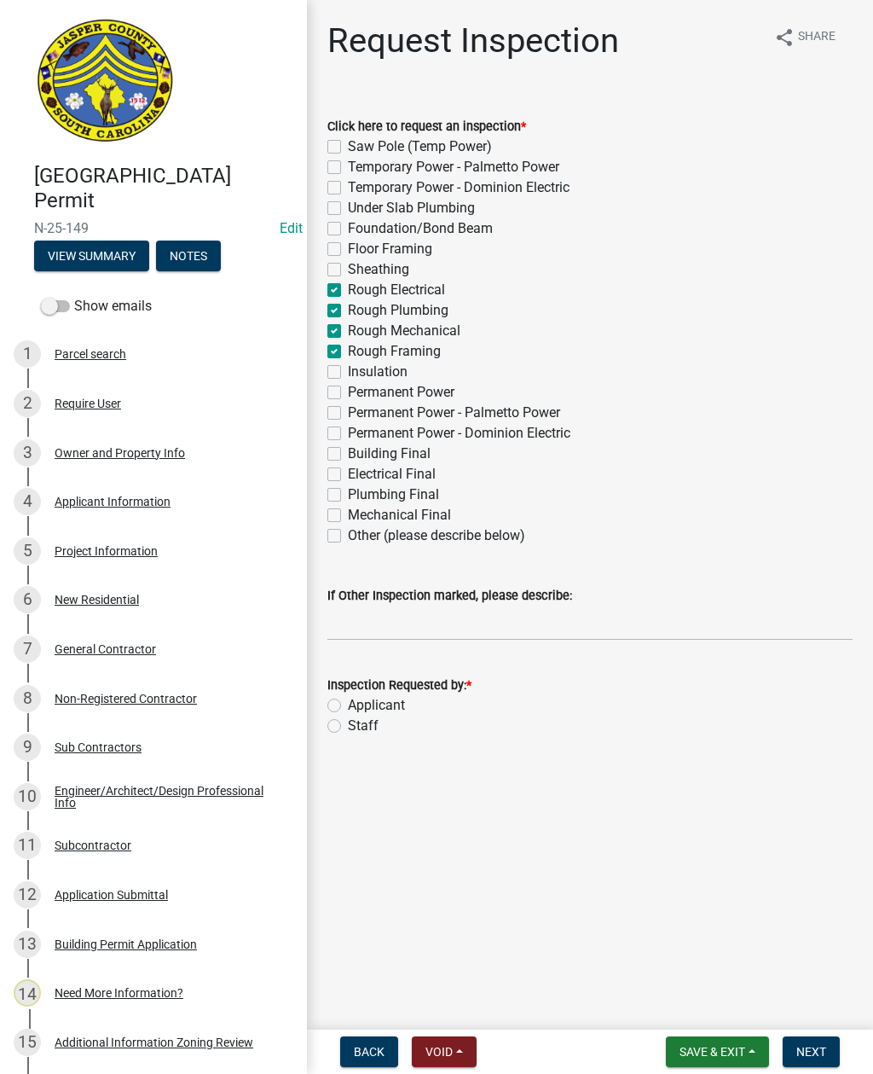
checkbox input "true"
checkbox input "false"
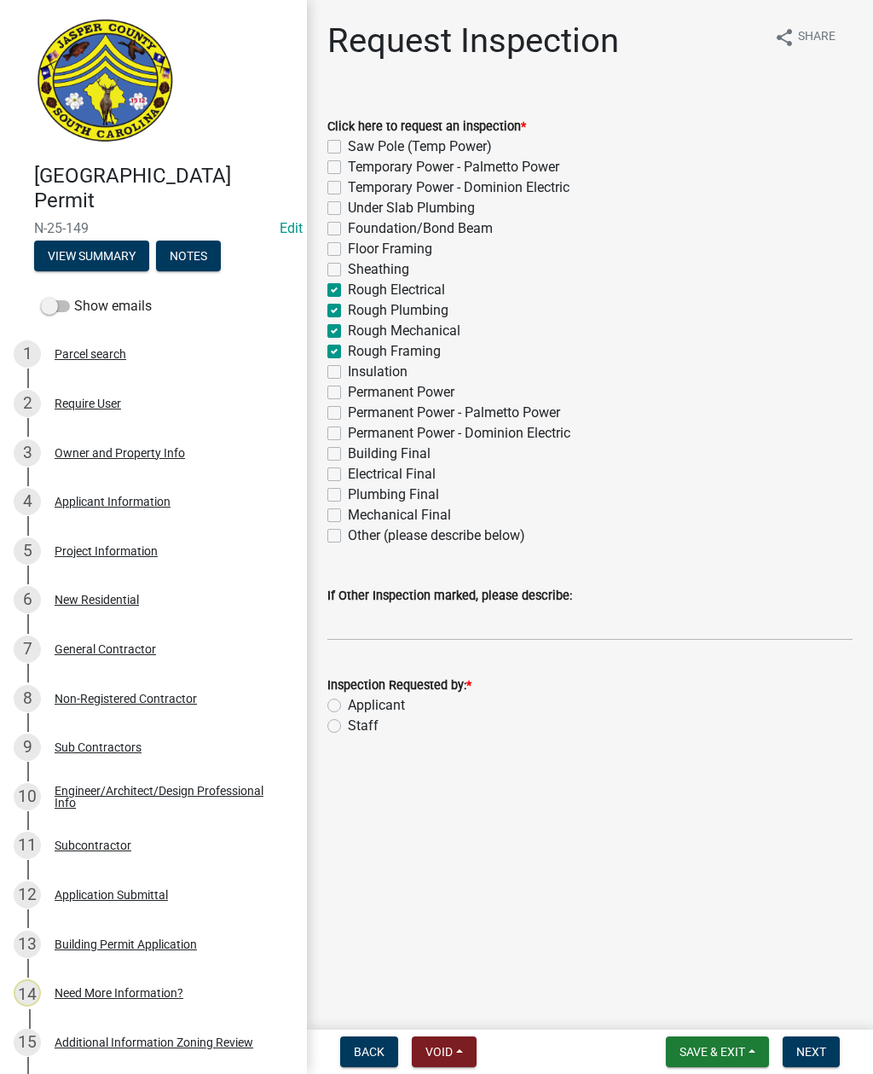
checkbox input "false"
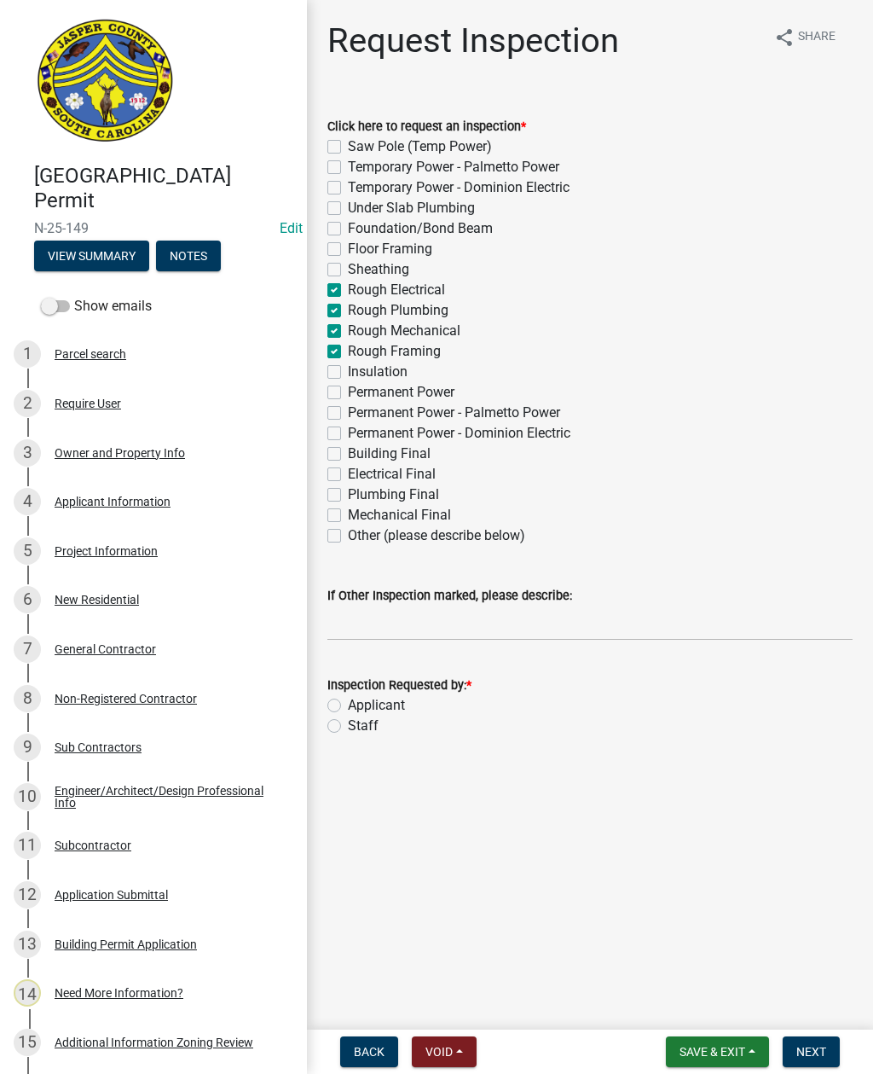
checkbox input "false"
click at [348, 721] on label "Staff" at bounding box center [363, 725] width 31 height 20
click at [348, 721] on input "Staff" at bounding box center [353, 720] width 11 height 11
radio input "true"
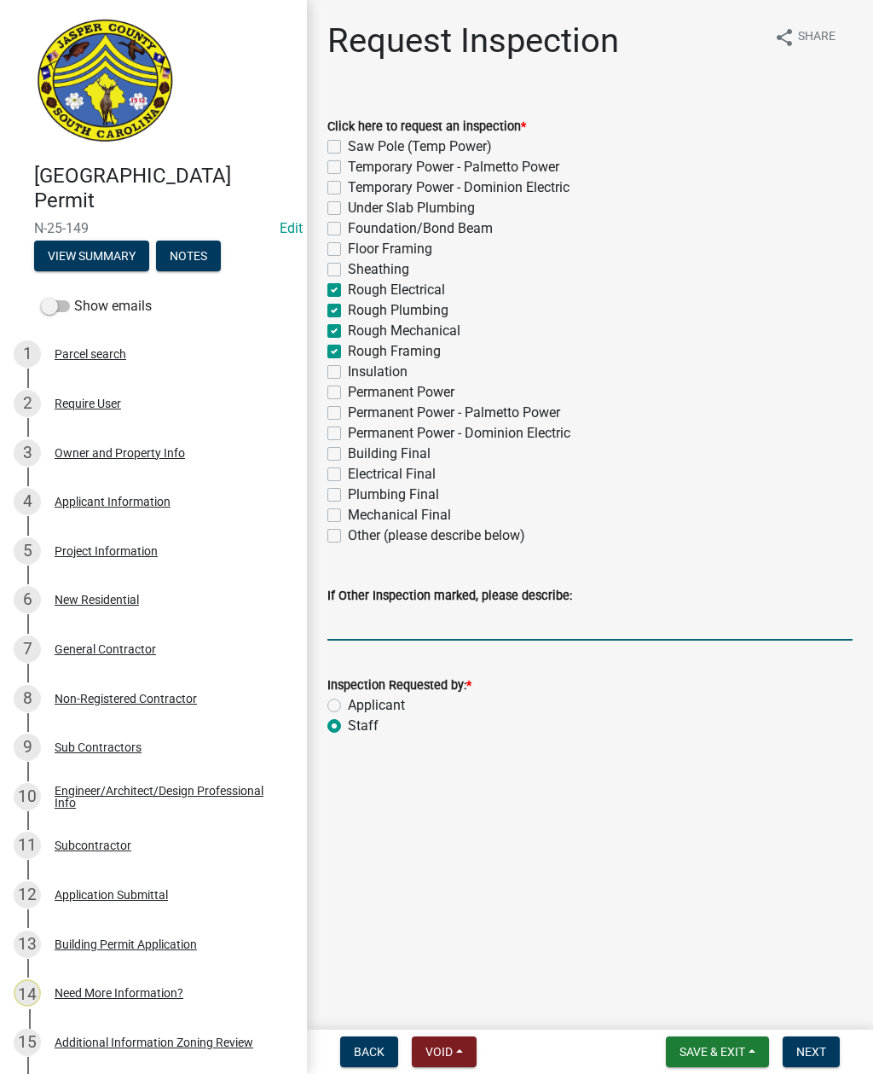
click at [392, 612] on input "If Other Inspection marked, please describe:" at bounding box center [589, 622] width 525 height 35
type input "Do not add to schedule"
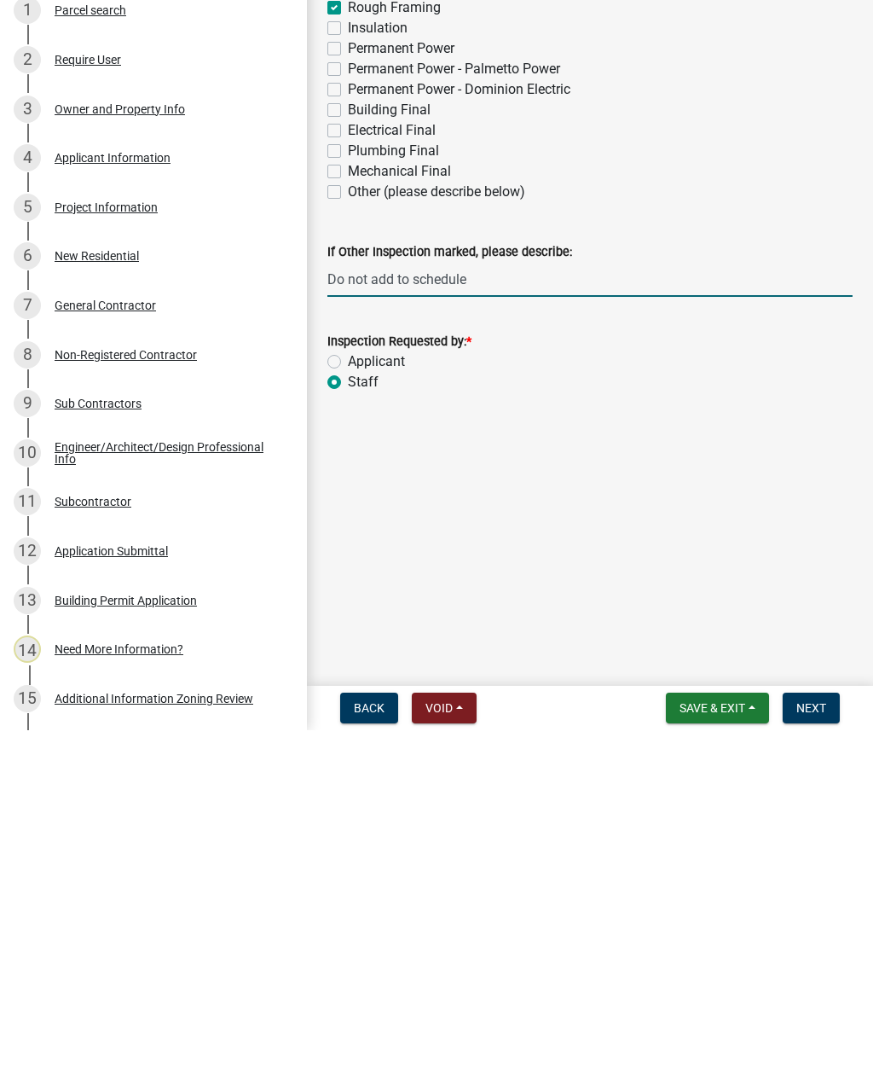
click at [816, 1045] on span "Next" at bounding box center [811, 1052] width 30 height 14
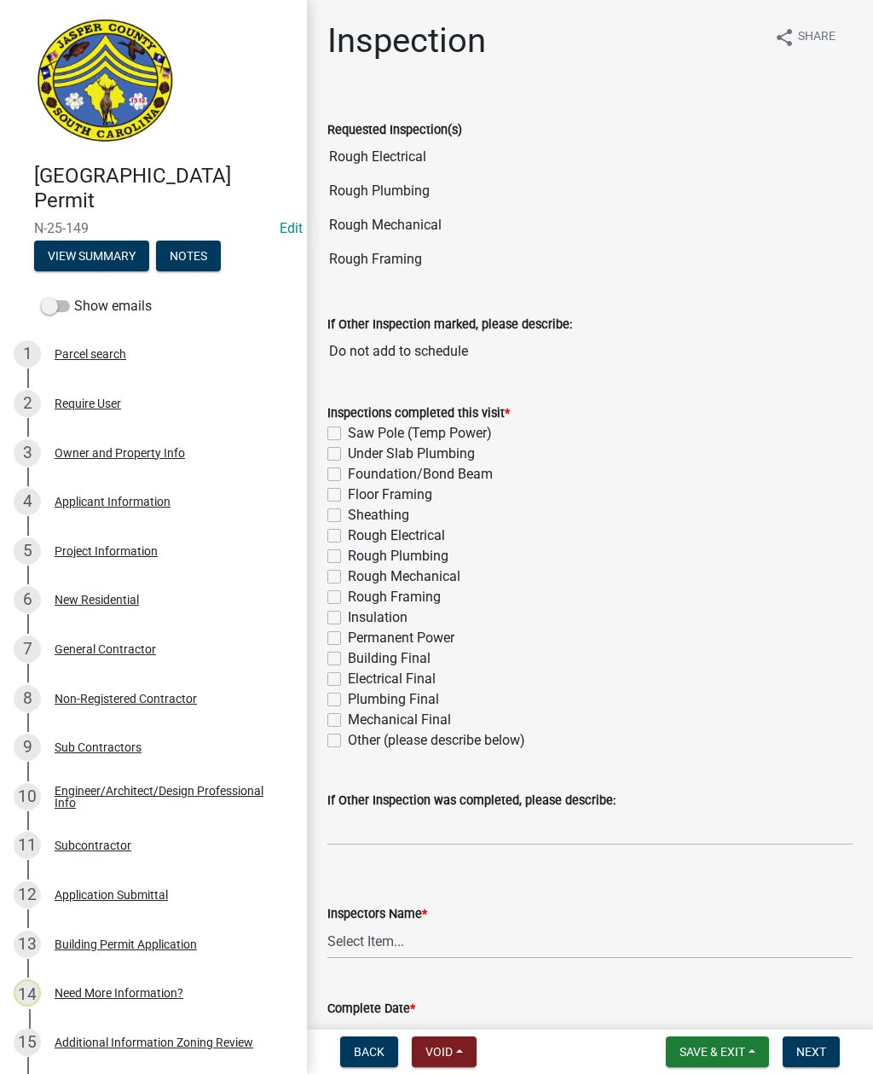
click at [348, 531] on label "Rough Electrical" at bounding box center [396, 535] width 97 height 20
click at [348, 531] on input "Rough Electrical" at bounding box center [353, 530] width 11 height 11
checkbox input "true"
checkbox input "false"
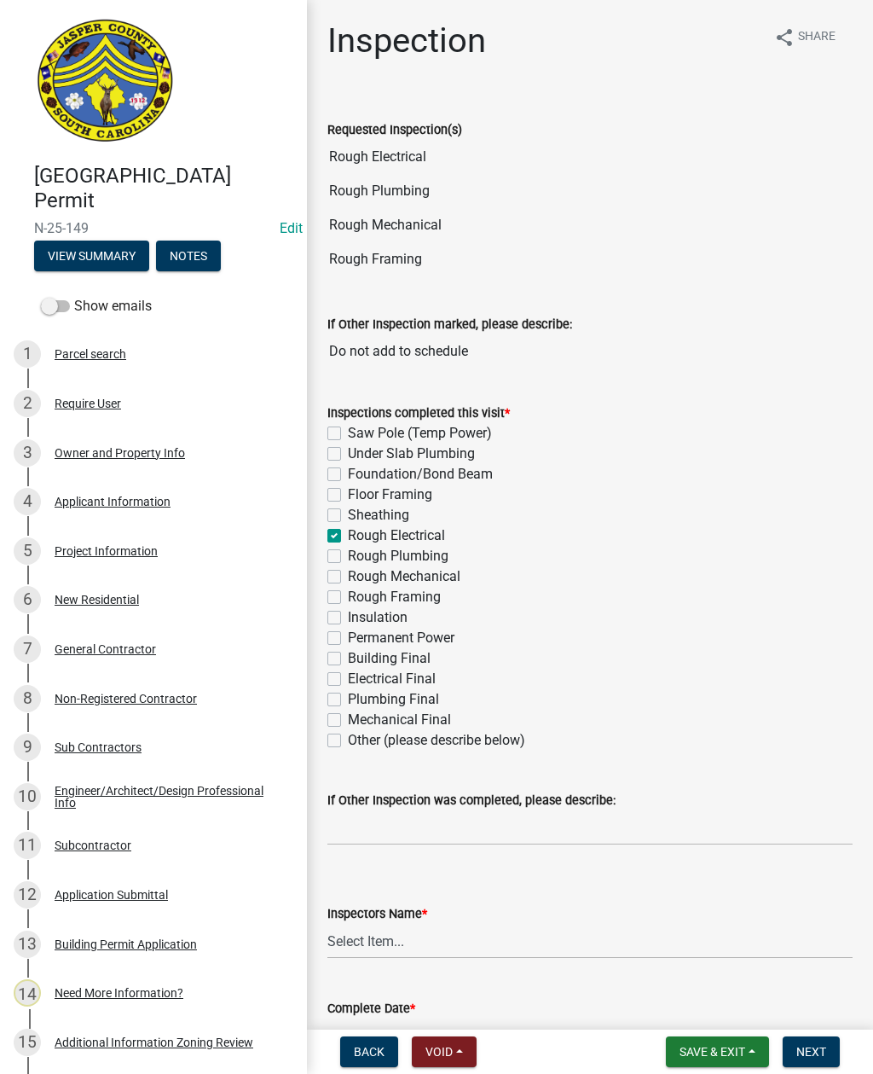
checkbox input "false"
checkbox input "true"
checkbox input "false"
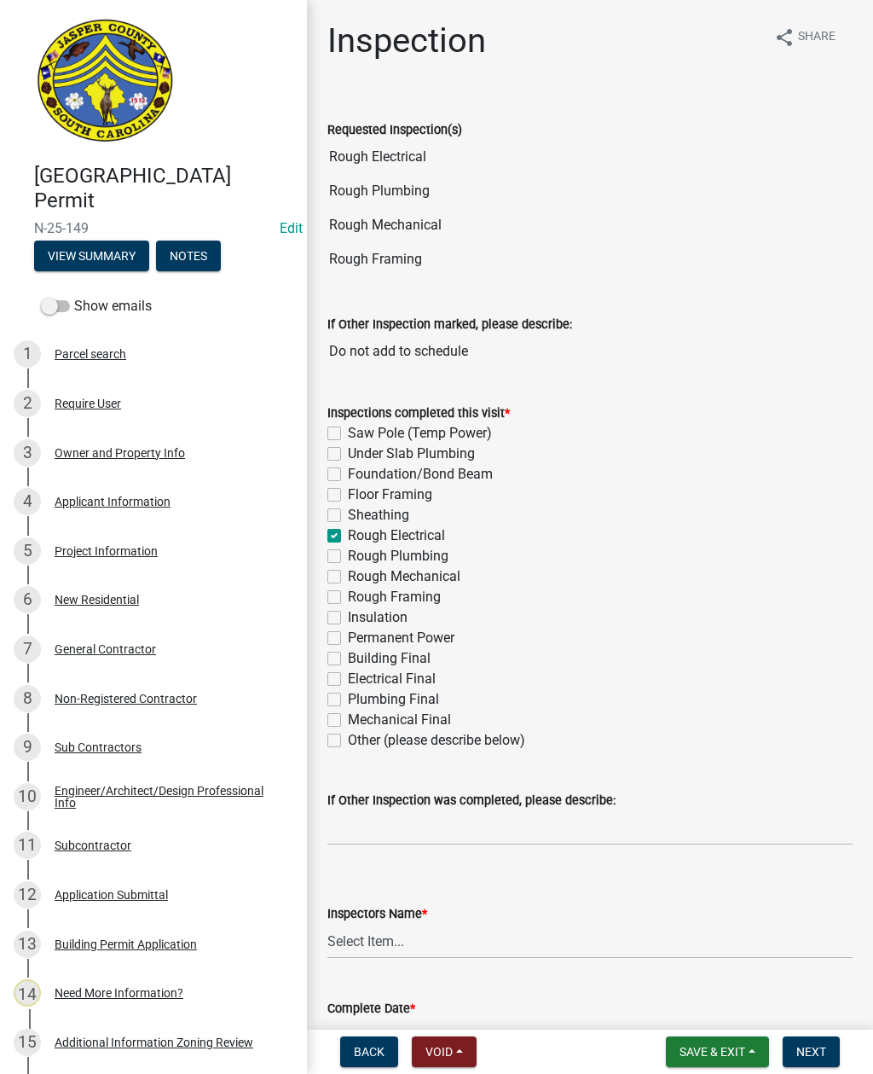
checkbox input "false"
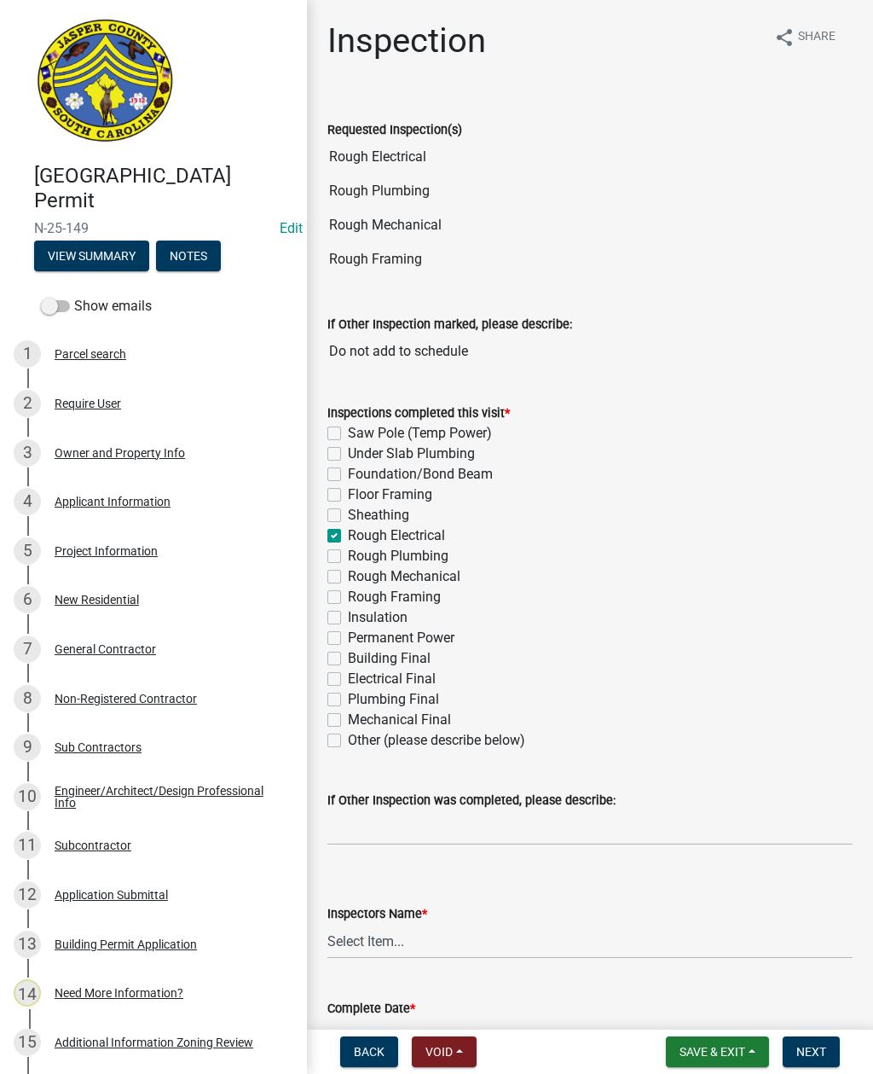
checkbox input "false"
click at [348, 553] on label "Rough Plumbing" at bounding box center [398, 556] width 101 height 20
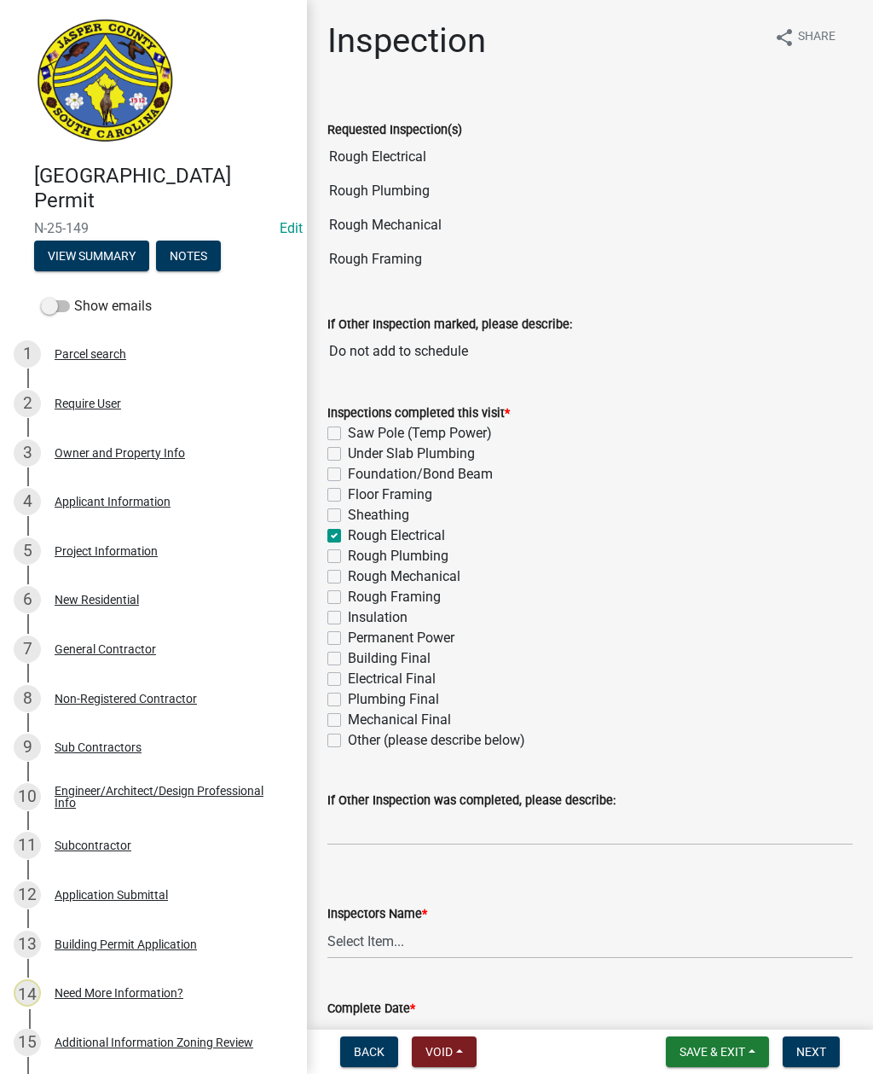
click at [348, 553] on input "Rough Plumbing" at bounding box center [353, 551] width 11 height 11
checkbox input "true"
checkbox input "false"
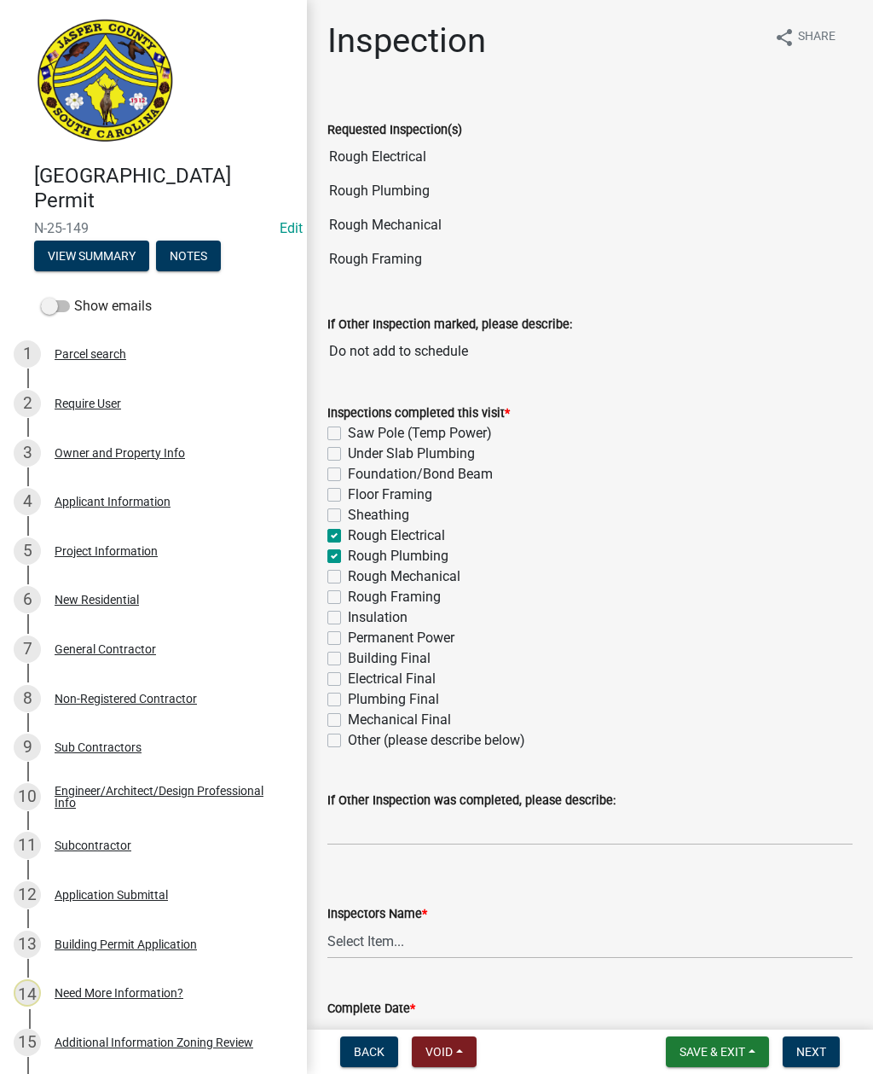
checkbox input "false"
checkbox input "true"
checkbox input "false"
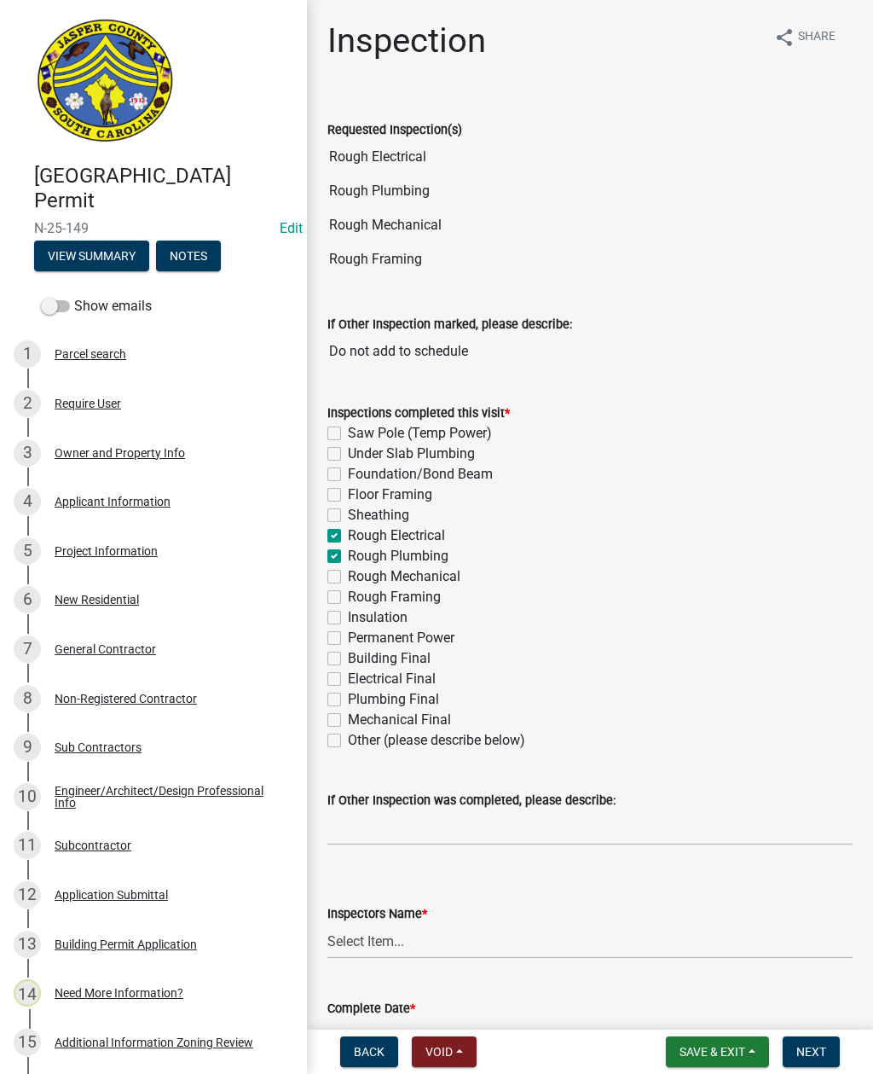
checkbox input "false"
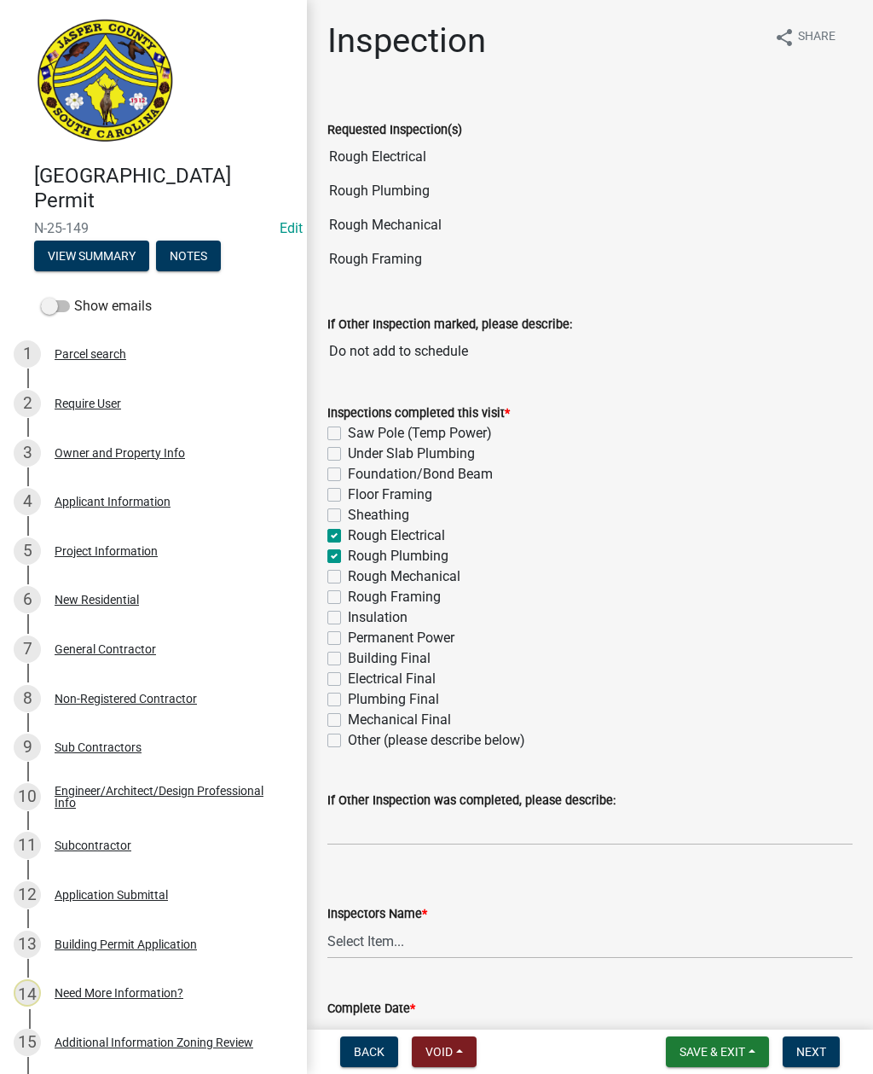
checkbox input "false"
click at [348, 575] on label "Rough Mechanical" at bounding box center [404, 576] width 113 height 20
click at [348, 575] on input "Rough Mechanical" at bounding box center [353, 571] width 11 height 11
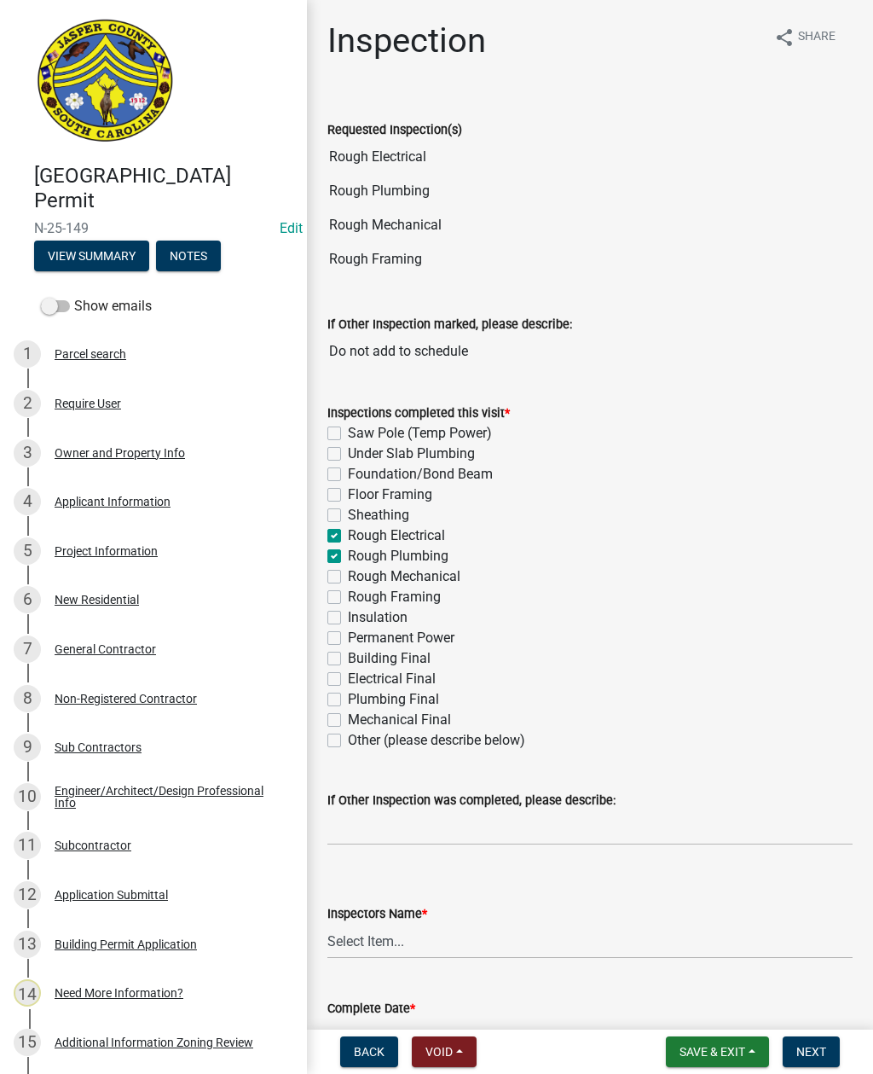
checkbox input "true"
checkbox input "false"
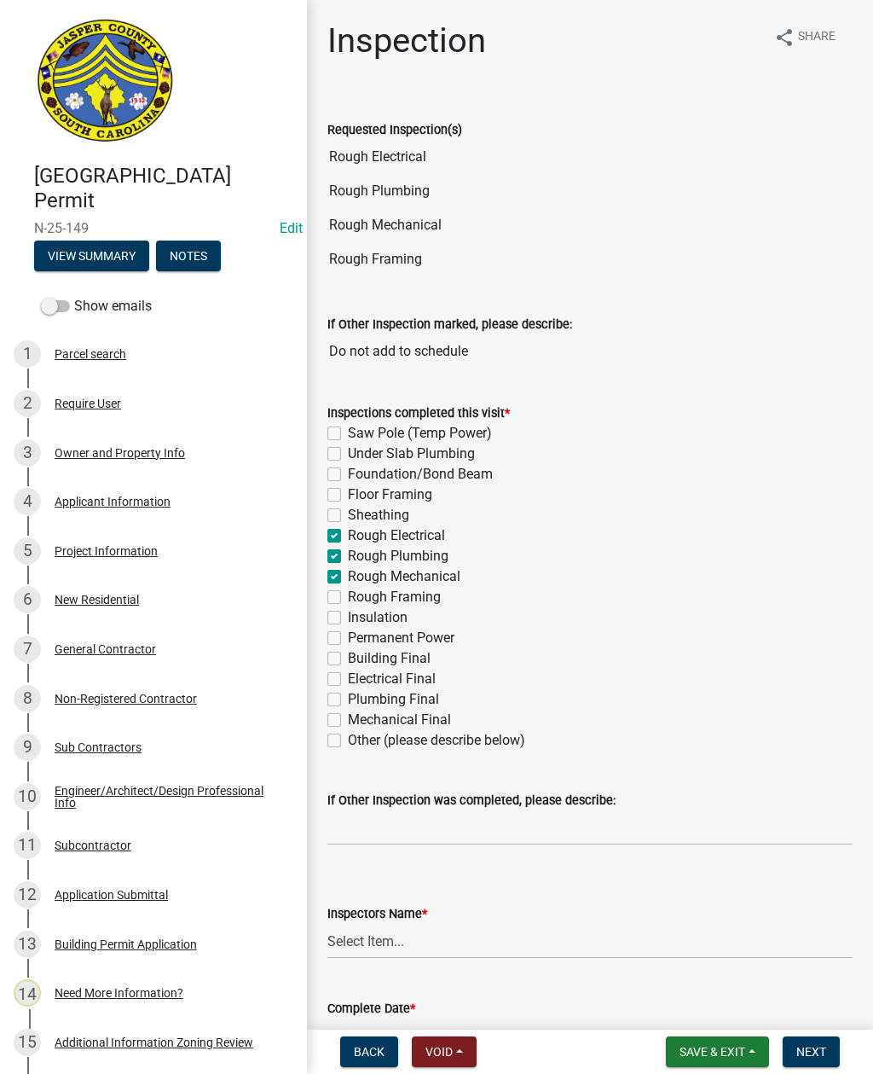
checkbox input "false"
checkbox input "true"
checkbox input "false"
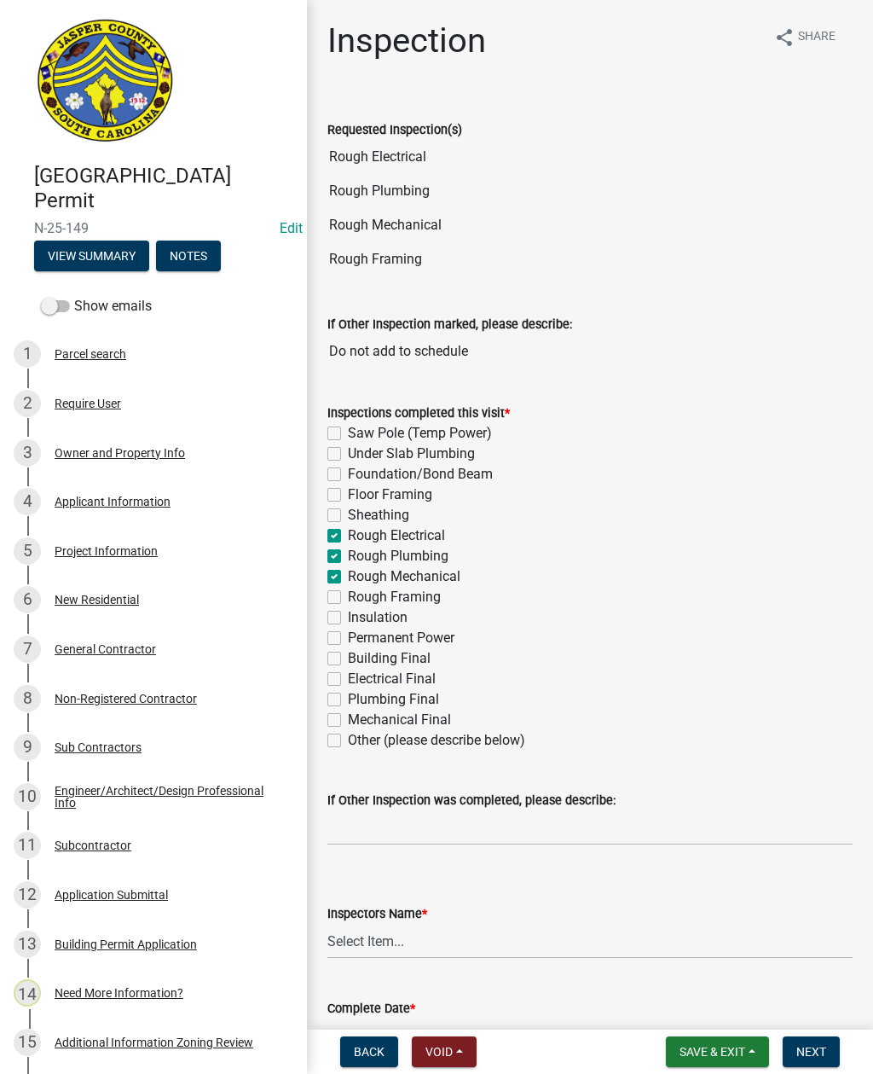
checkbox input "false"
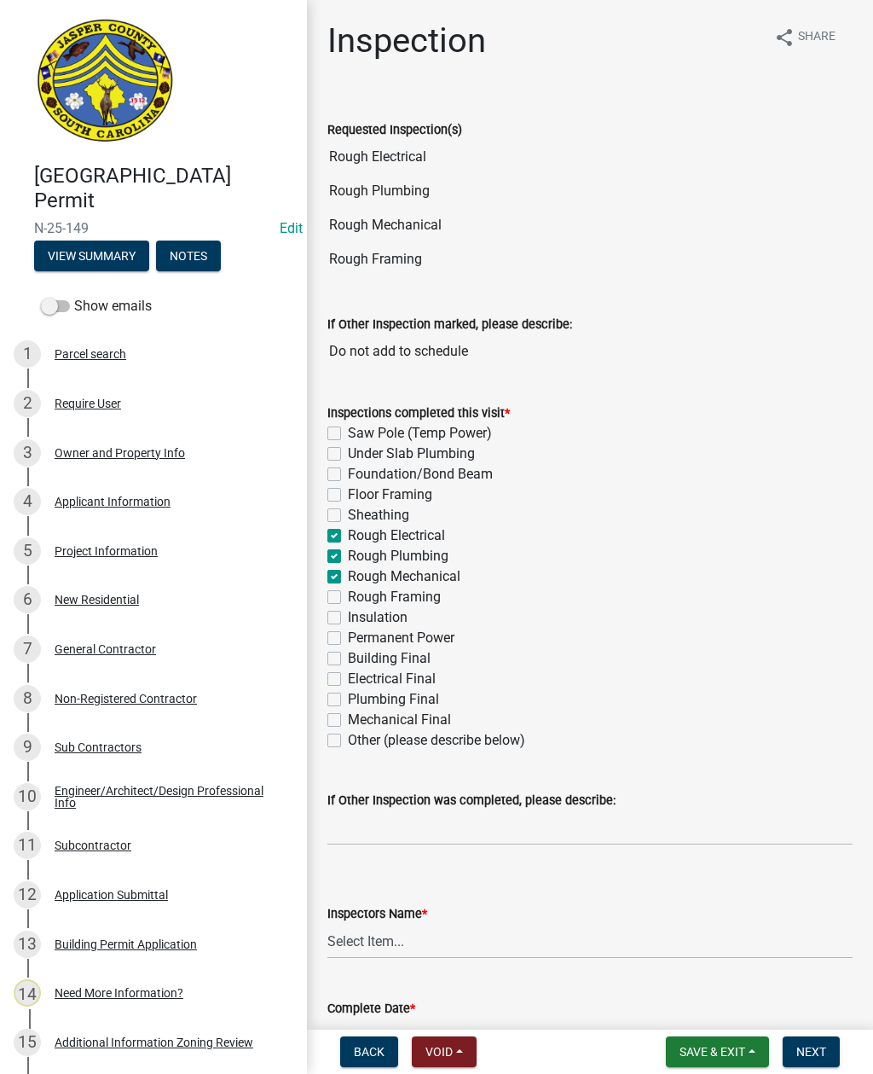
checkbox input "false"
click at [348, 597] on label "Rough Framing" at bounding box center [394, 597] width 93 height 20
click at [348, 597] on input "Rough Framing" at bounding box center [353, 592] width 11 height 11
checkbox input "true"
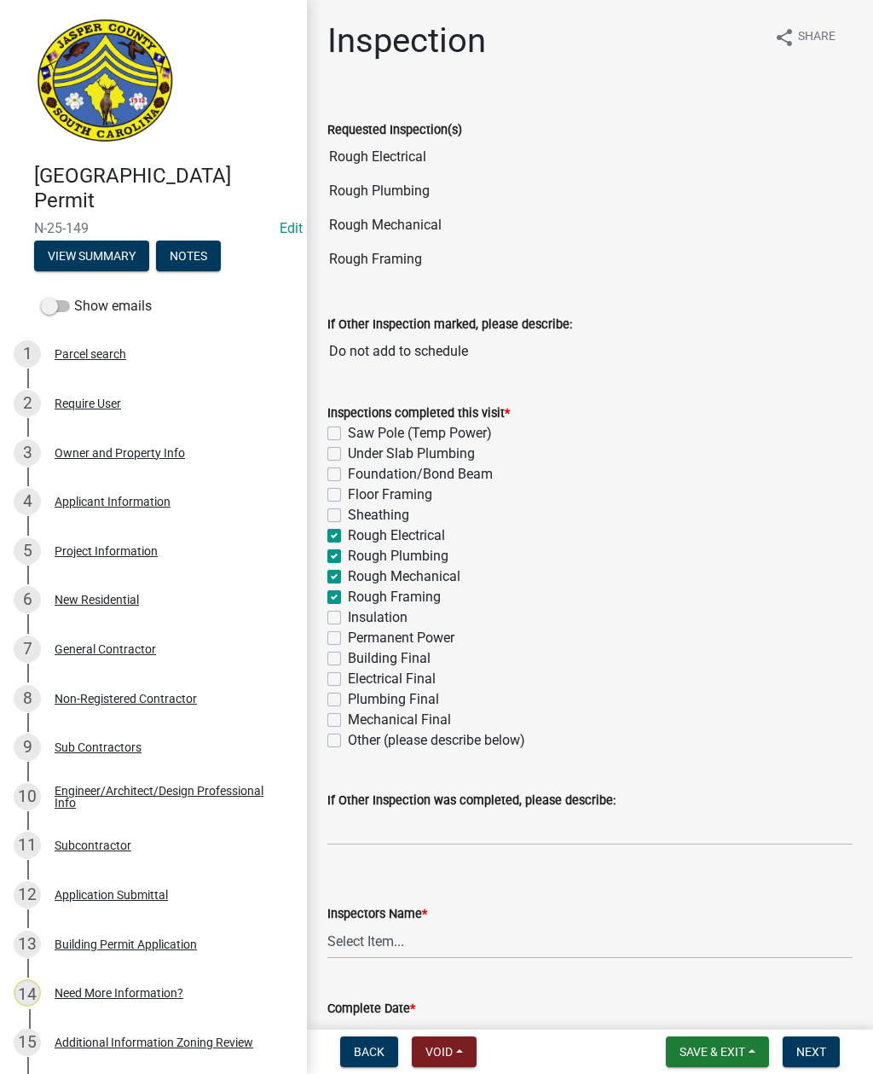
checkbox input "false"
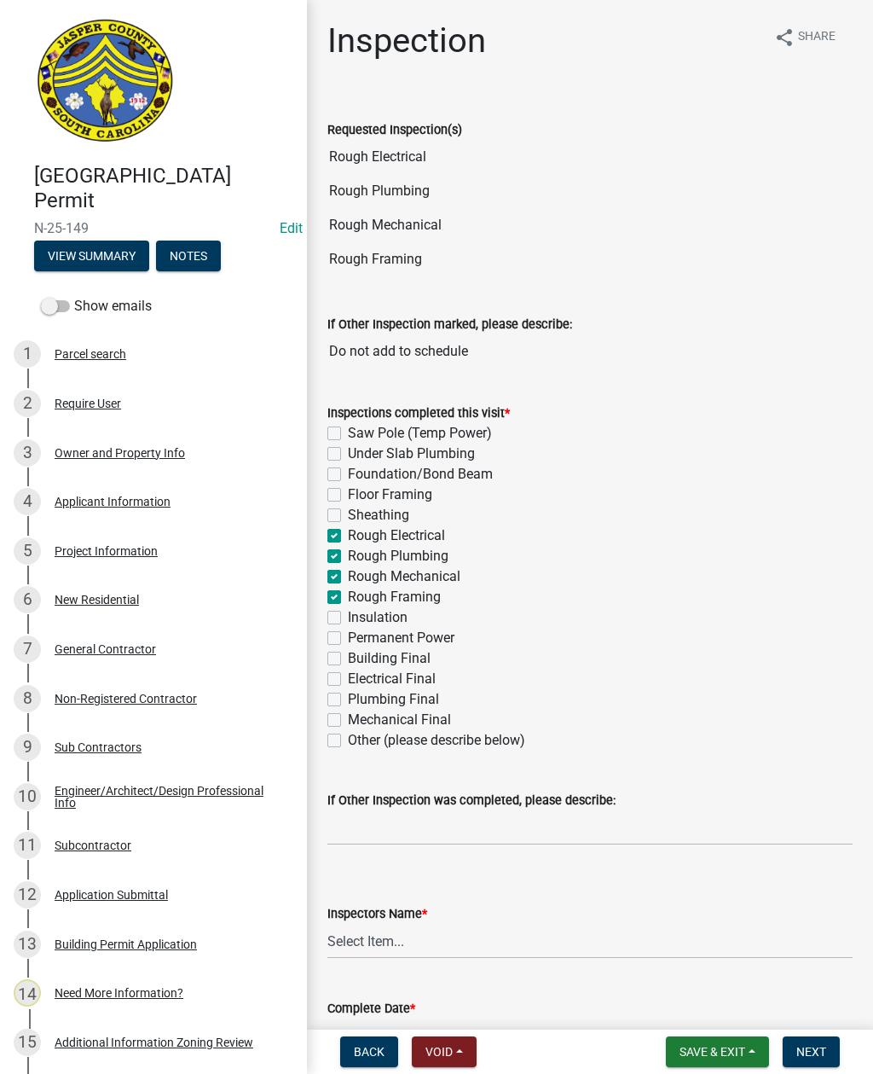
checkbox input "true"
checkbox input "false"
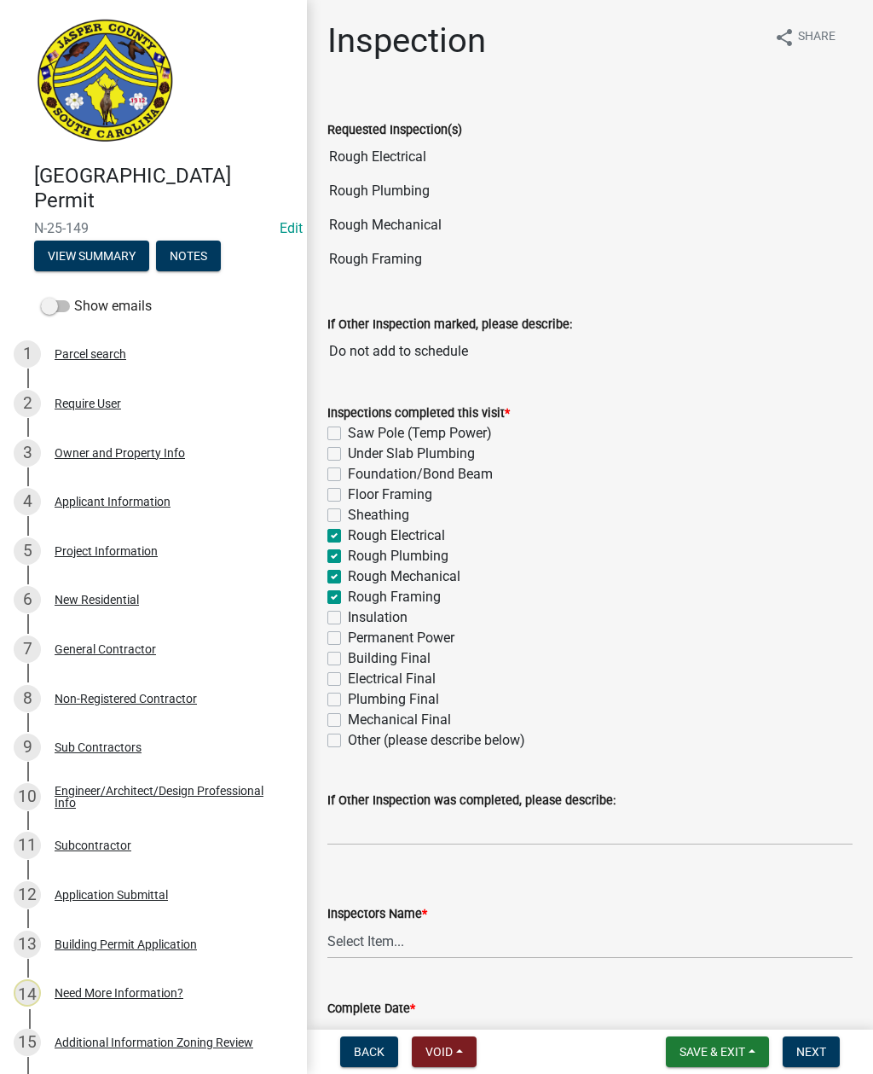
checkbox input "false"
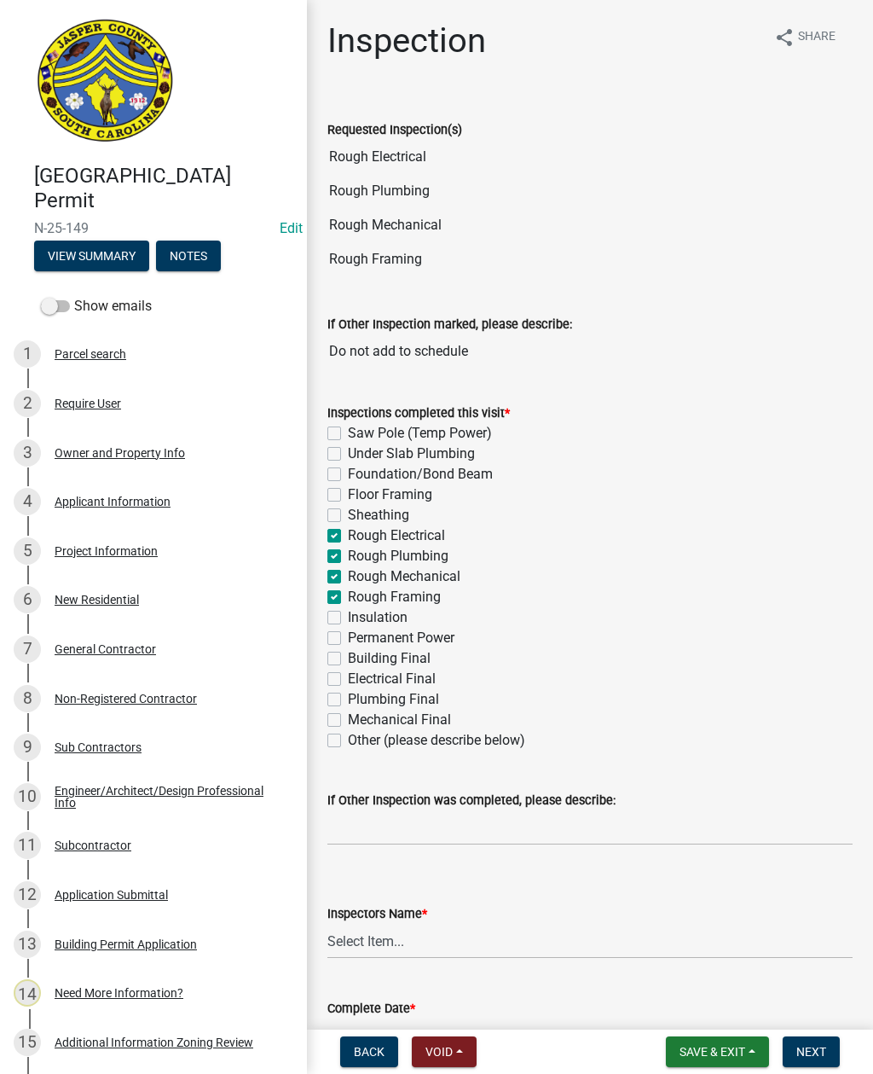
checkbox input "false"
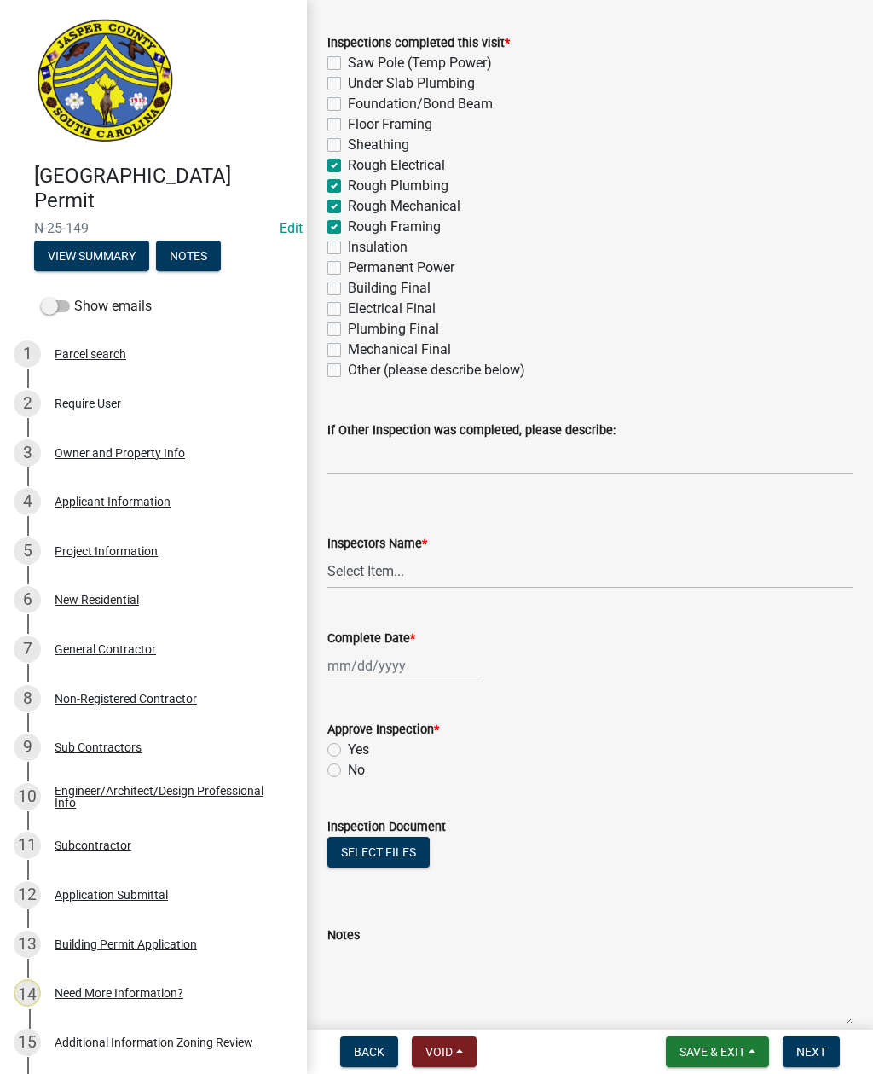
scroll to position [371, 0]
click at [372, 666] on div at bounding box center [405, 664] width 156 height 35
select select "9"
select select "2025"
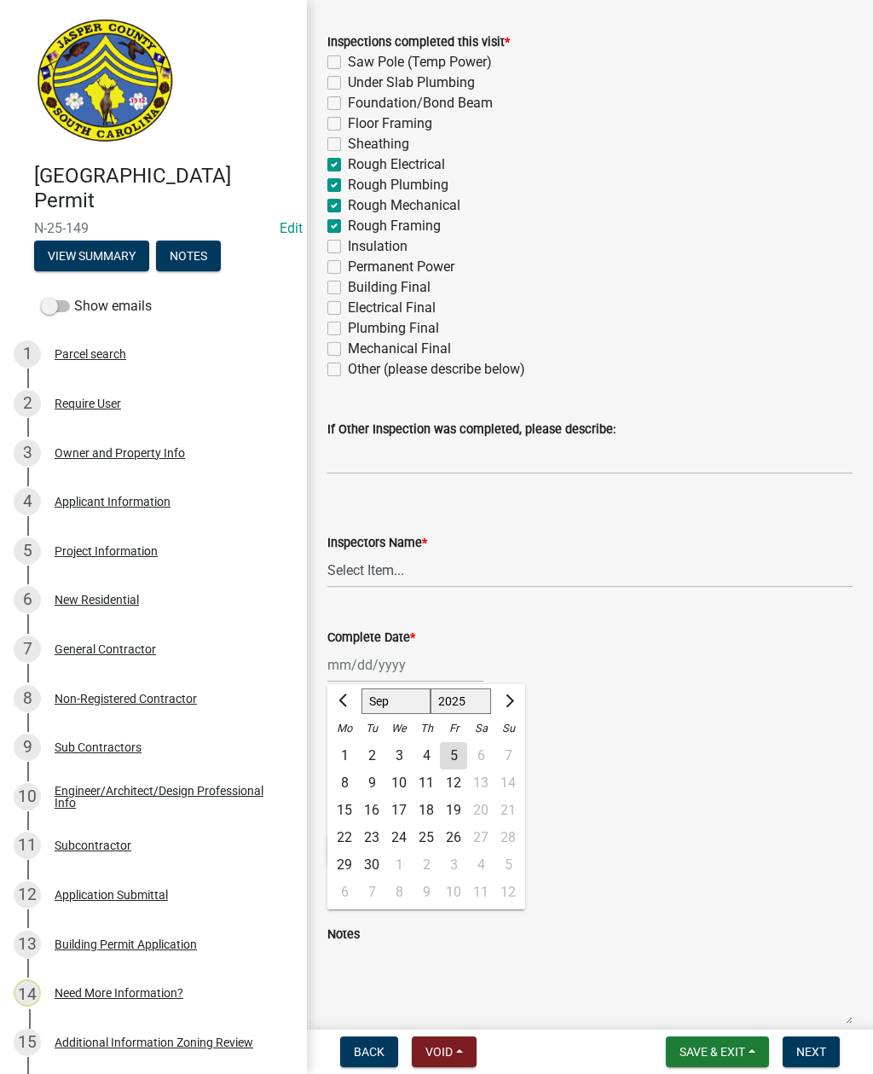
click at [450, 755] on div "5" at bounding box center [453, 755] width 27 height 27
type input "[DATE]"
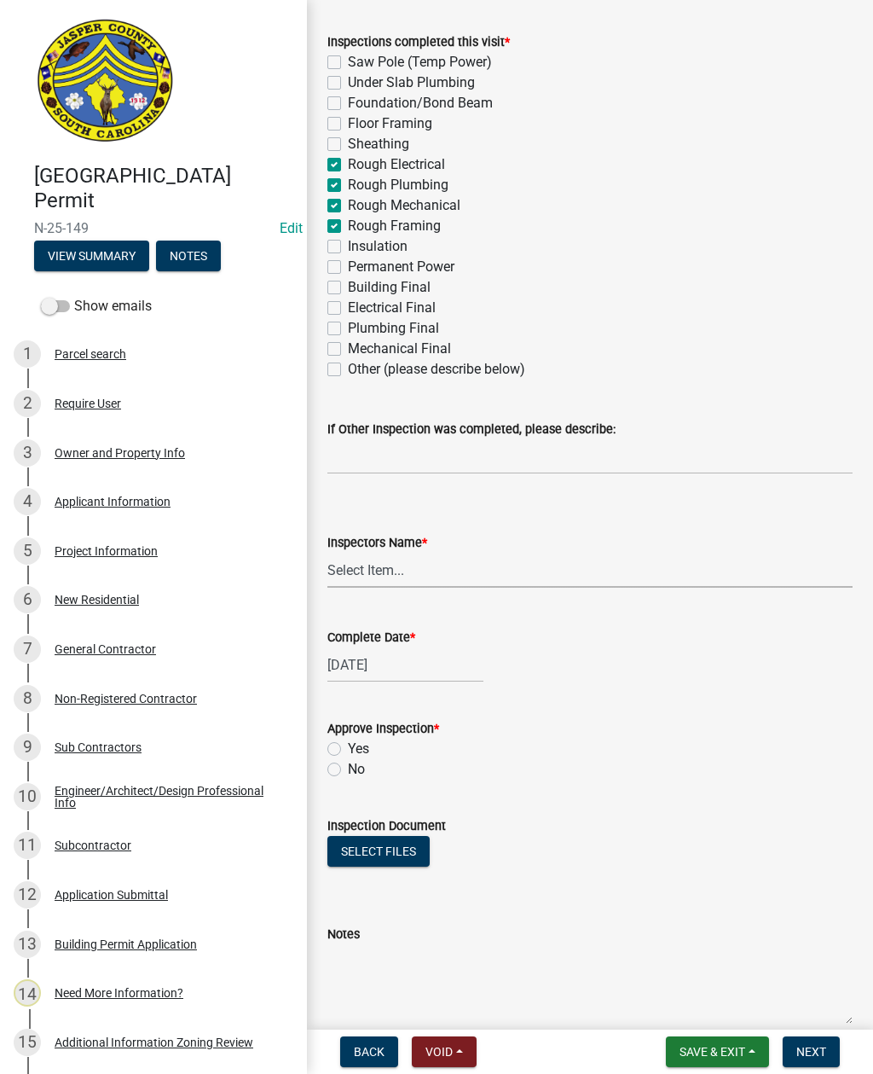
click at [384, 572] on select "Select Item... [EMAIL_ADDRESS][DOMAIN_NAME] ([PERSON_NAME] ) rcampbell ([PERSON…" at bounding box center [589, 570] width 525 height 35
select select "2d9ba1e5-2fdd-4b15-98d0-073dcbeb5880"
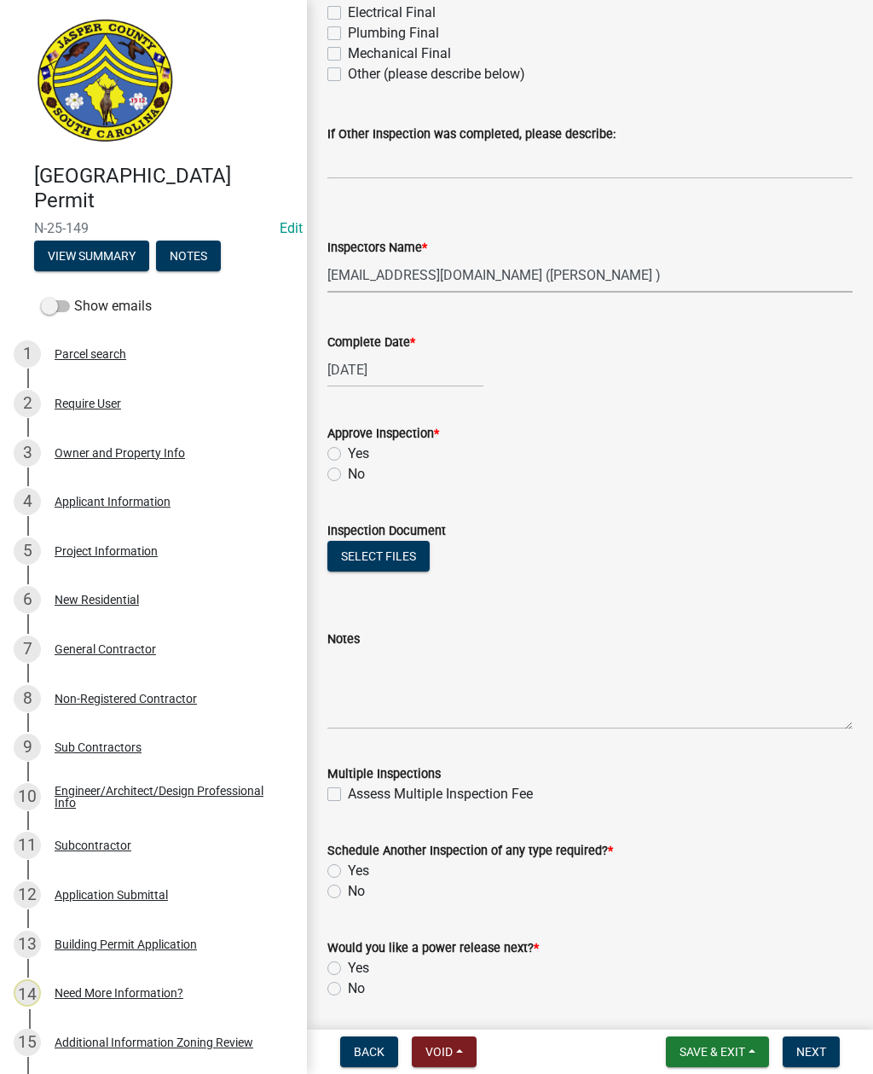
scroll to position [668, 0]
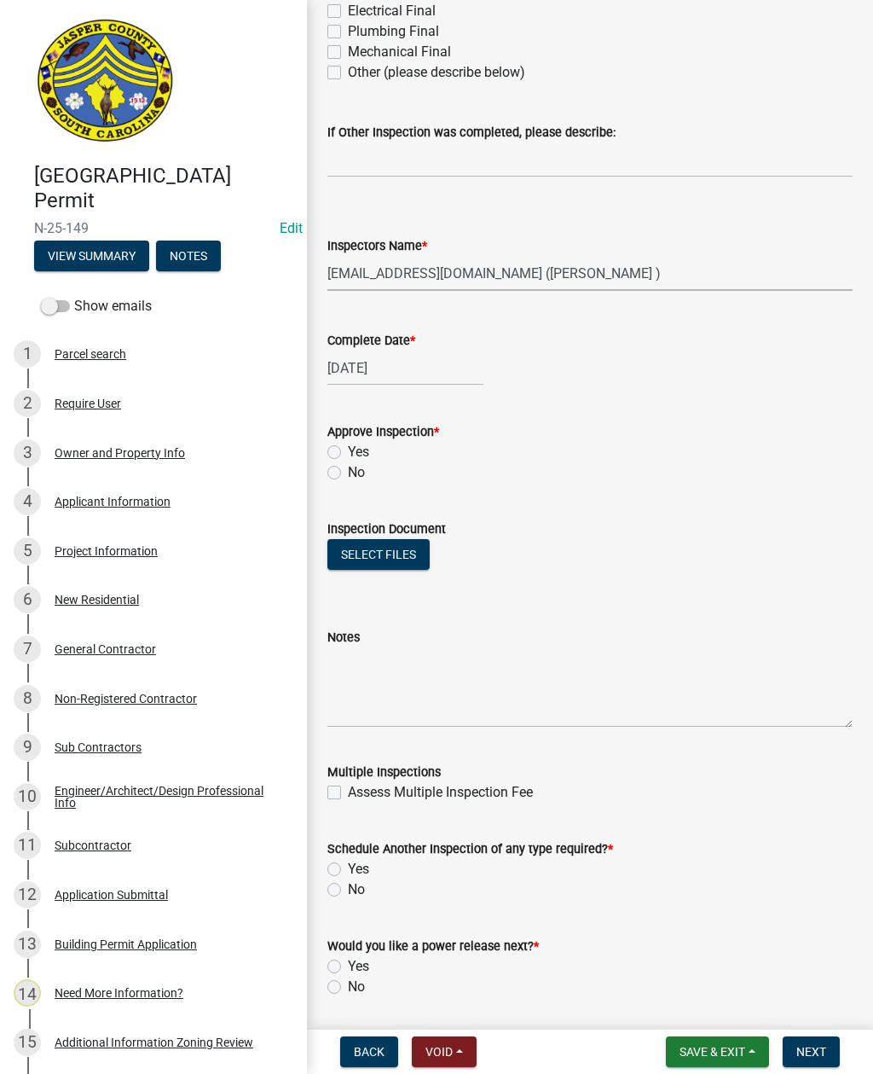
click at [348, 471] on label "No" at bounding box center [356, 472] width 17 height 20
click at [348, 471] on input "No" at bounding box center [353, 467] width 11 height 11
radio input "true"
click at [428, 672] on textarea "Notes" at bounding box center [589, 687] width 525 height 80
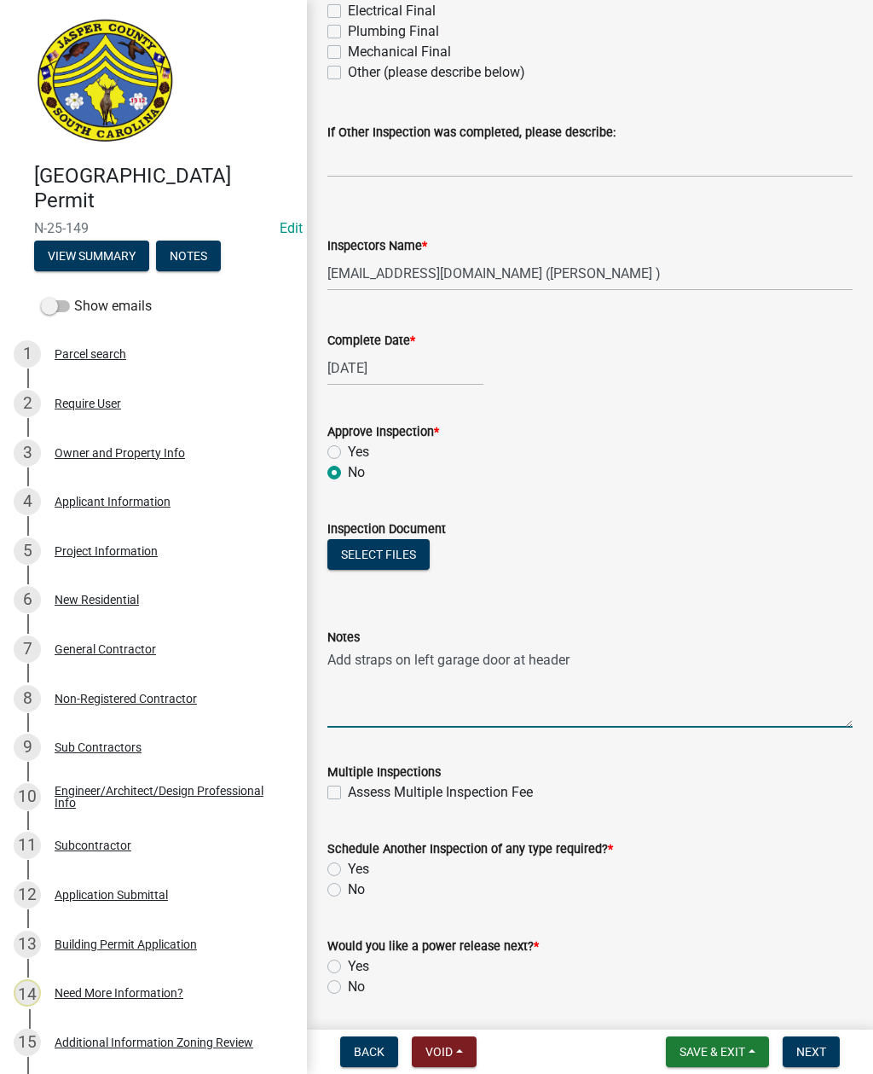
click at [850, 384] on div "[DATE]" at bounding box center [589, 367] width 525 height 35
click at [868, 568] on div "Inspection share Share Requested Inspection(s) Rough Electrical Rough Plumbing …" at bounding box center [590, 239] width 566 height 1772
click at [869, 585] on div "Inspection share Share Requested Inspection(s) Rough Electrical Rough Plumbing …" at bounding box center [590, 239] width 566 height 1772
click at [855, 642] on div "Notes Add straps on left garage door at header" at bounding box center [590, 665] width 551 height 124
click at [359, 690] on textarea "Add straps on left garage door at header" at bounding box center [589, 687] width 525 height 80
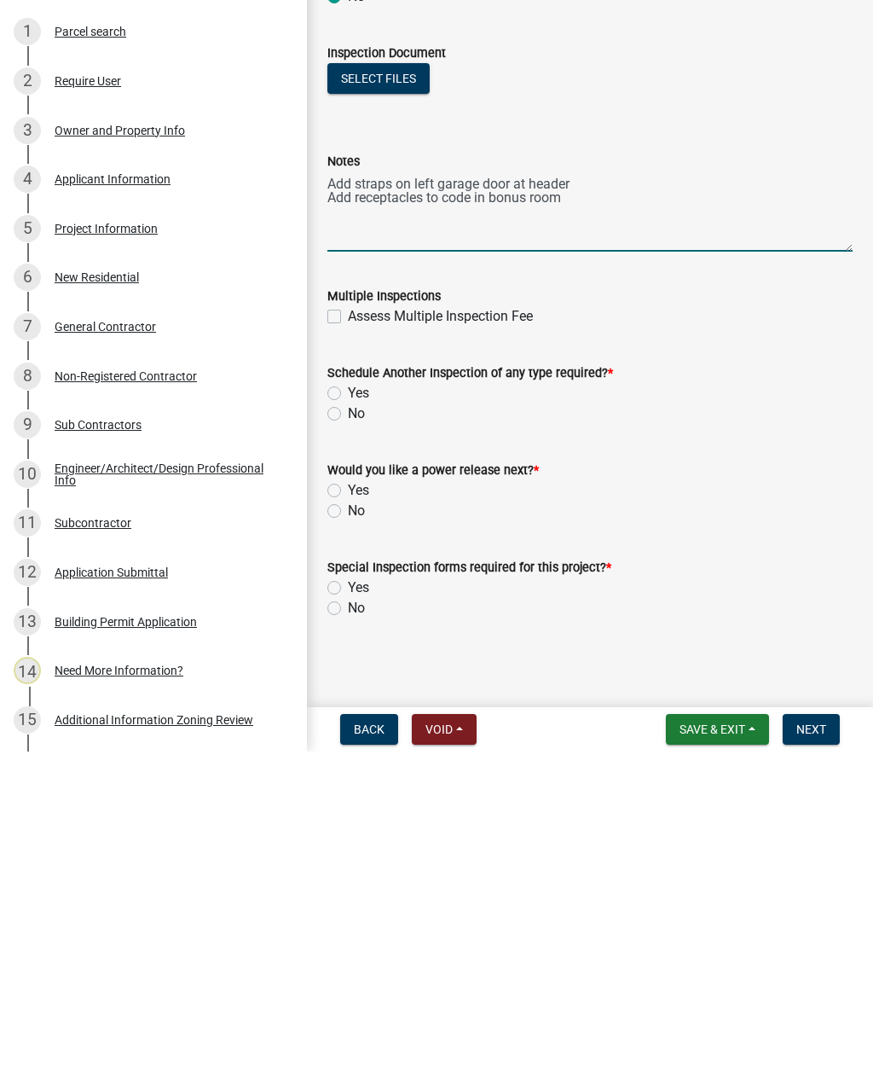
scroll to position [821, 0]
type textarea "Add straps on left garage door at header Add receptacles to code in bonus room"
click at [348, 705] on label "Yes" at bounding box center [358, 715] width 21 height 20
click at [348, 705] on input "Yes" at bounding box center [353, 710] width 11 height 11
radio input "true"
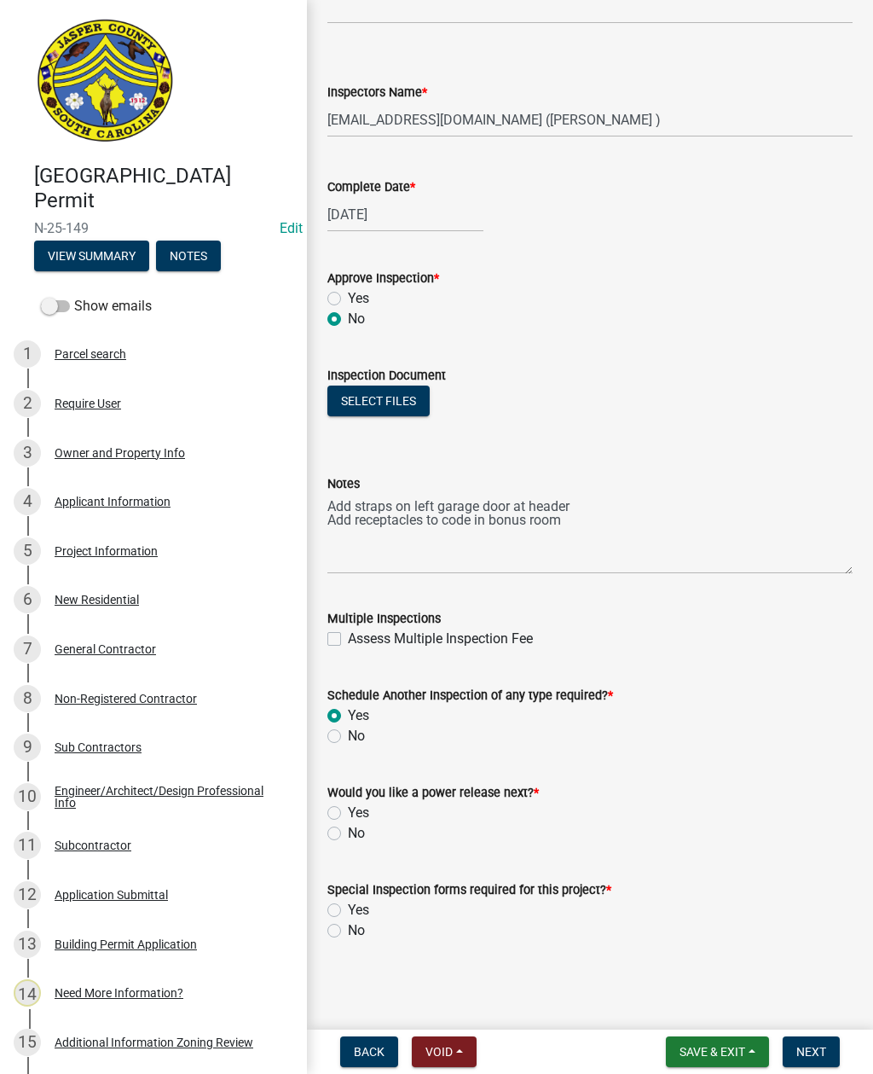
click at [348, 838] on label "No" at bounding box center [356, 833] width 17 height 20
click at [348, 834] on input "No" at bounding box center [353, 828] width 11 height 11
radio input "true"
click at [330, 941] on wm-data-entity-input "Special Inspection forms required for this project? * Yes No" at bounding box center [589, 907] width 525 height 97
click at [348, 933] on label "No" at bounding box center [356, 930] width 17 height 20
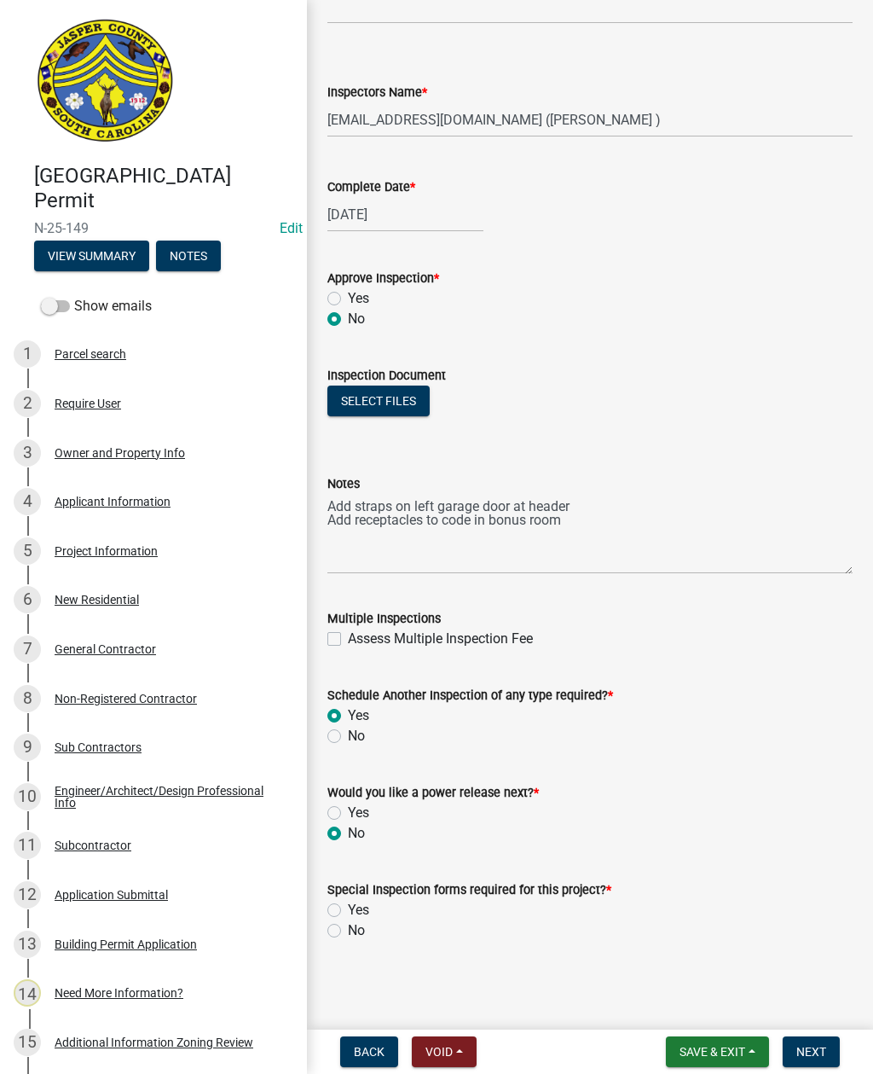
click at [348, 931] on input "No" at bounding box center [353, 925] width 11 height 11
radio input "true"
click at [604, 506] on textarea "Add straps on left garage door at header Add receptacles to code in bonus room" at bounding box center [589, 534] width 525 height 80
type textarea "Add receptacles to code in bonus room"
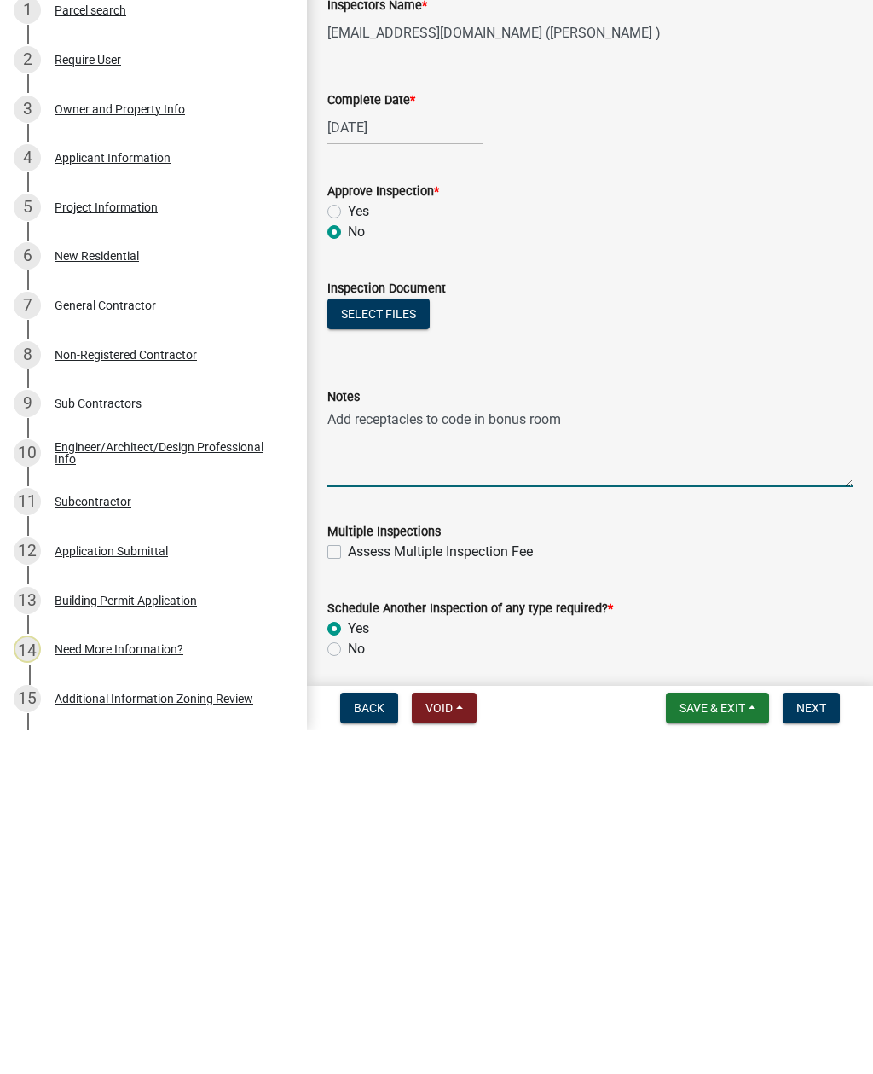
scroll to position [562, 0]
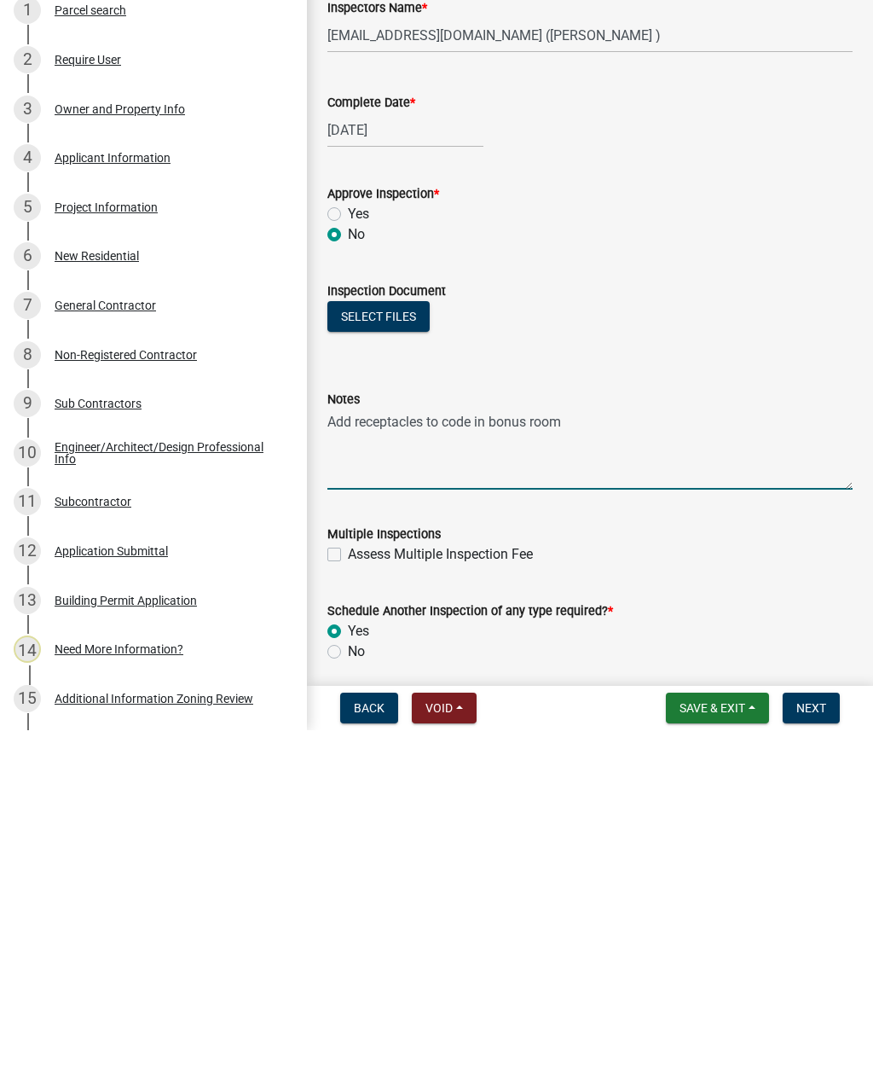
click at [806, 1036] on button "Next" at bounding box center [811, 1051] width 57 height 31
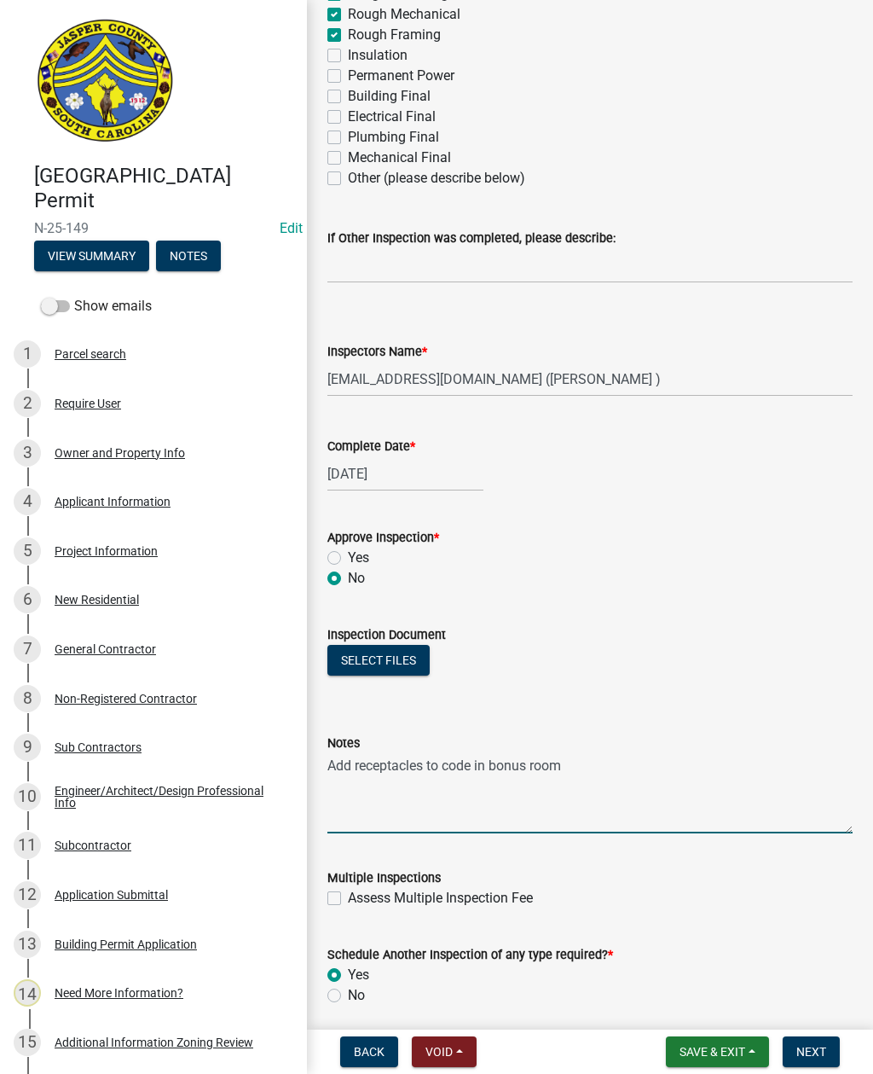
scroll to position [0, 0]
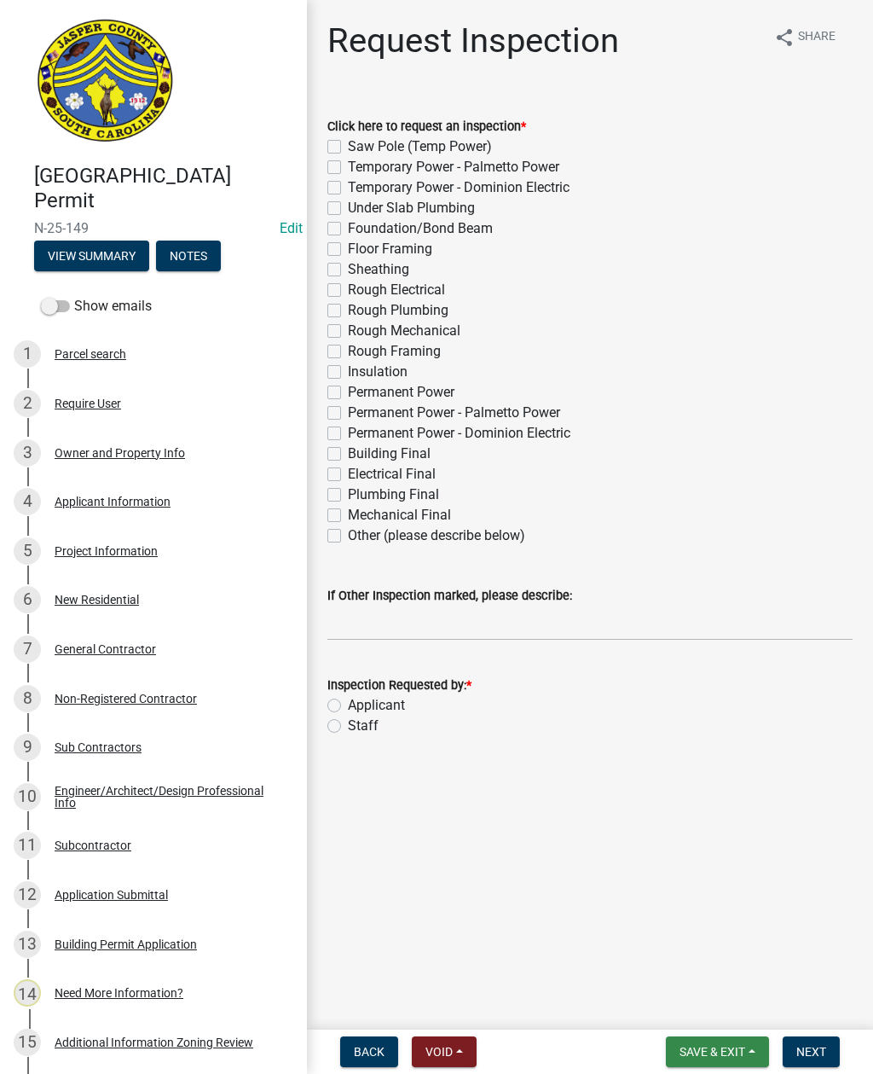
click at [714, 1050] on span "Save & Exit" at bounding box center [713, 1052] width 66 height 14
click at [676, 1006] on button "Save & Exit" at bounding box center [701, 1007] width 136 height 41
